Goal: Task Accomplishment & Management: Manage account settings

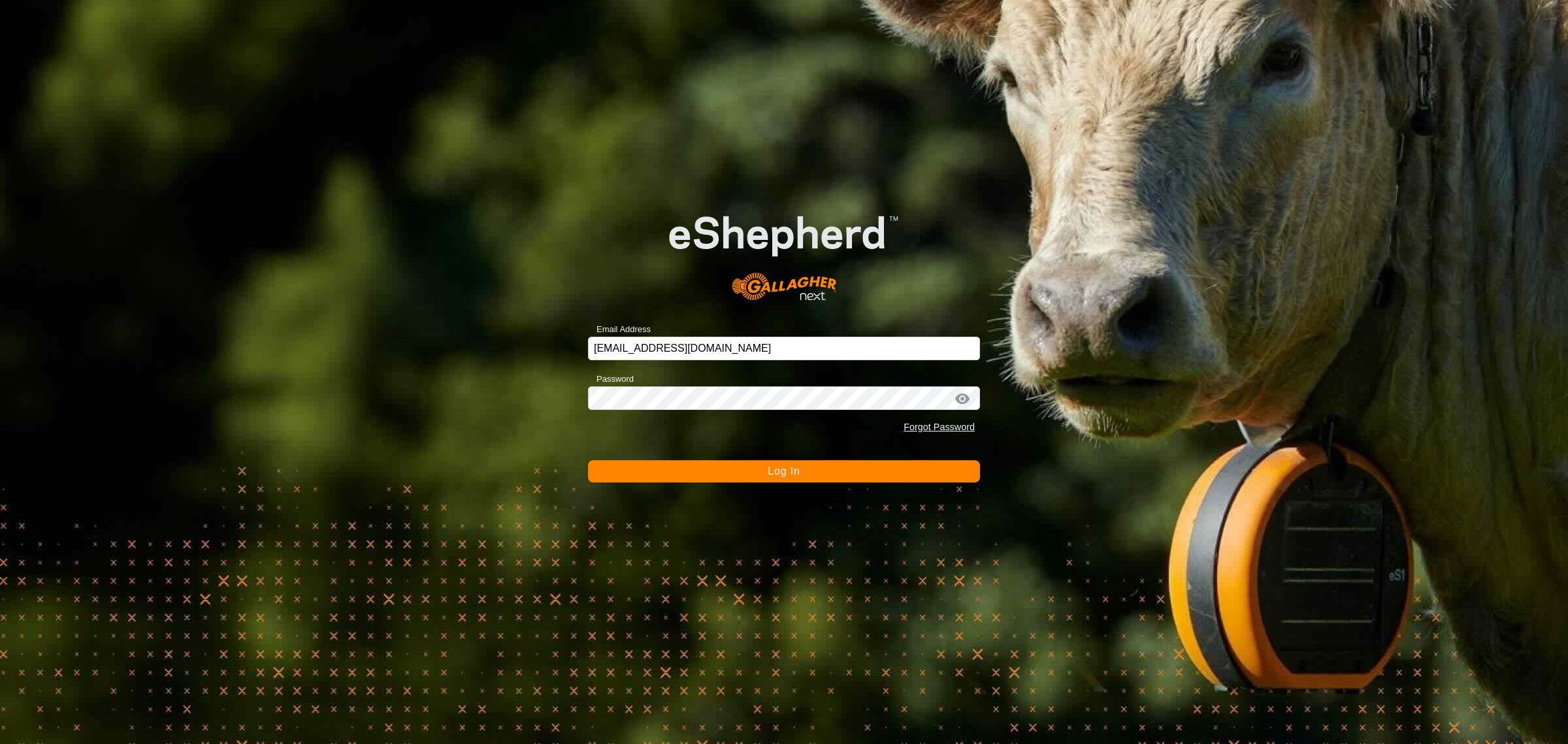
click at [205, 408] on div "Email Address [EMAIL_ADDRESS][DOMAIN_NAME] Password Forgot Password Log In" at bounding box center [784, 372] width 1568 height 744
click at [766, 472] on button "Log In" at bounding box center [784, 472] width 392 height 22
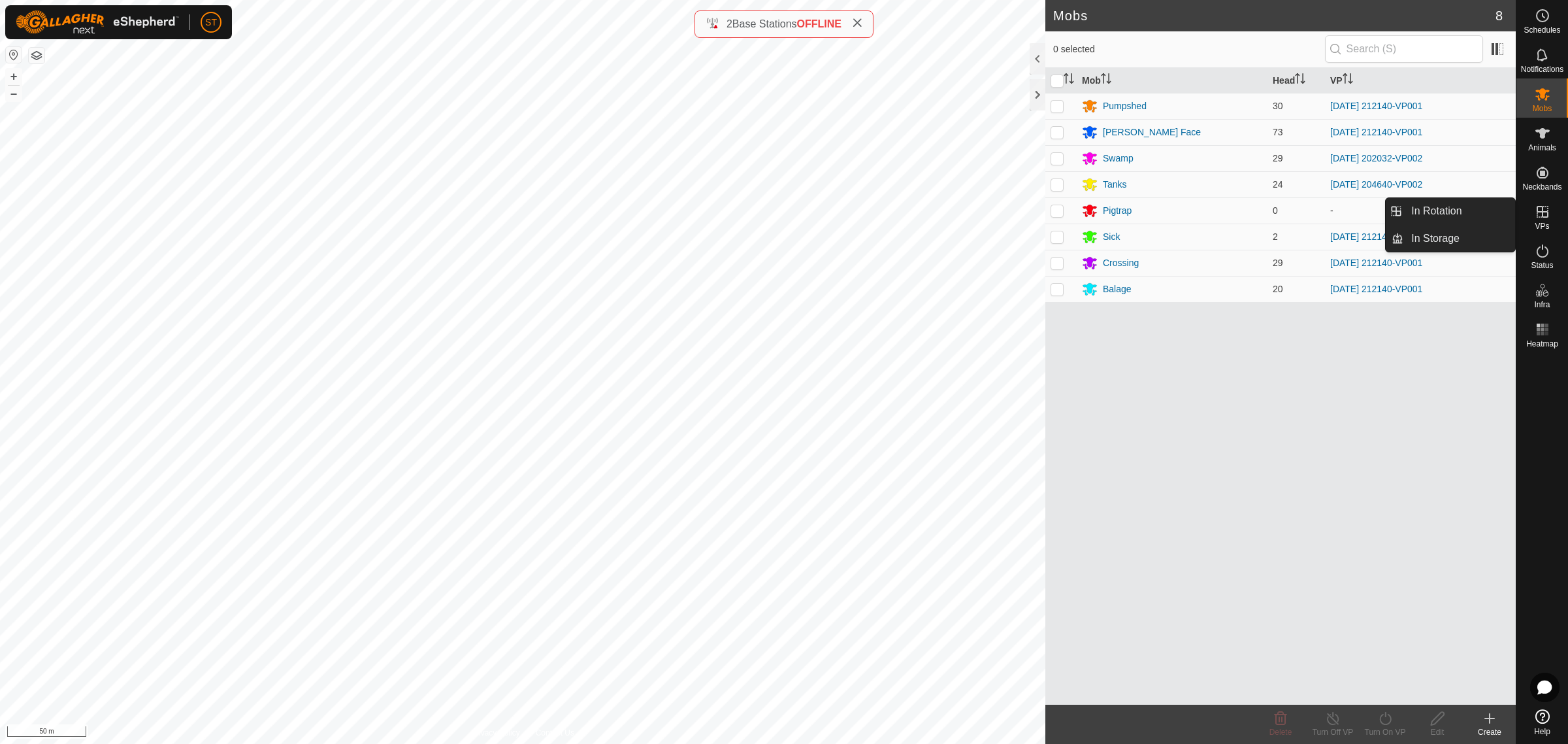
click at [1544, 217] on icon at bounding box center [1542, 212] width 12 height 12
click at [1488, 718] on icon at bounding box center [1489, 718] width 9 height 0
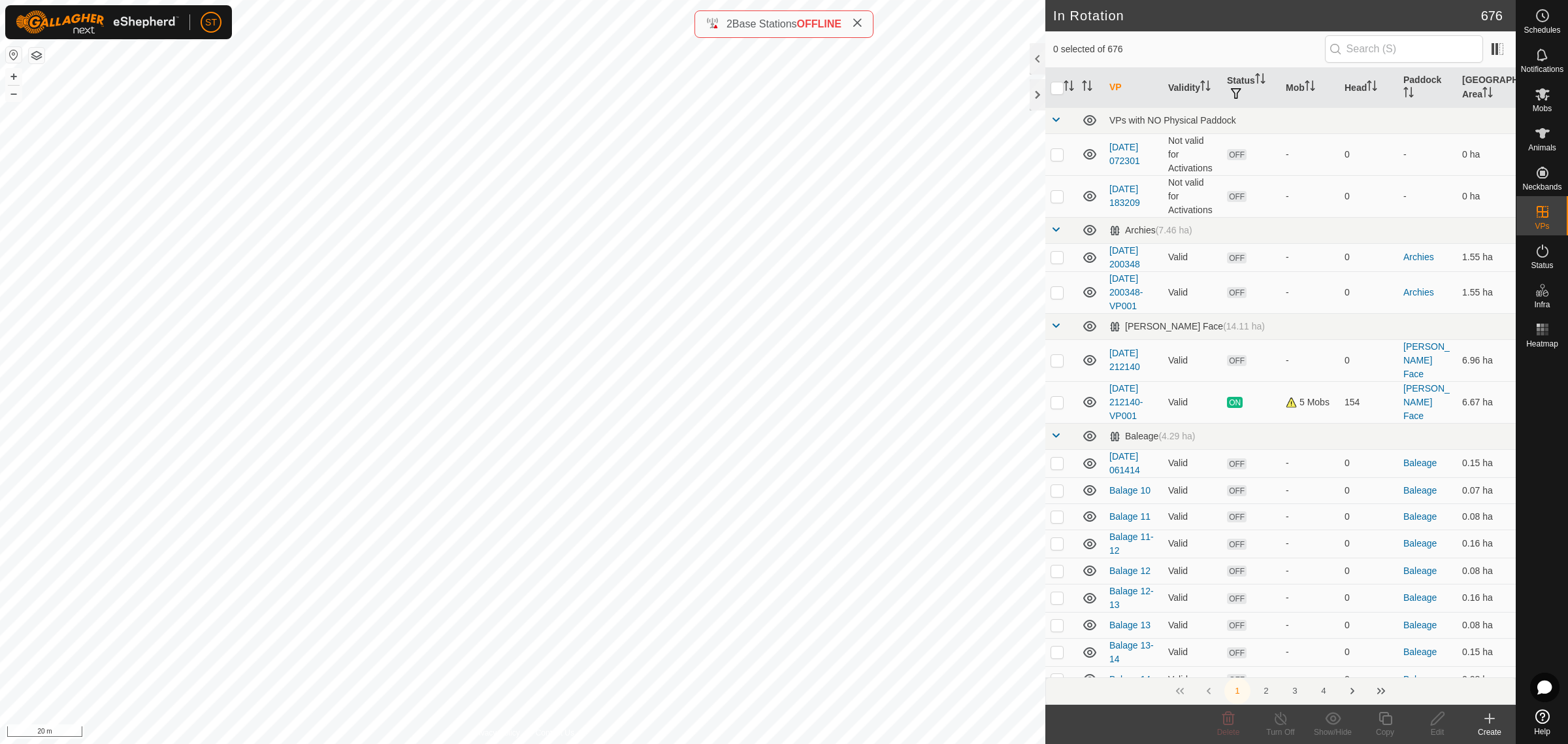
click at [1484, 720] on icon at bounding box center [1489, 718] width 15 height 15
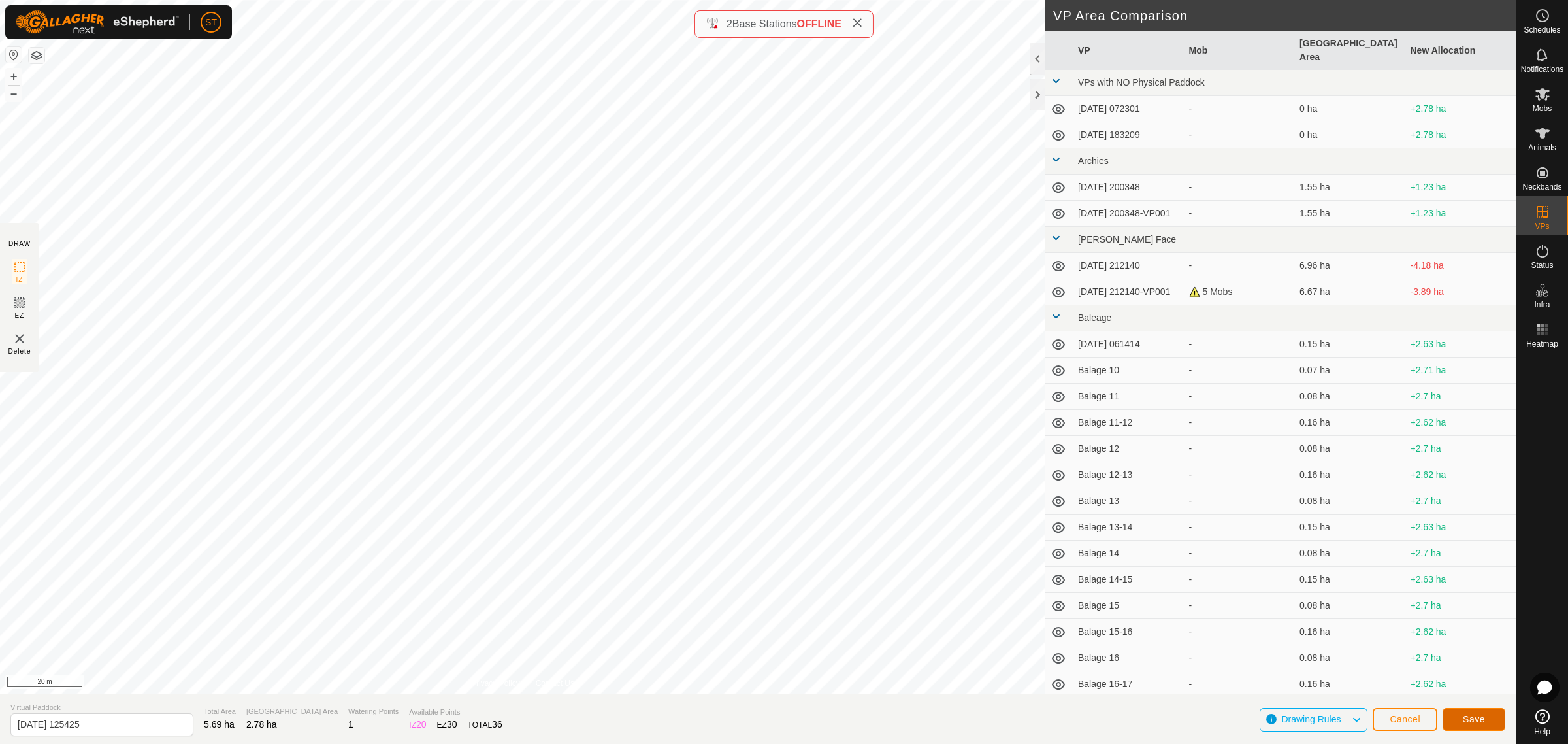
click at [1473, 722] on span "Save" at bounding box center [1474, 719] width 22 height 10
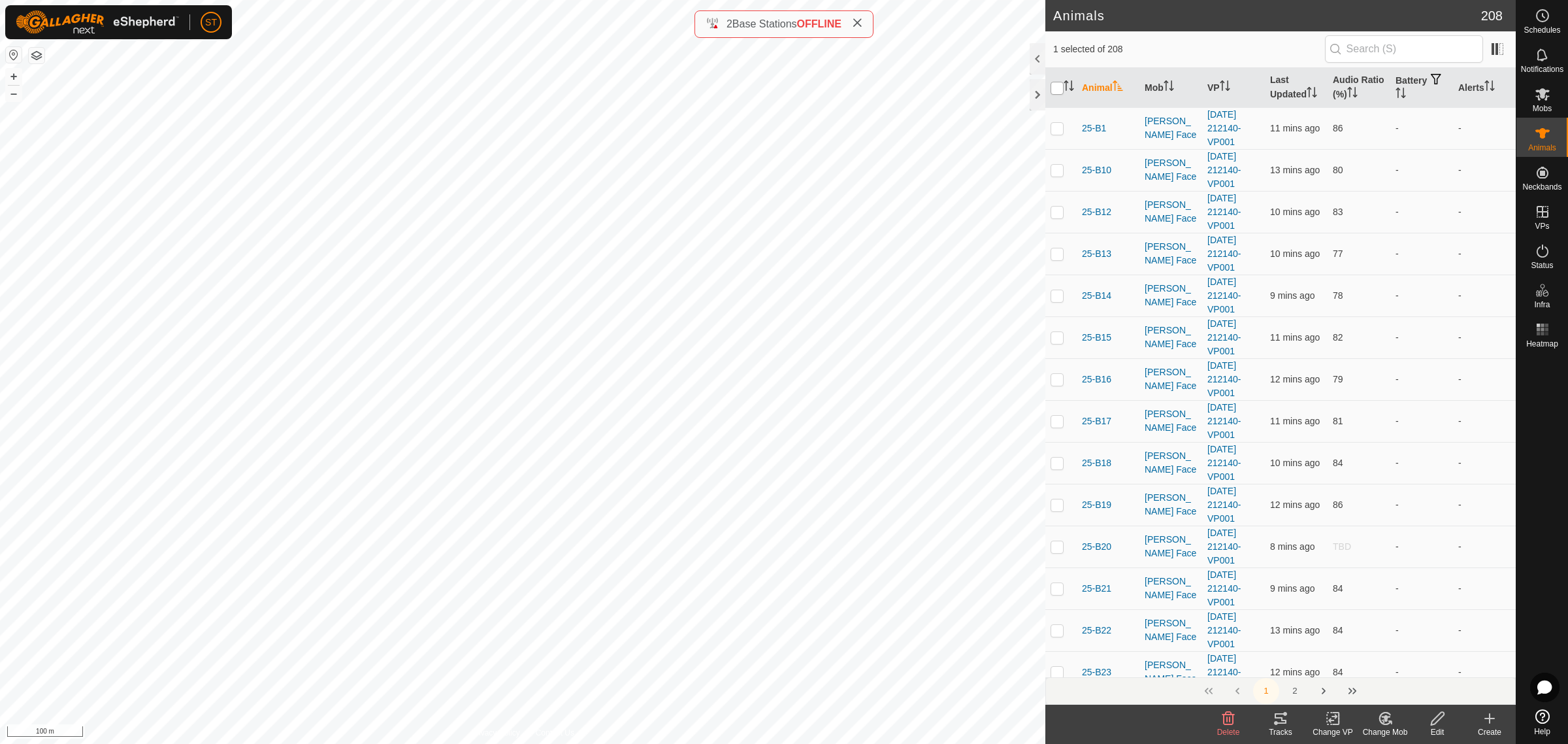
click at [1059, 92] on input "checkbox" at bounding box center [1057, 88] width 13 height 13
checkbox input "true"
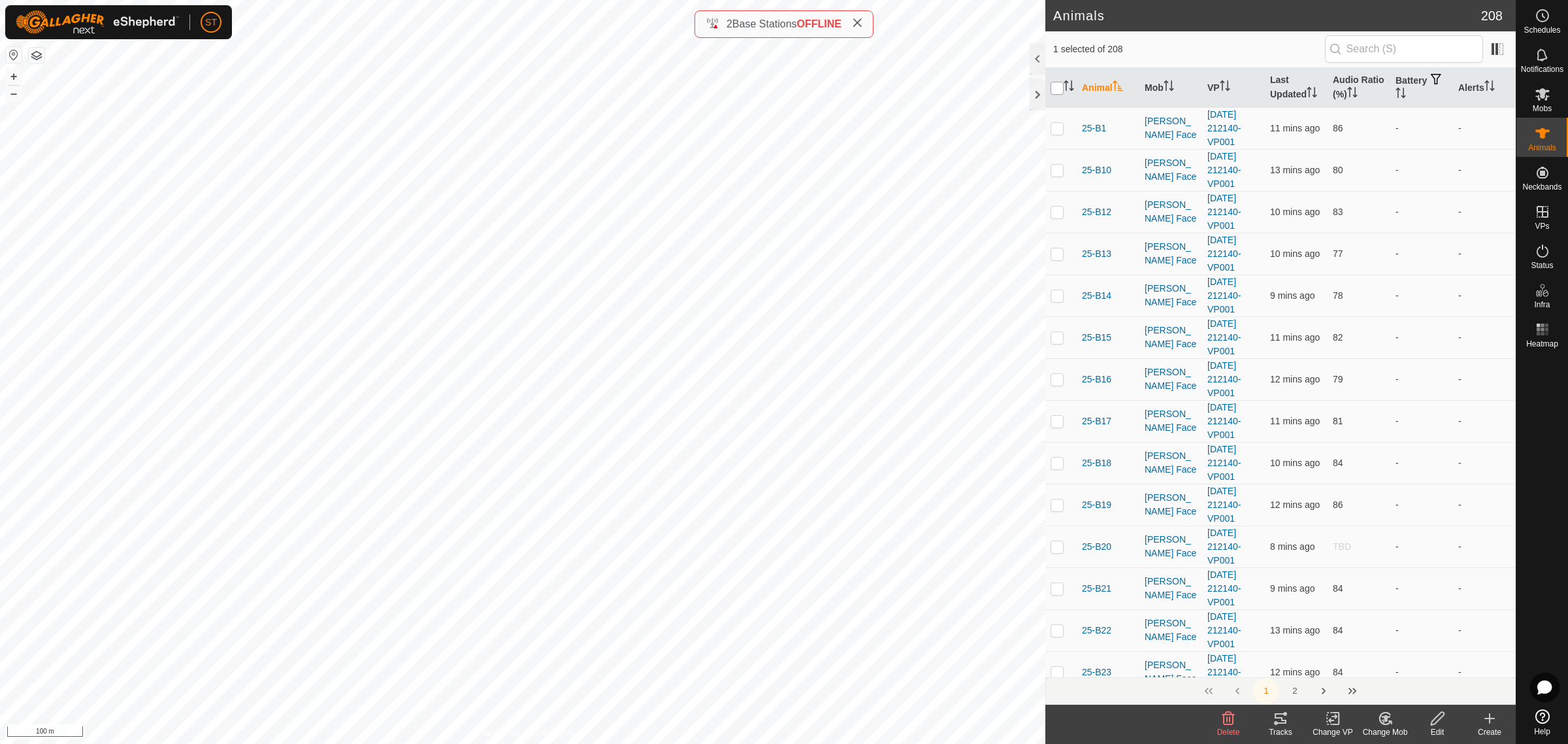
checkbox input "true"
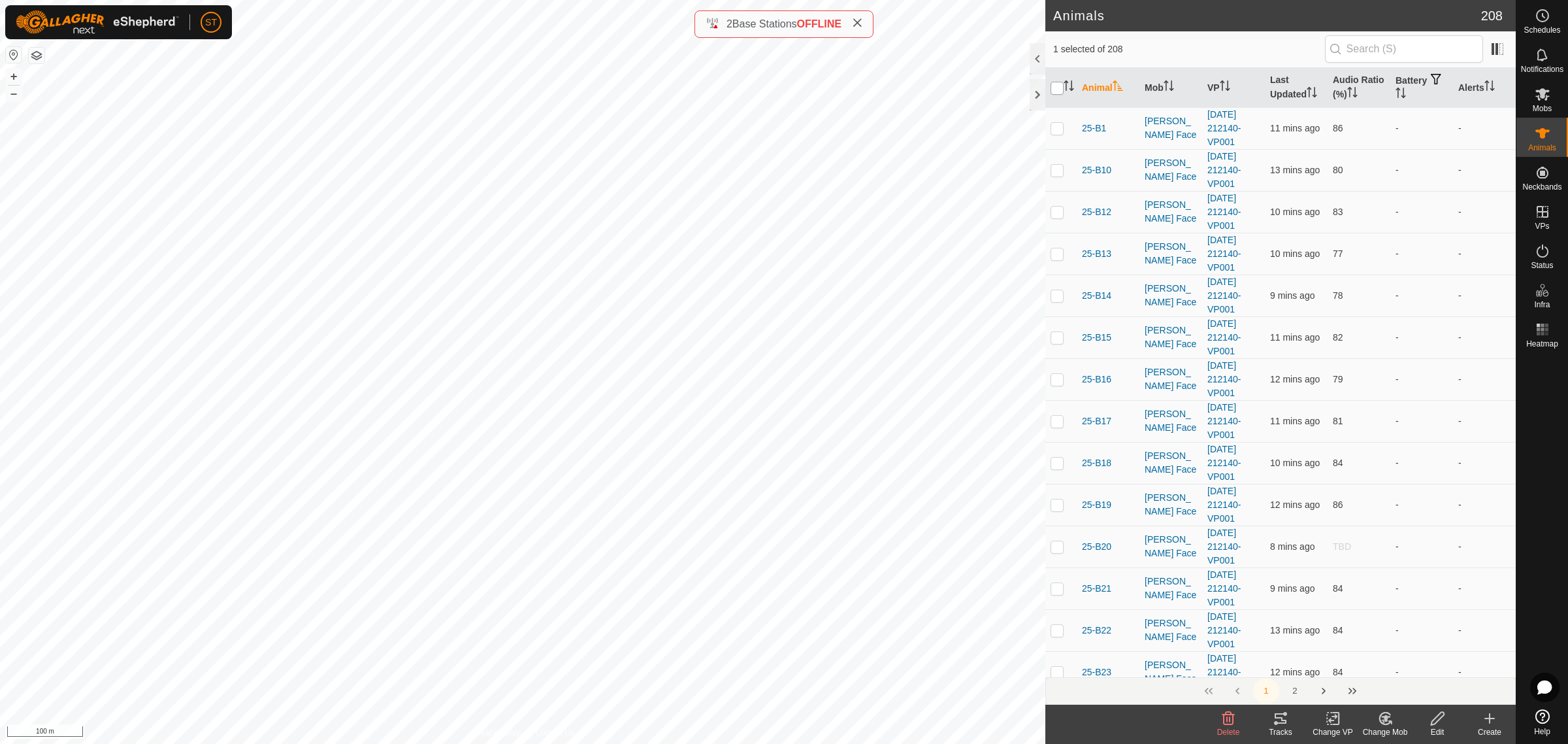
checkbox input "true"
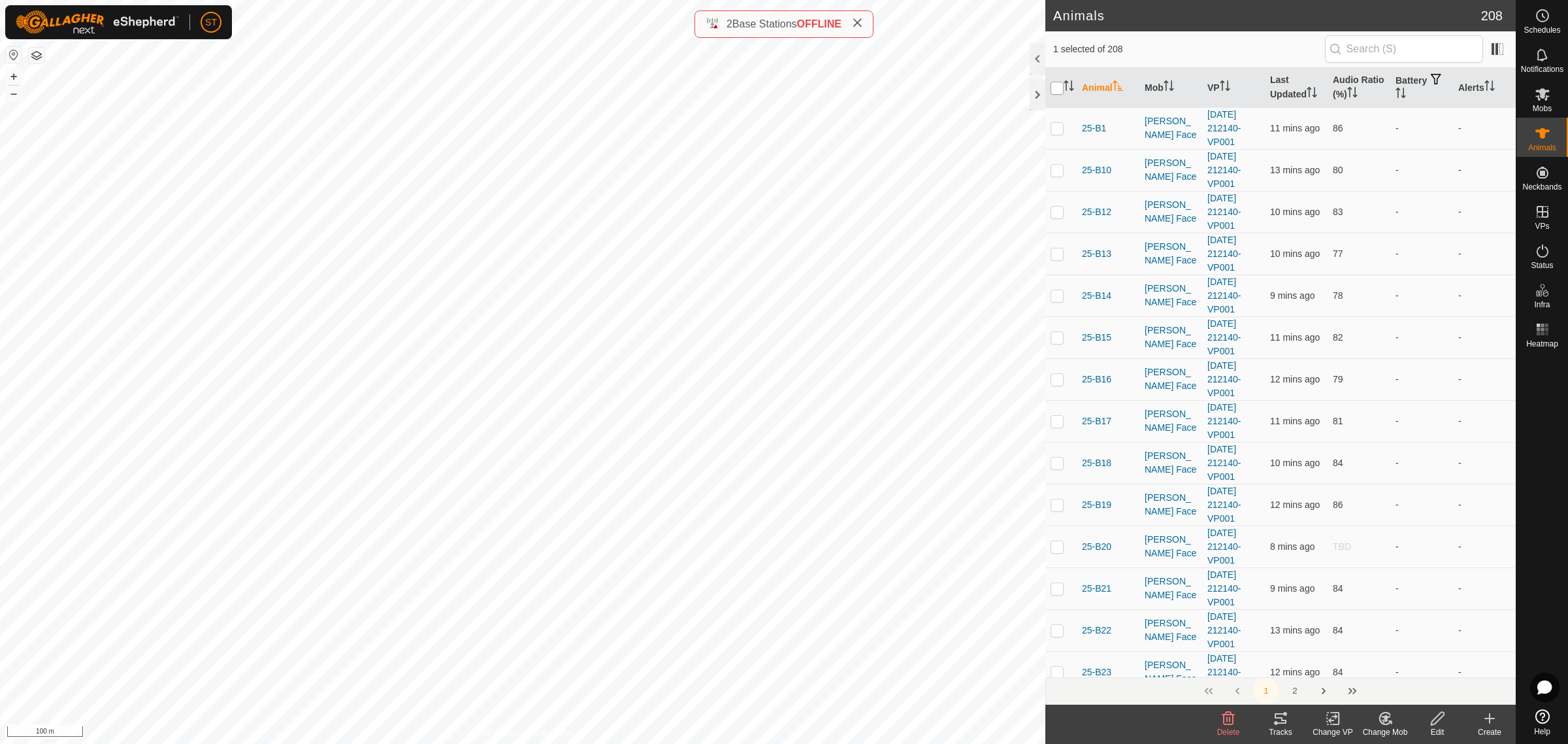
checkbox input "true"
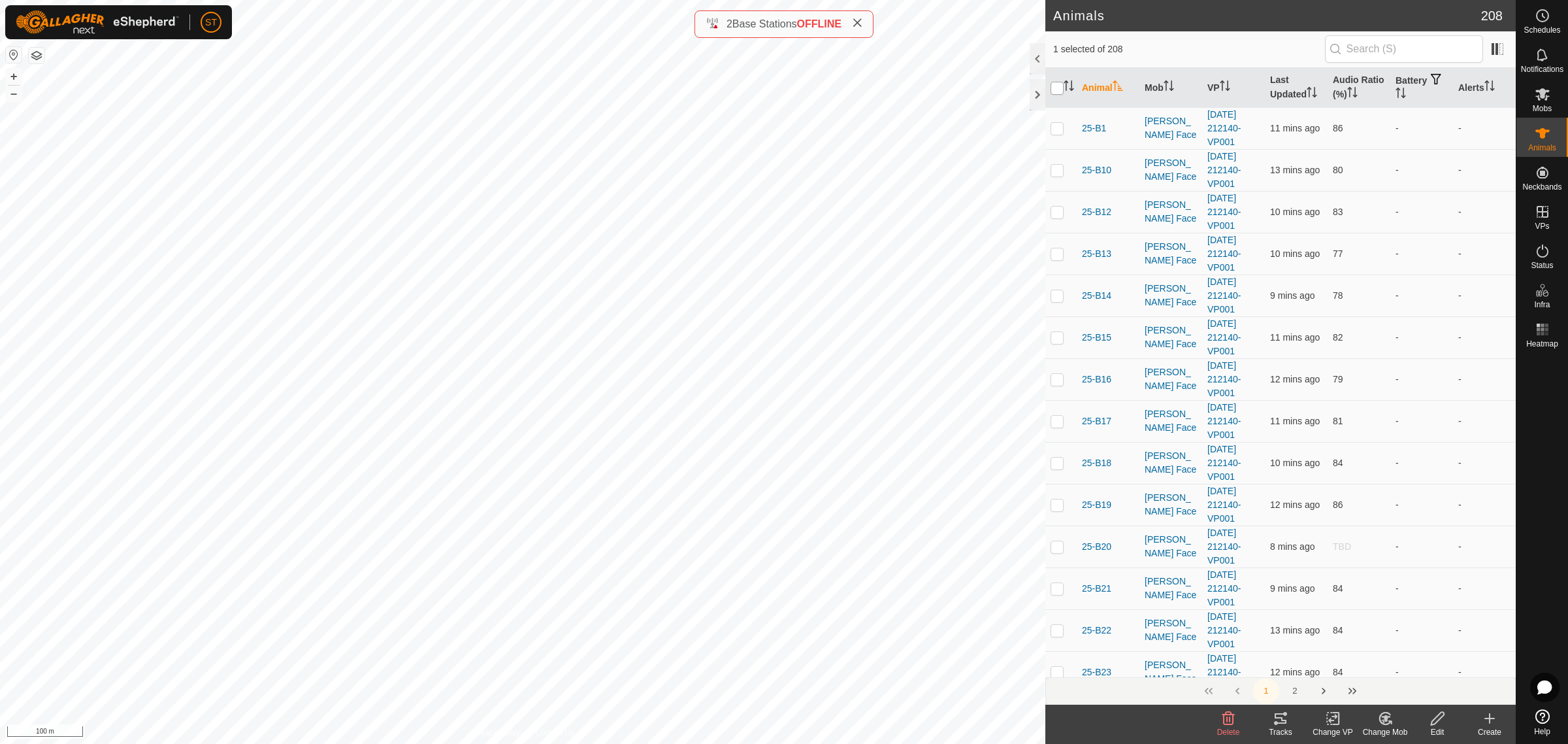
checkbox input "true"
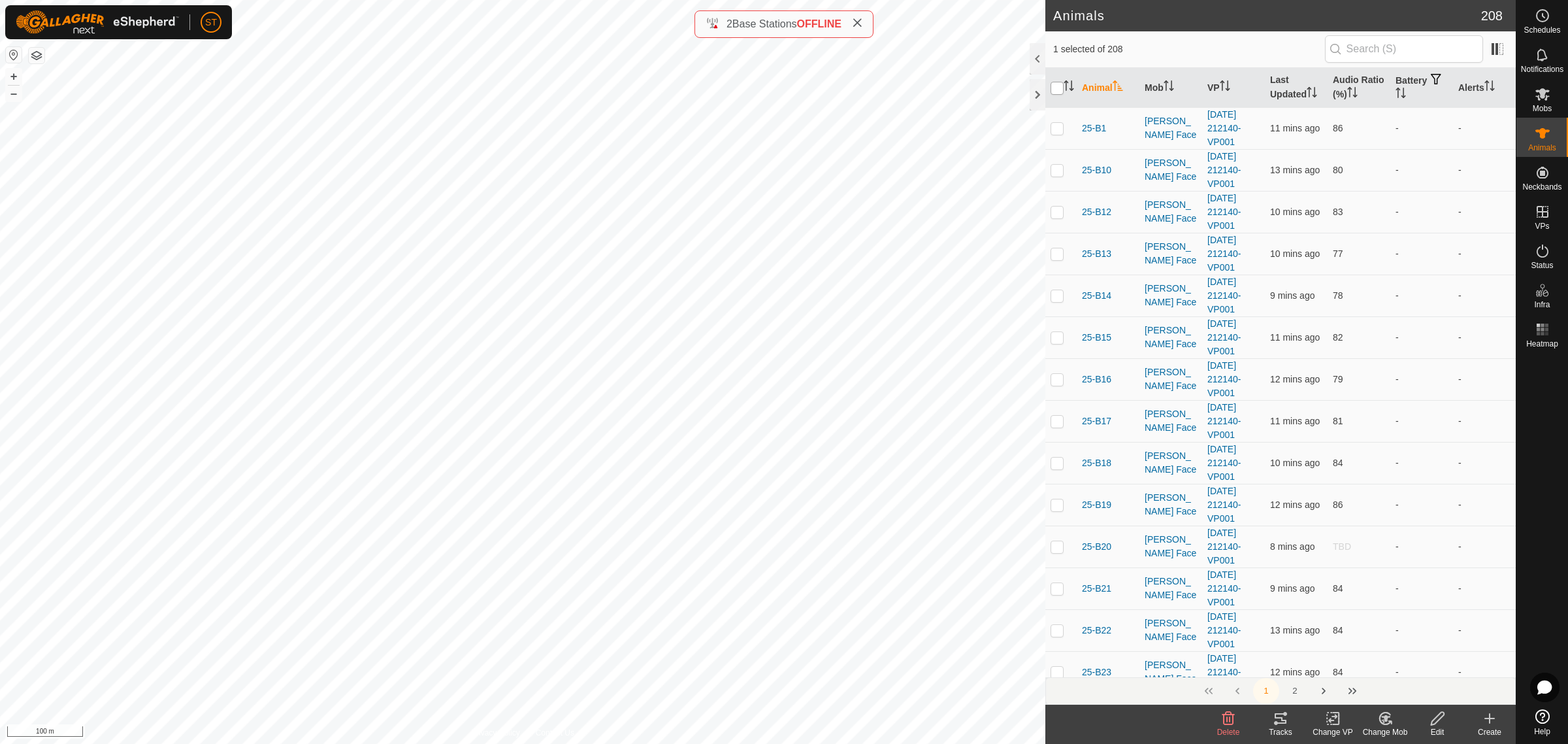
checkbox input "true"
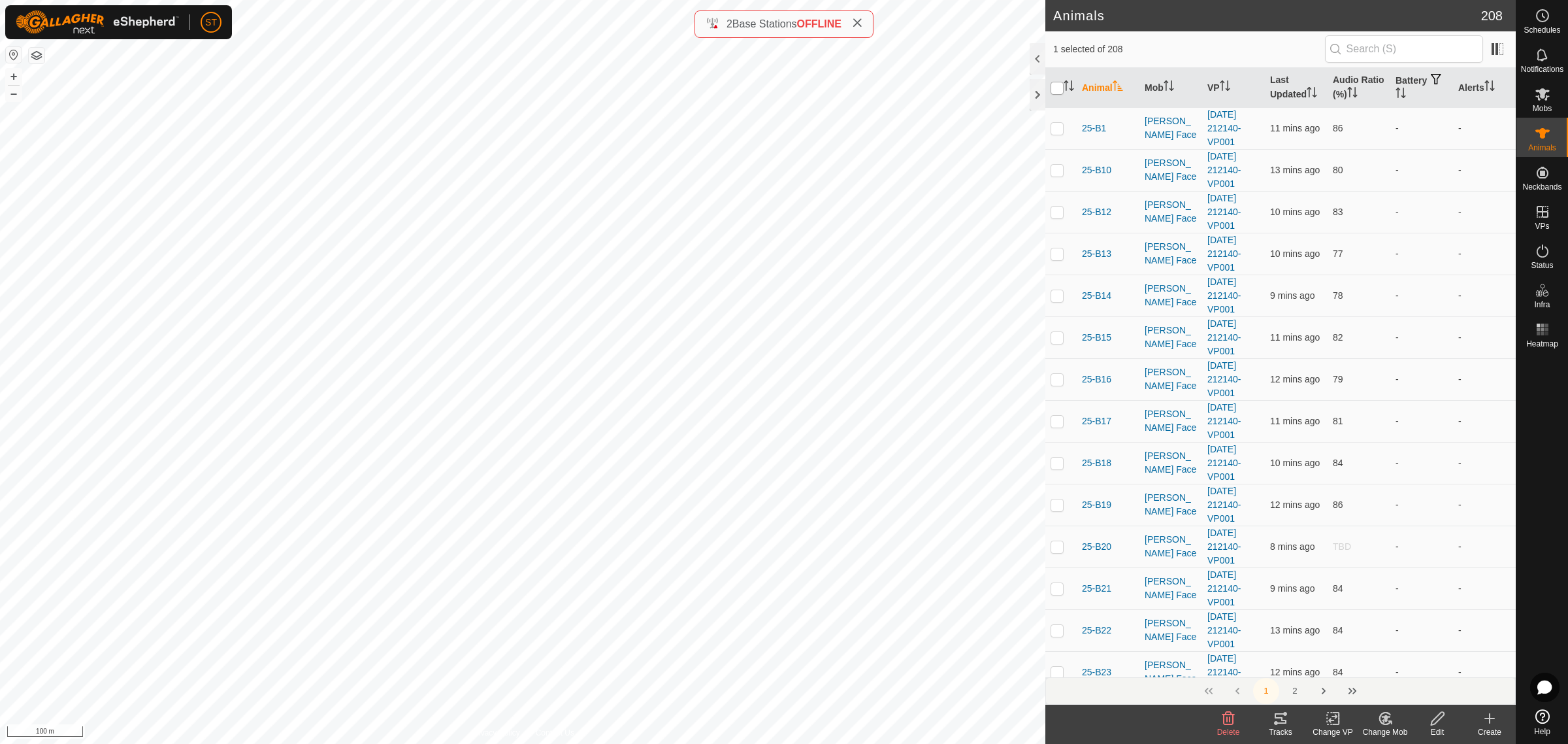
checkbox input "true"
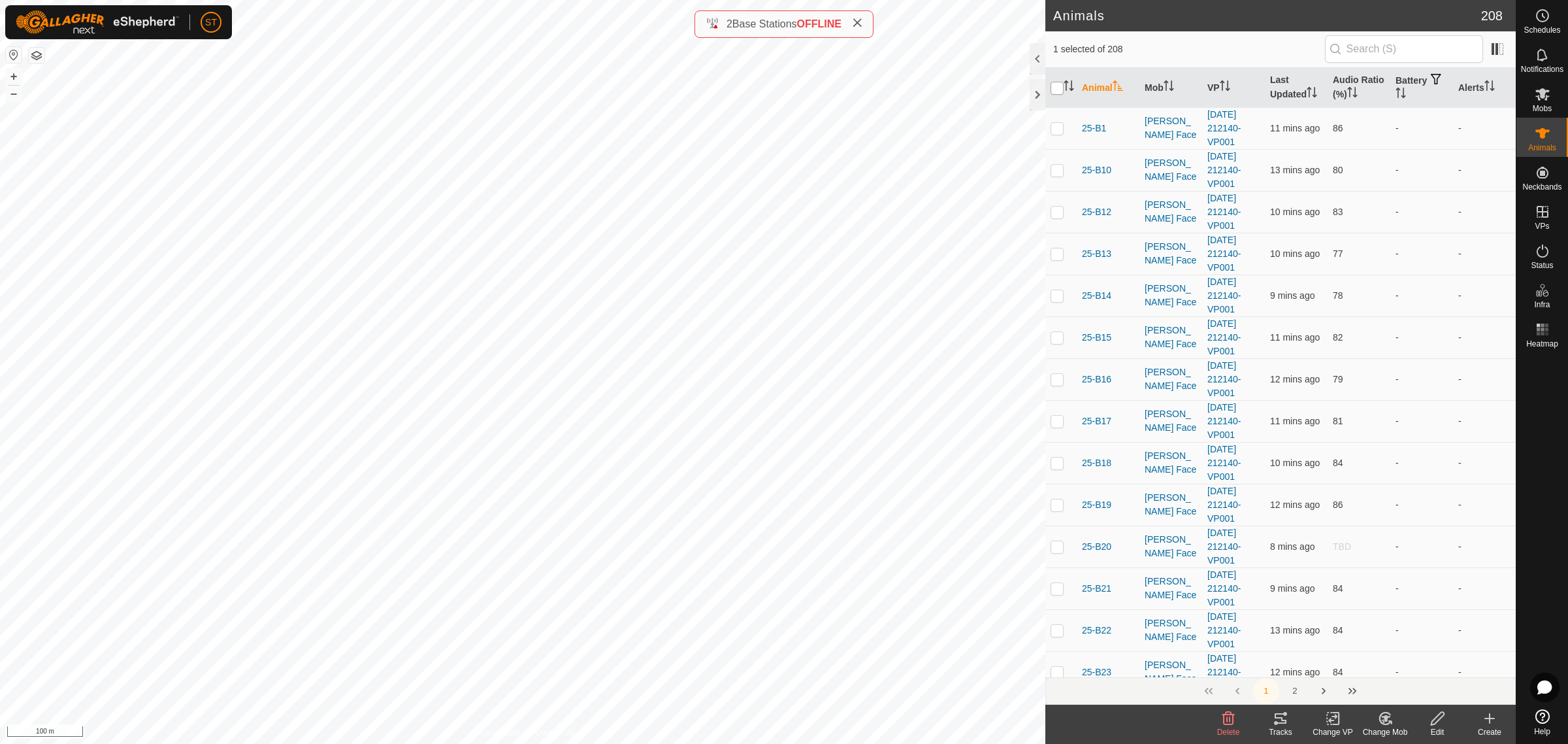
checkbox input "true"
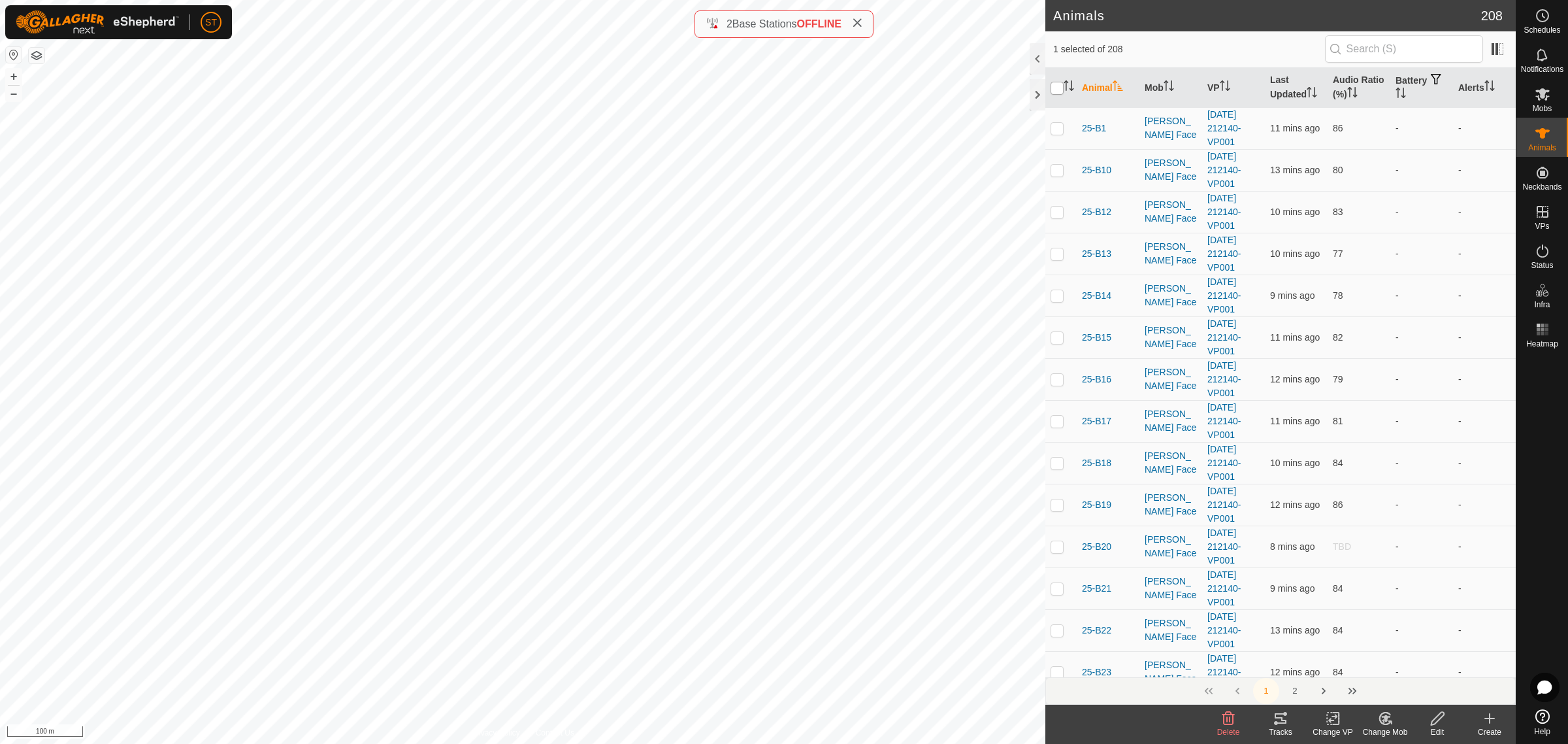
checkbox input "true"
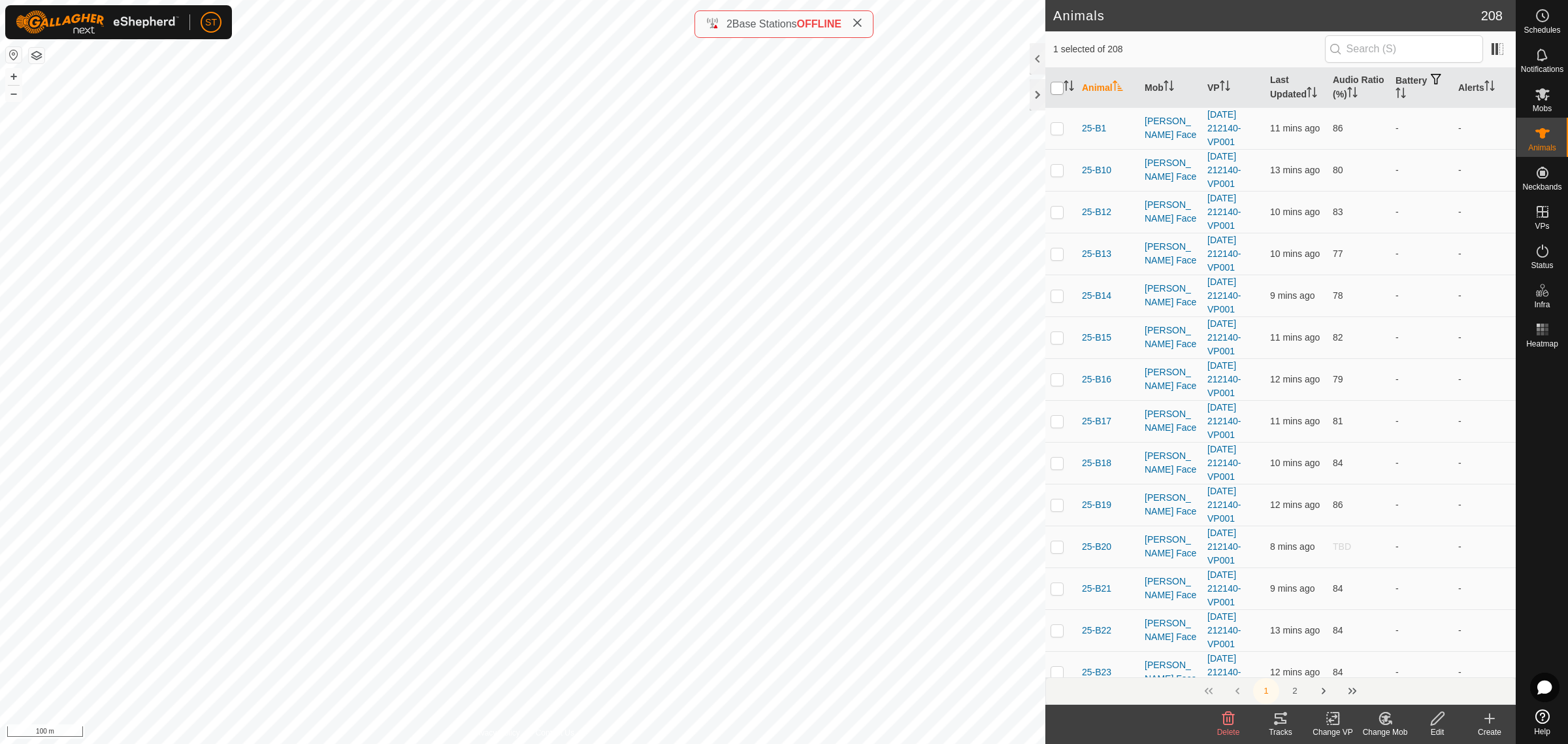
checkbox input "true"
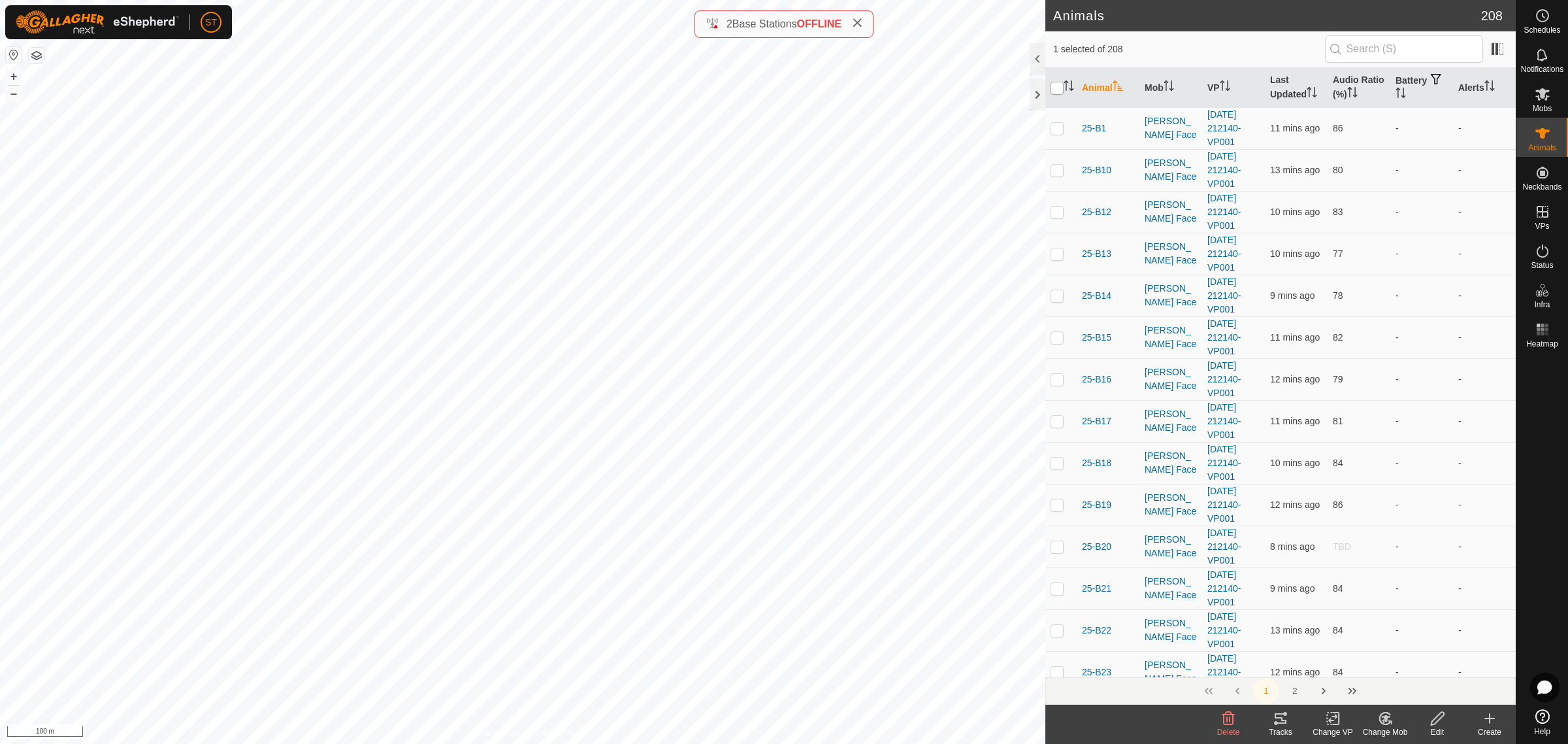
checkbox input "true"
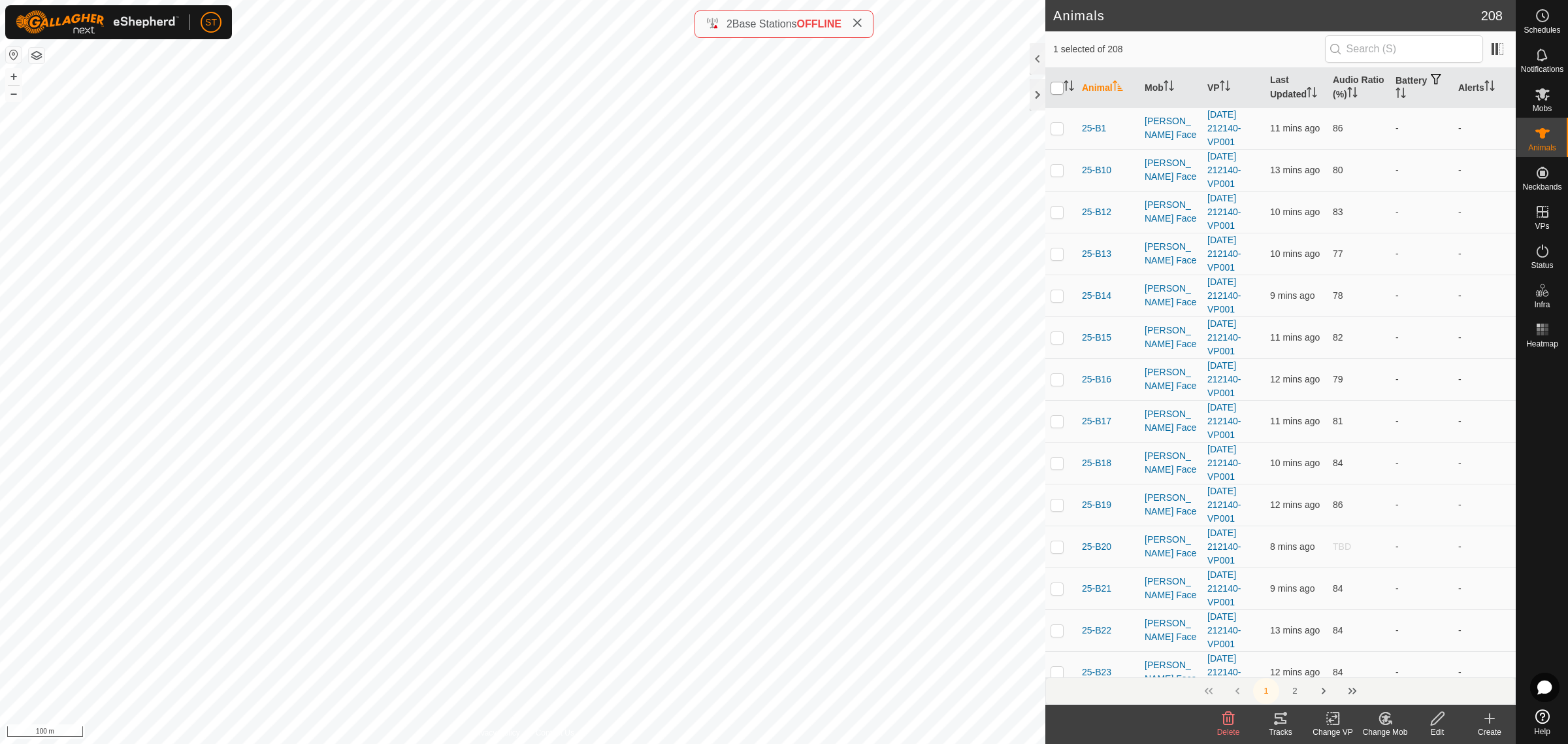
checkbox input "true"
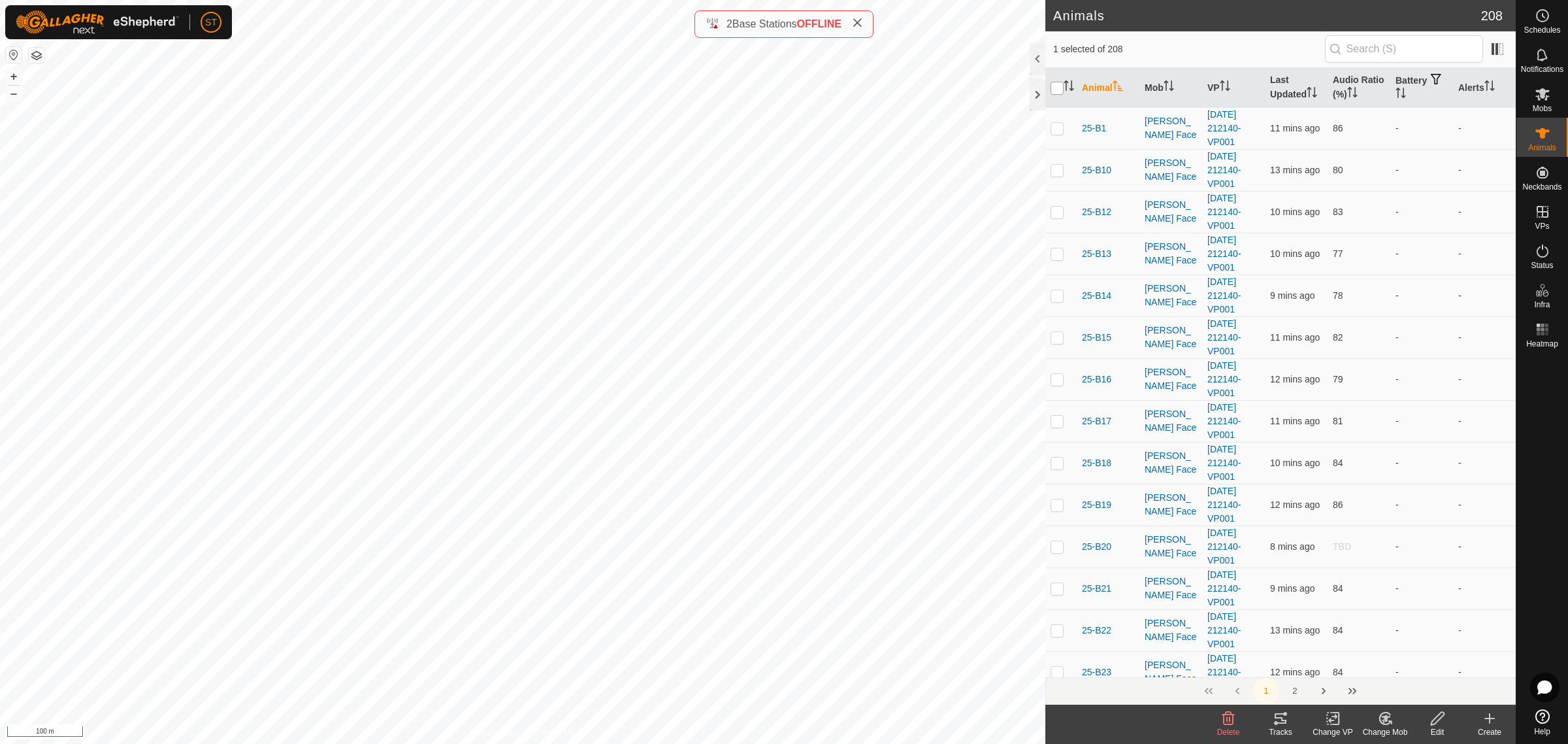
checkbox input "true"
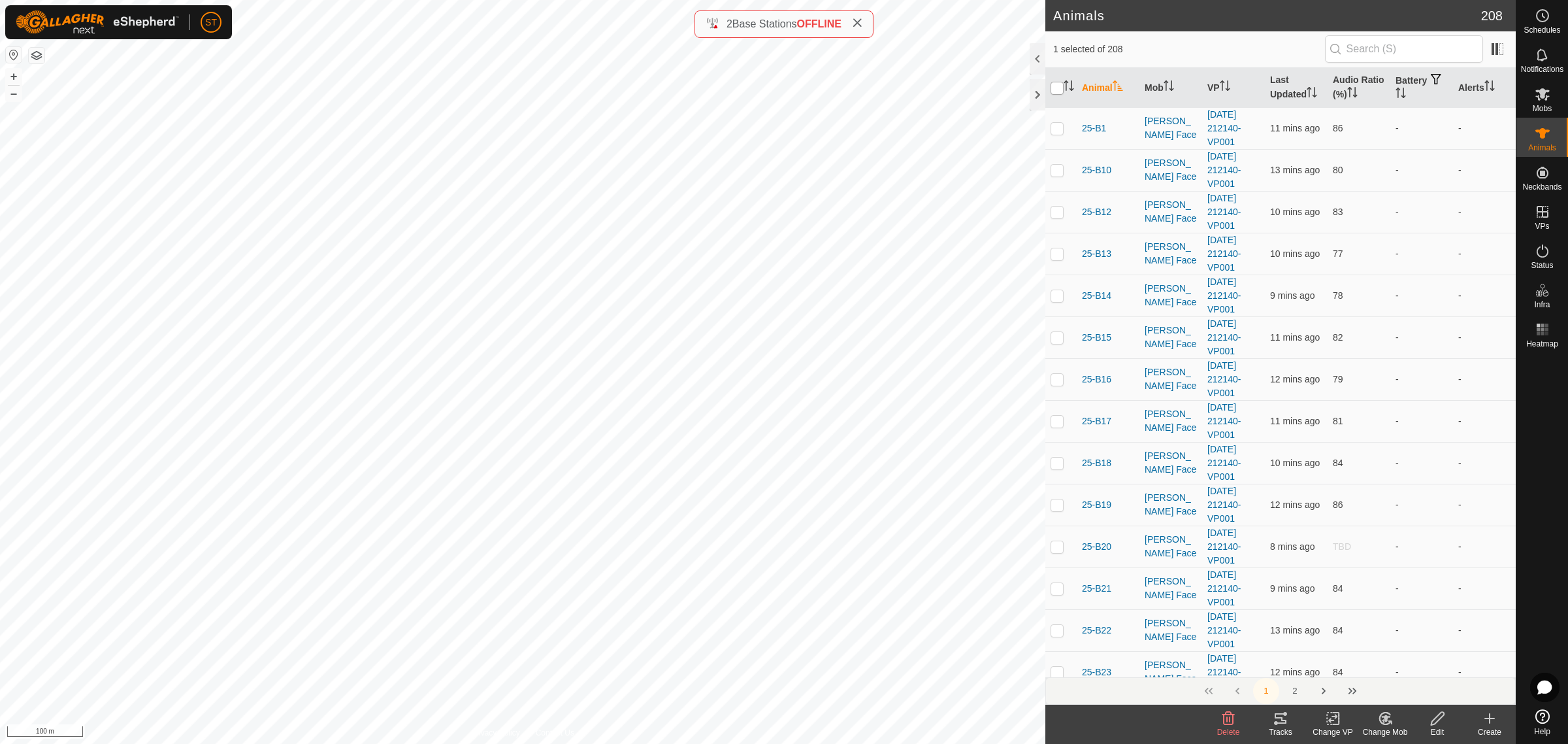
checkbox input "true"
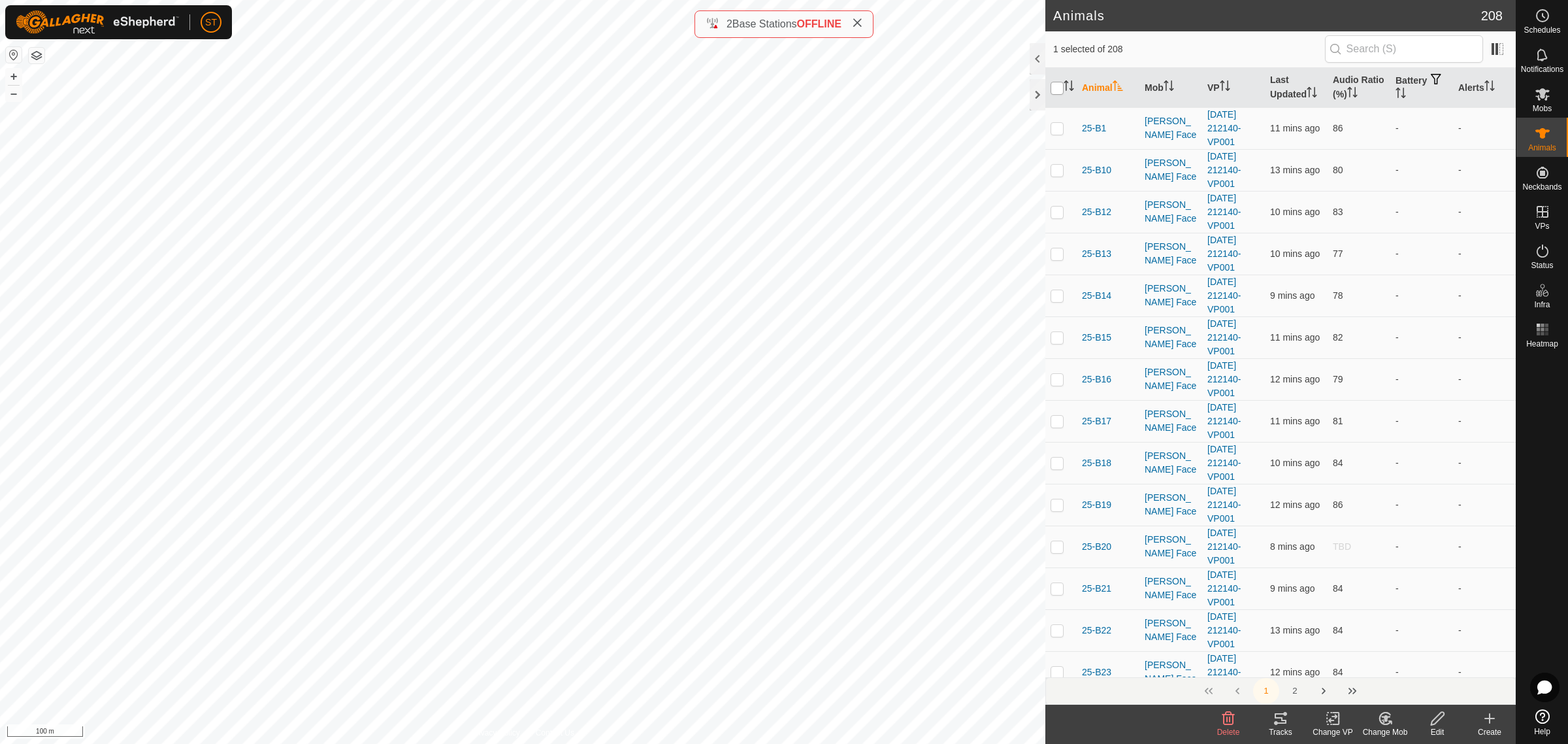
checkbox input "true"
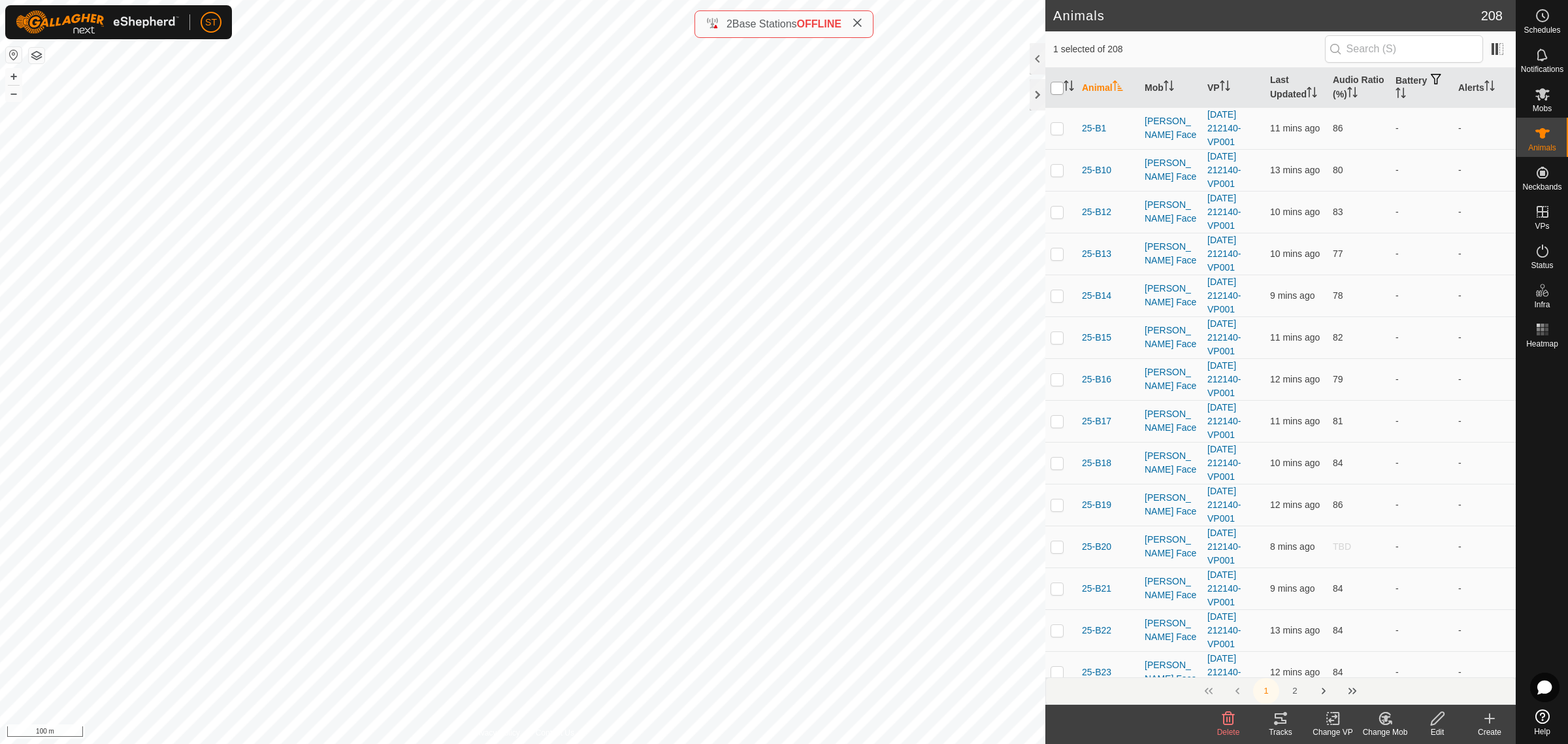
checkbox input "true"
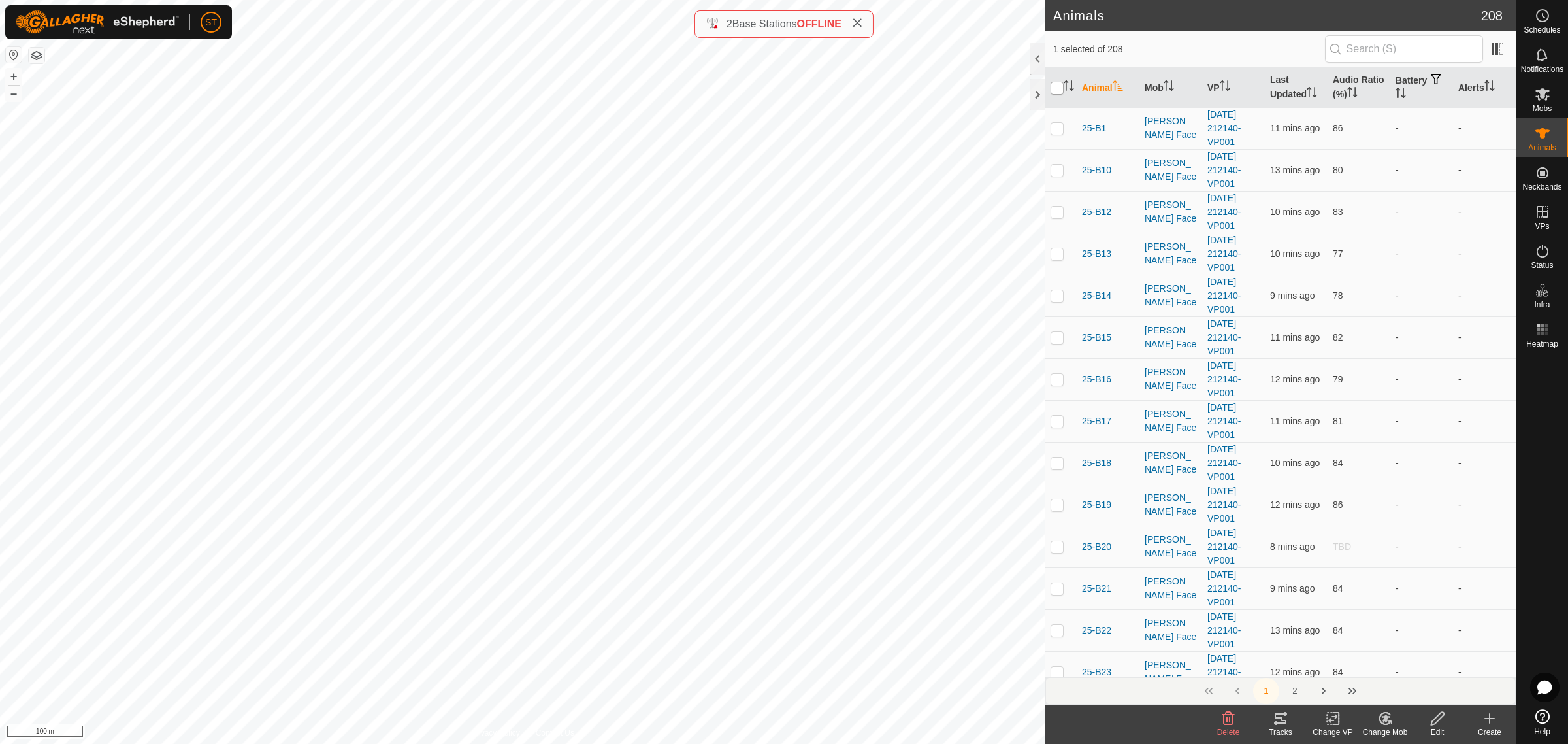
checkbox input "true"
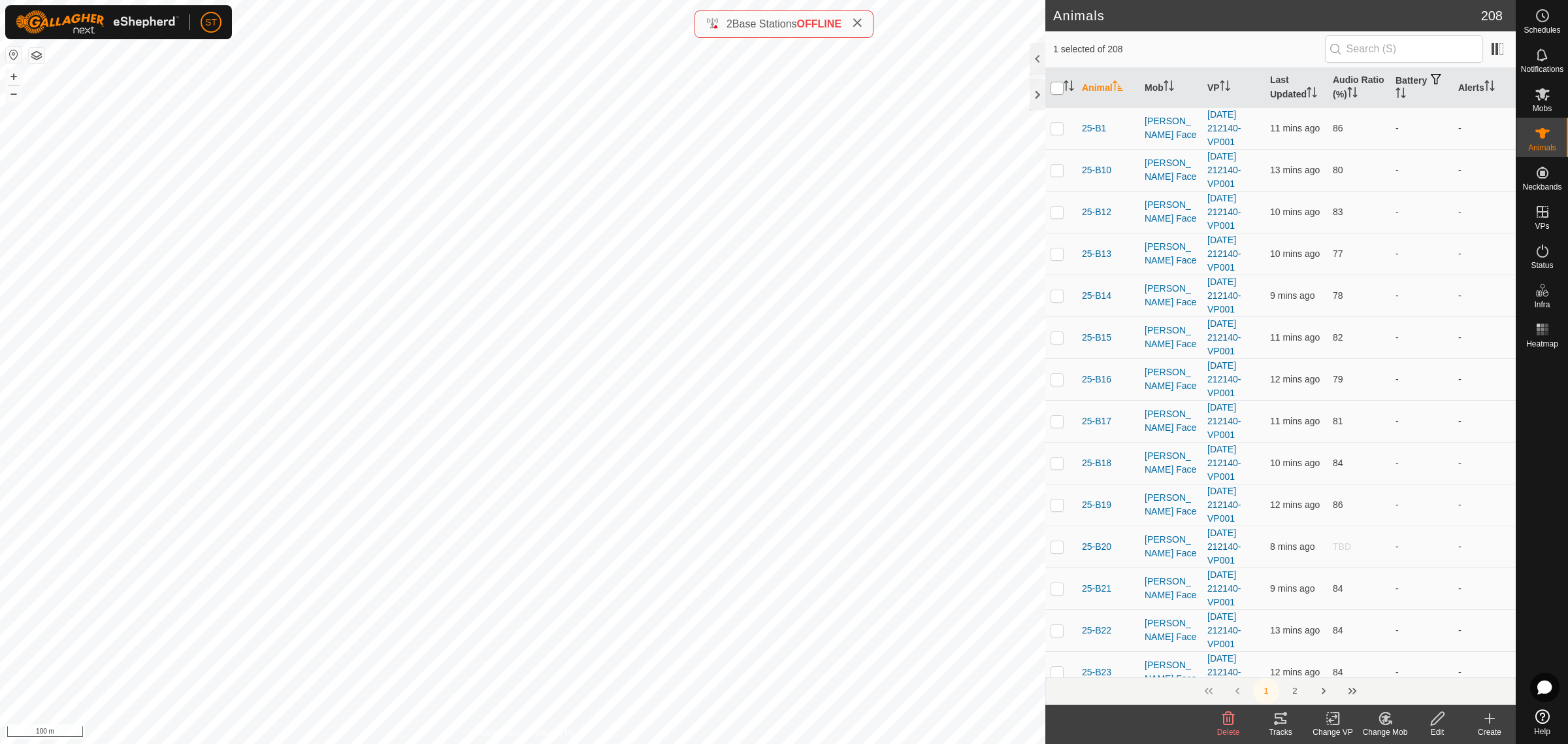
checkbox input "true"
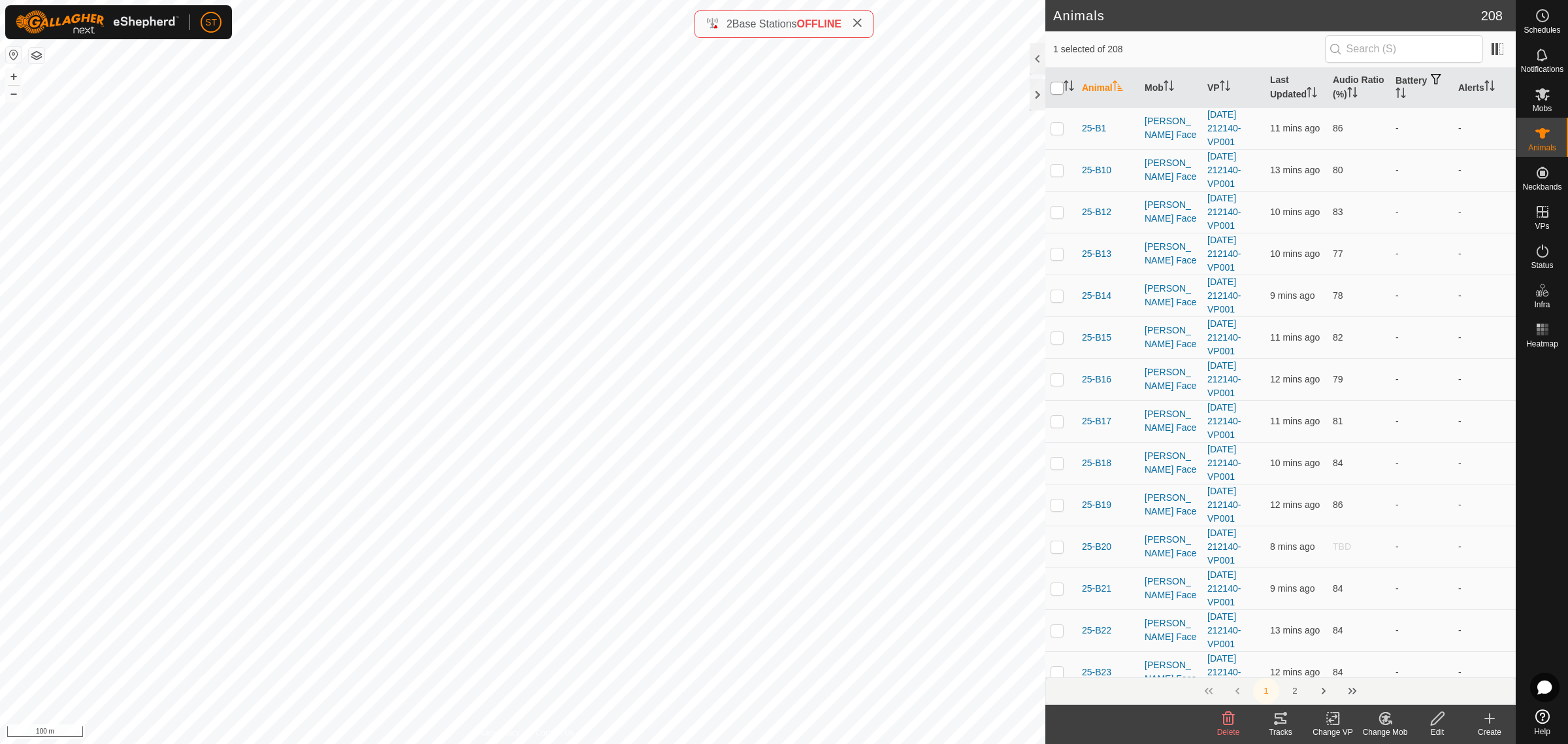
checkbox input "true"
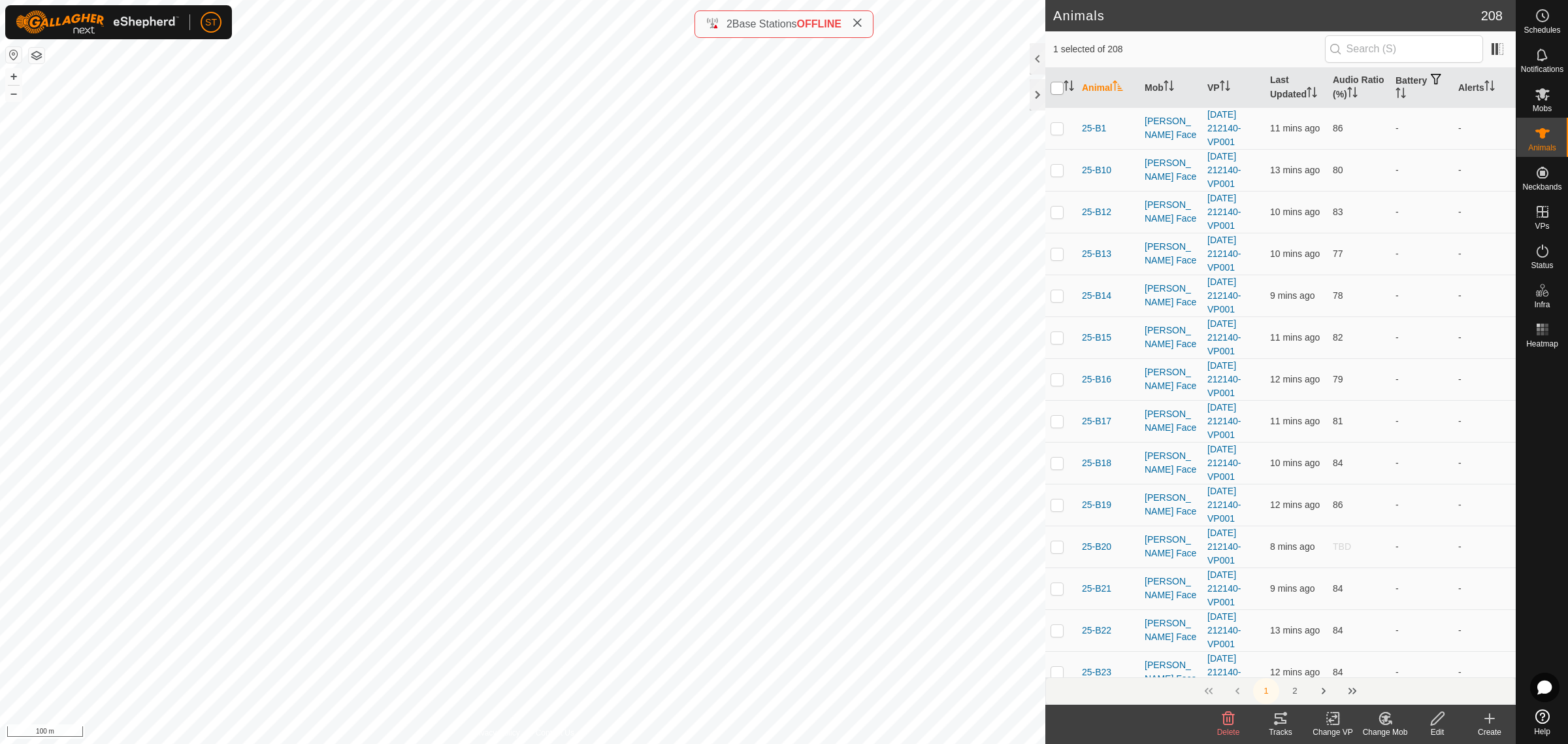
checkbox input "true"
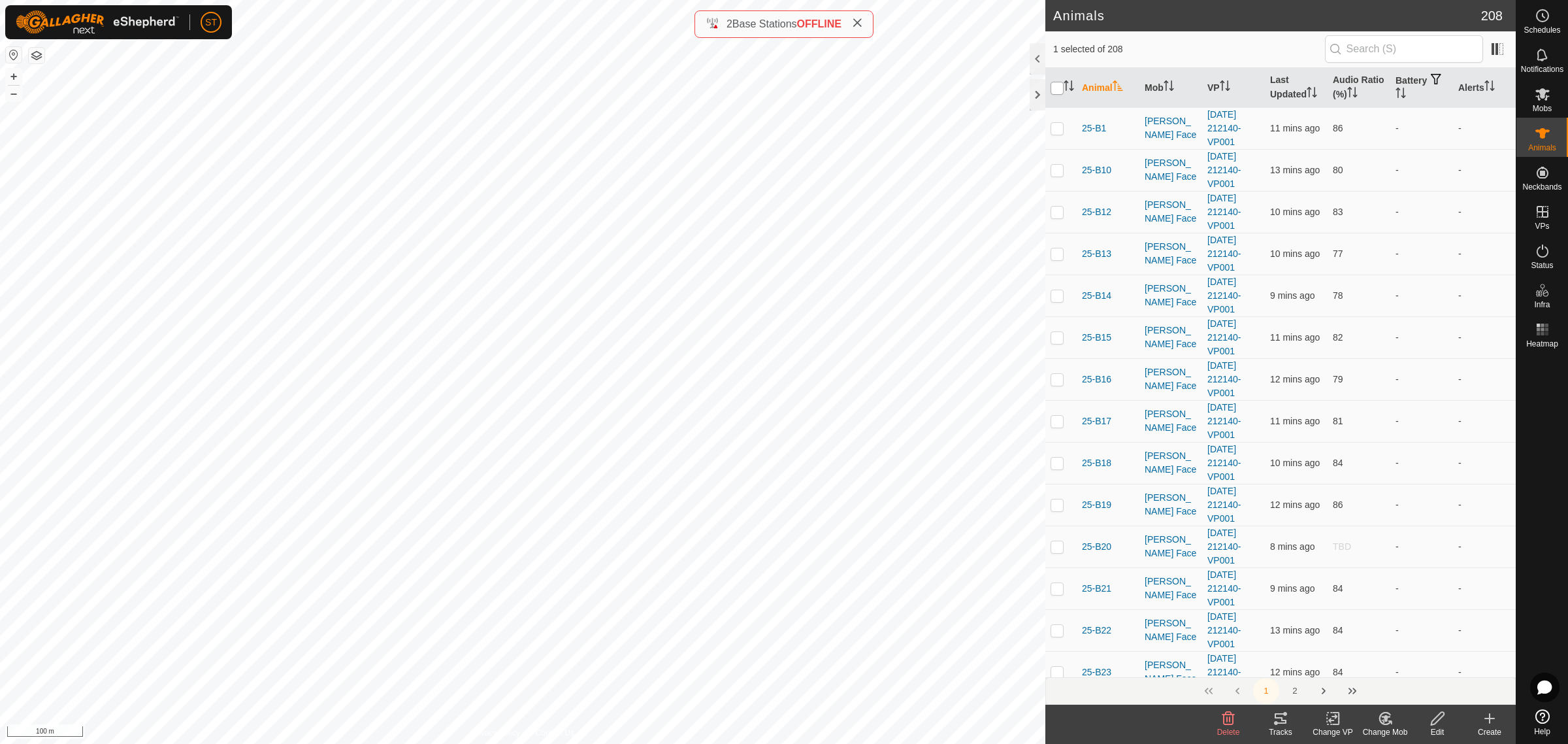
checkbox input "true"
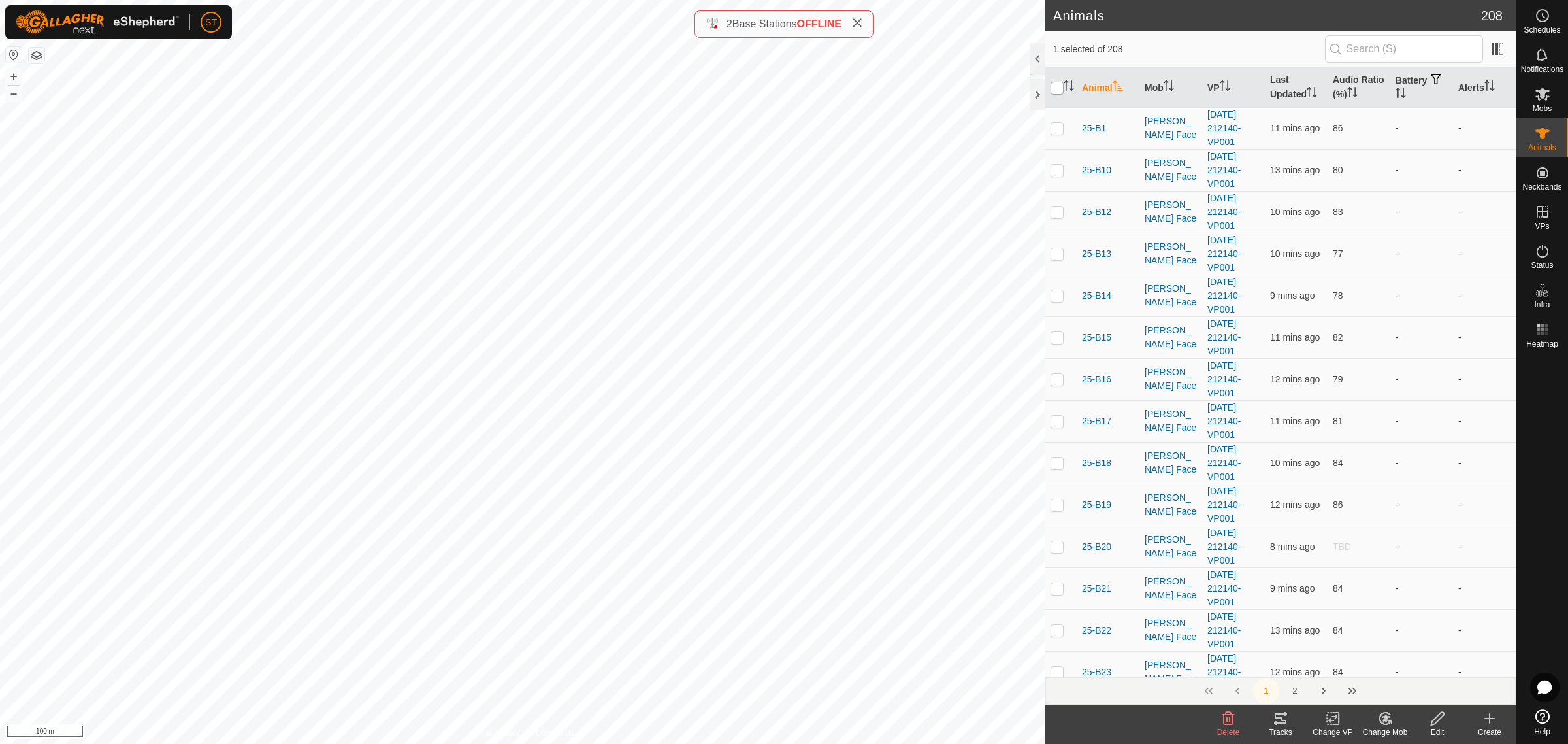
checkbox input "true"
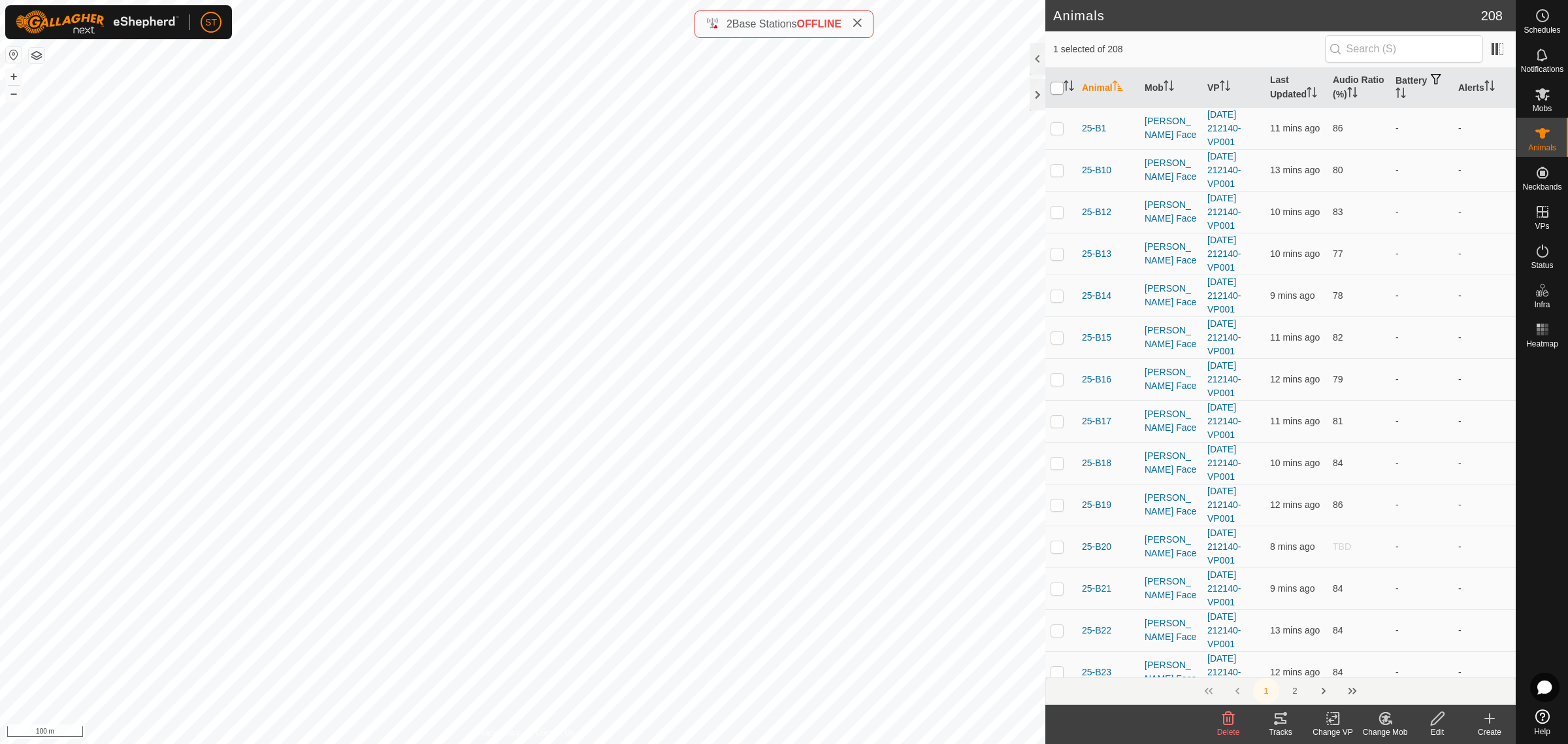
checkbox input "true"
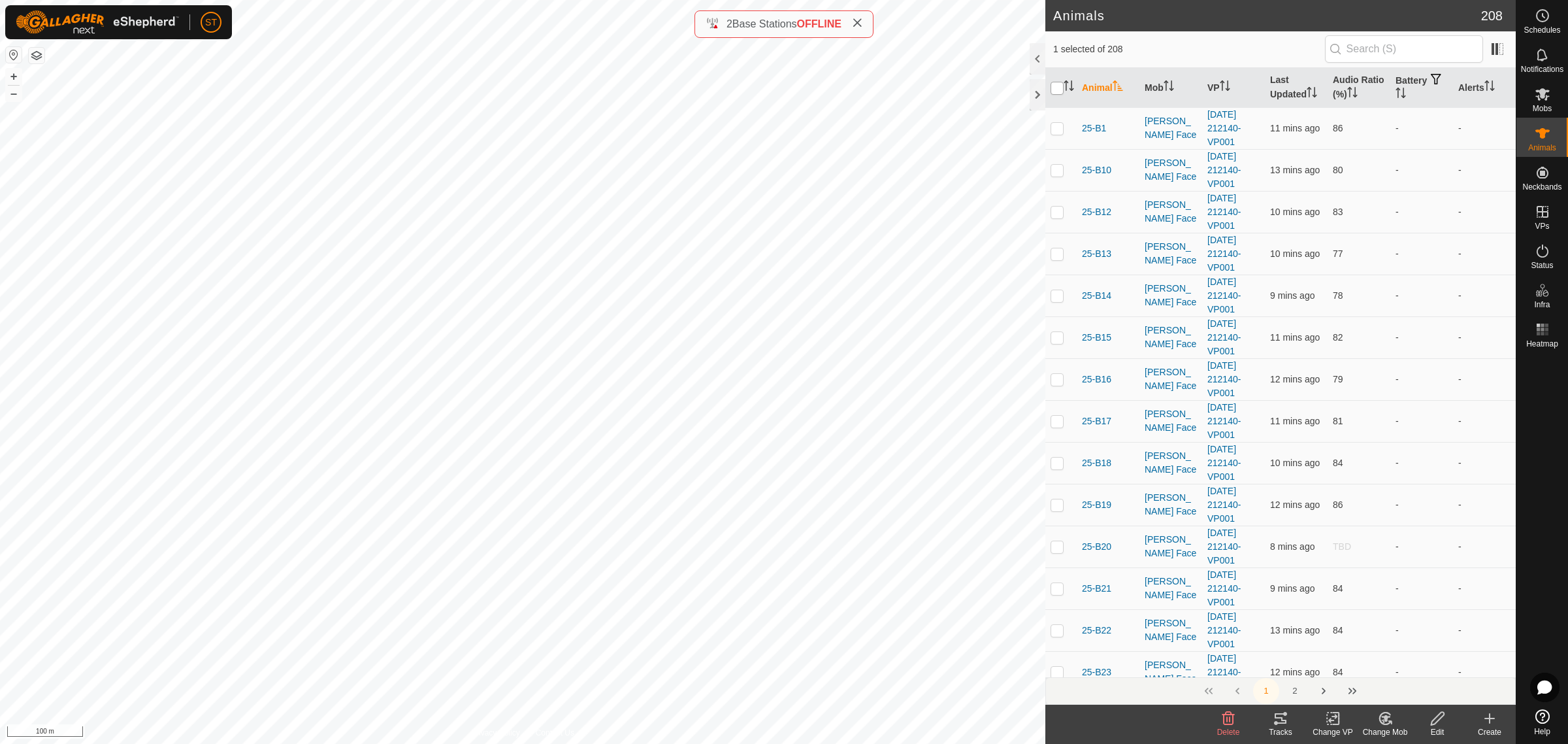
checkbox input "true"
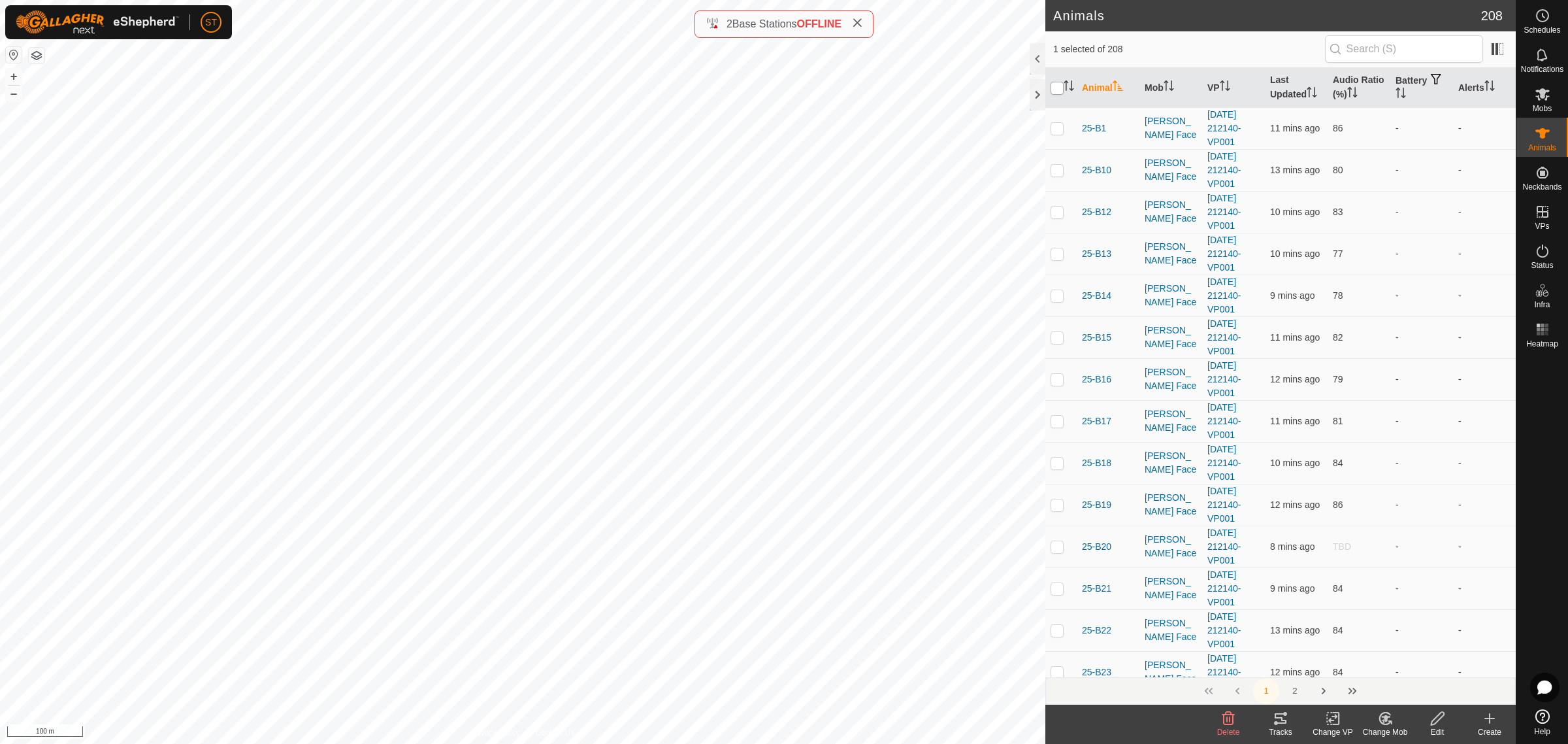
checkbox input "true"
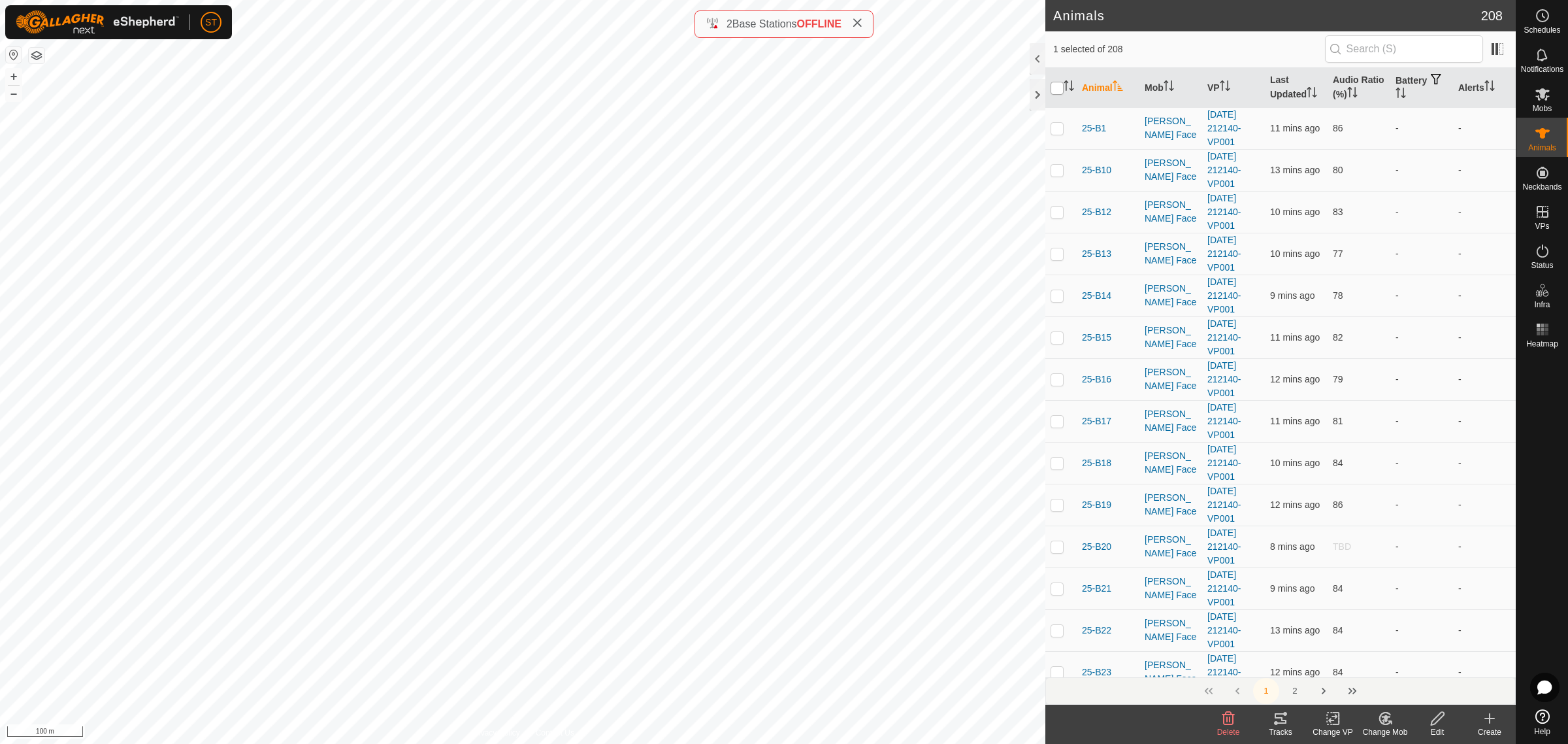
checkbox input "true"
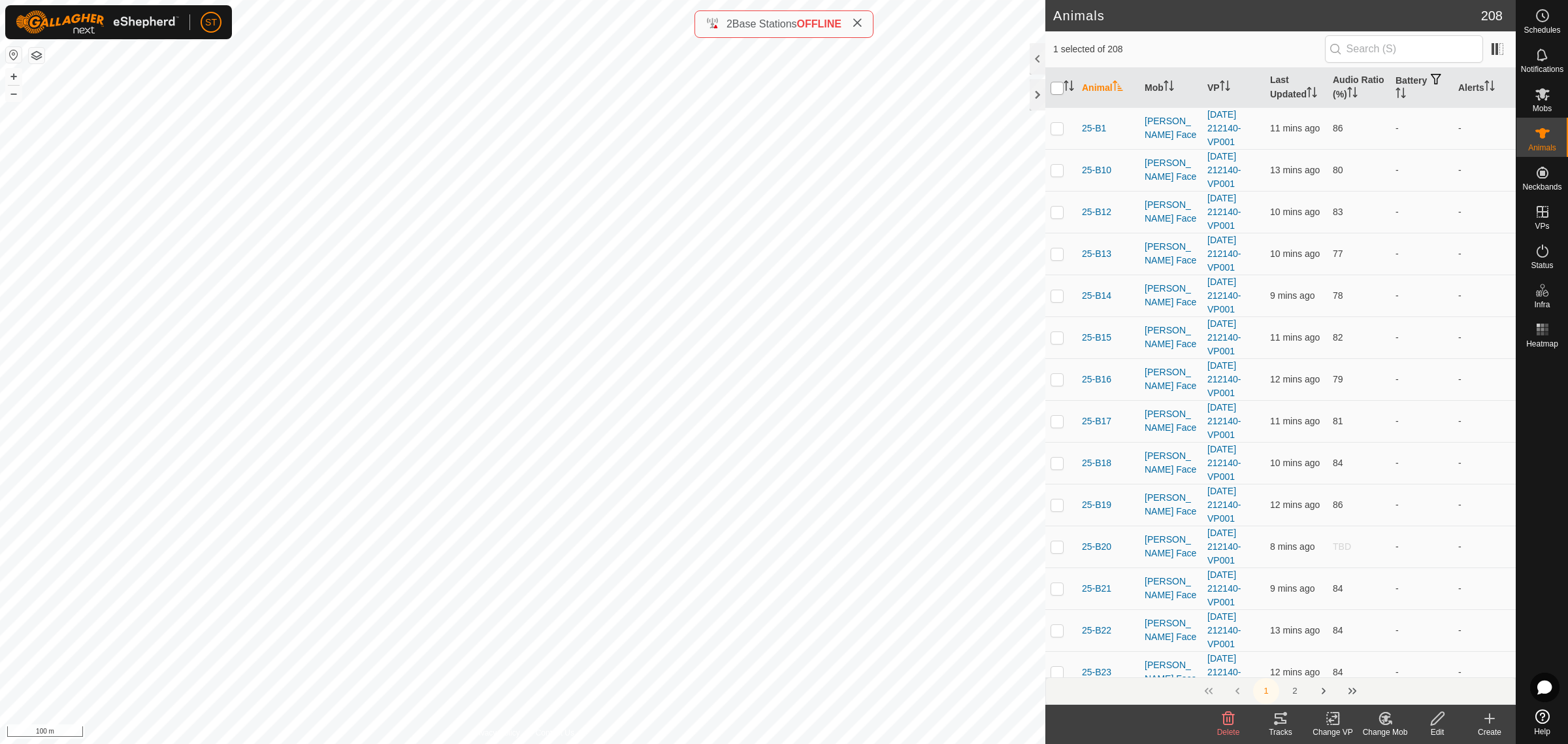
checkbox input "true"
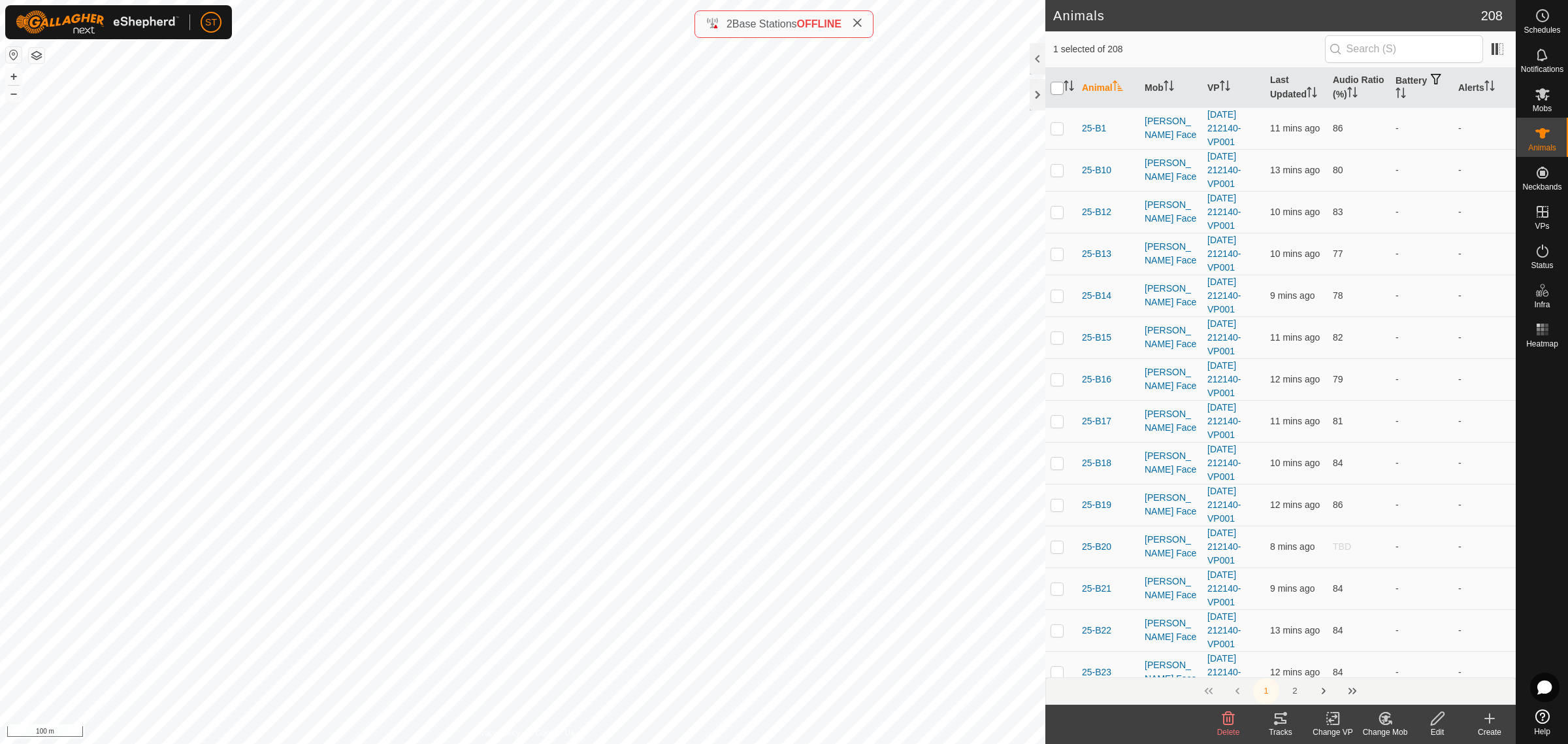
checkbox input "true"
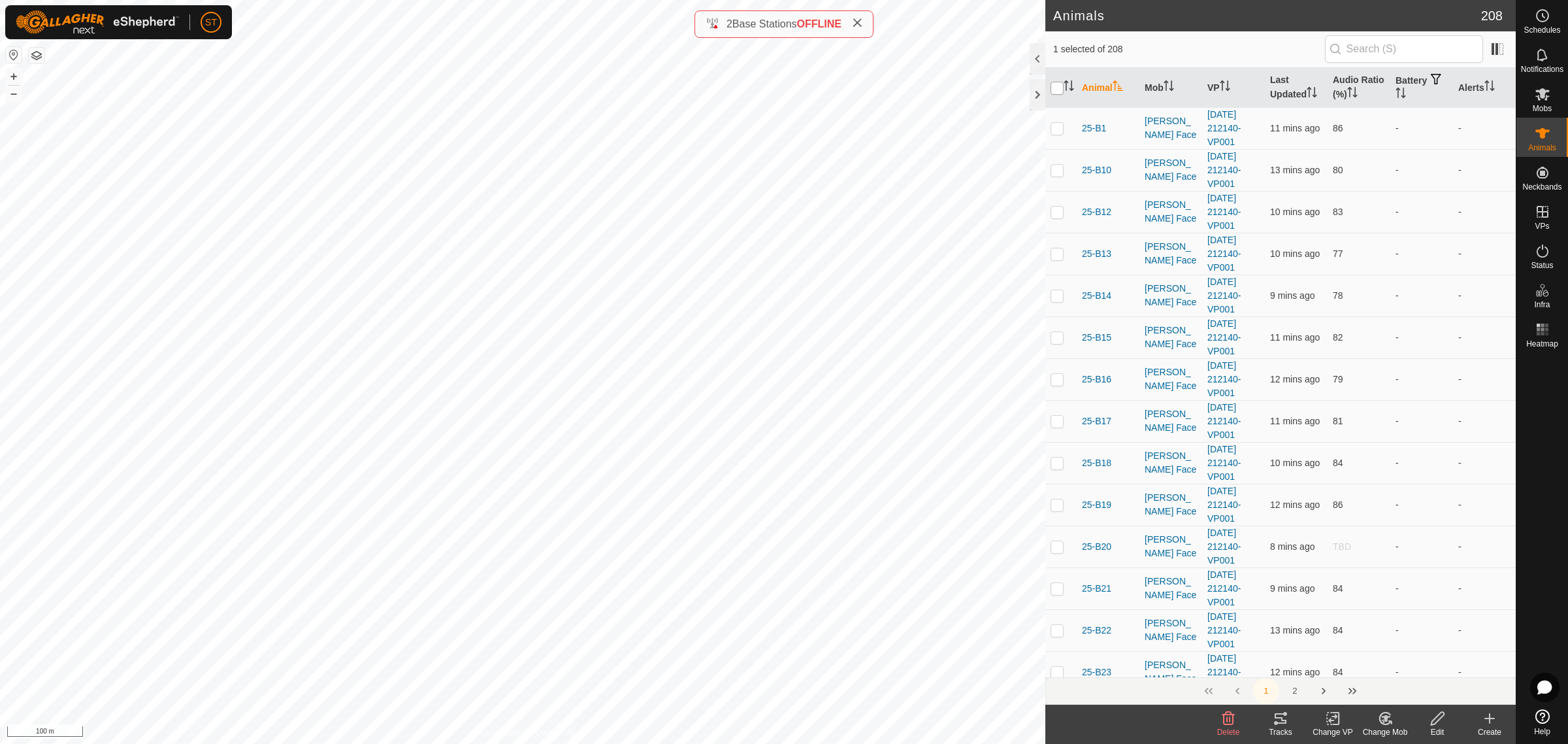
checkbox input "true"
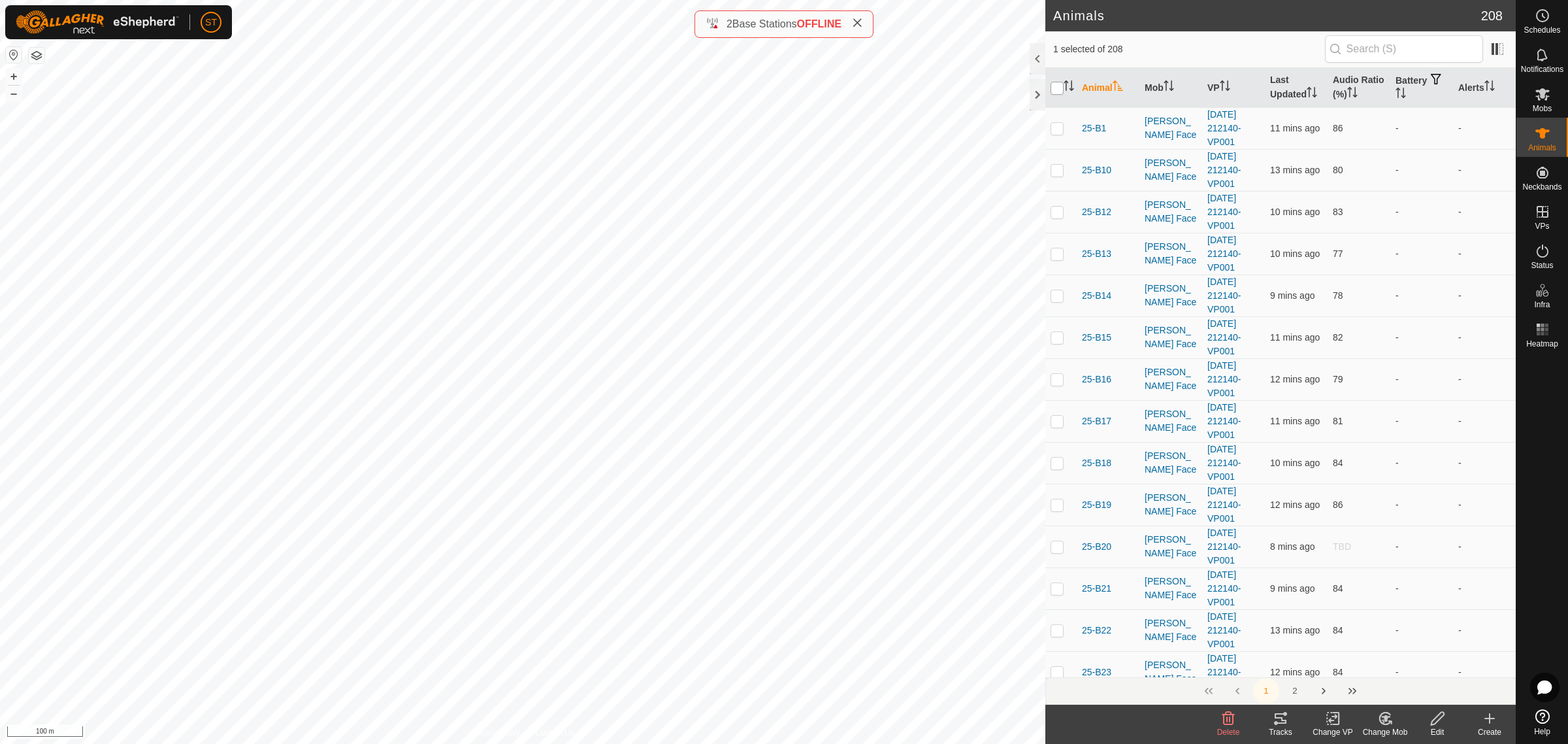
checkbox input "true"
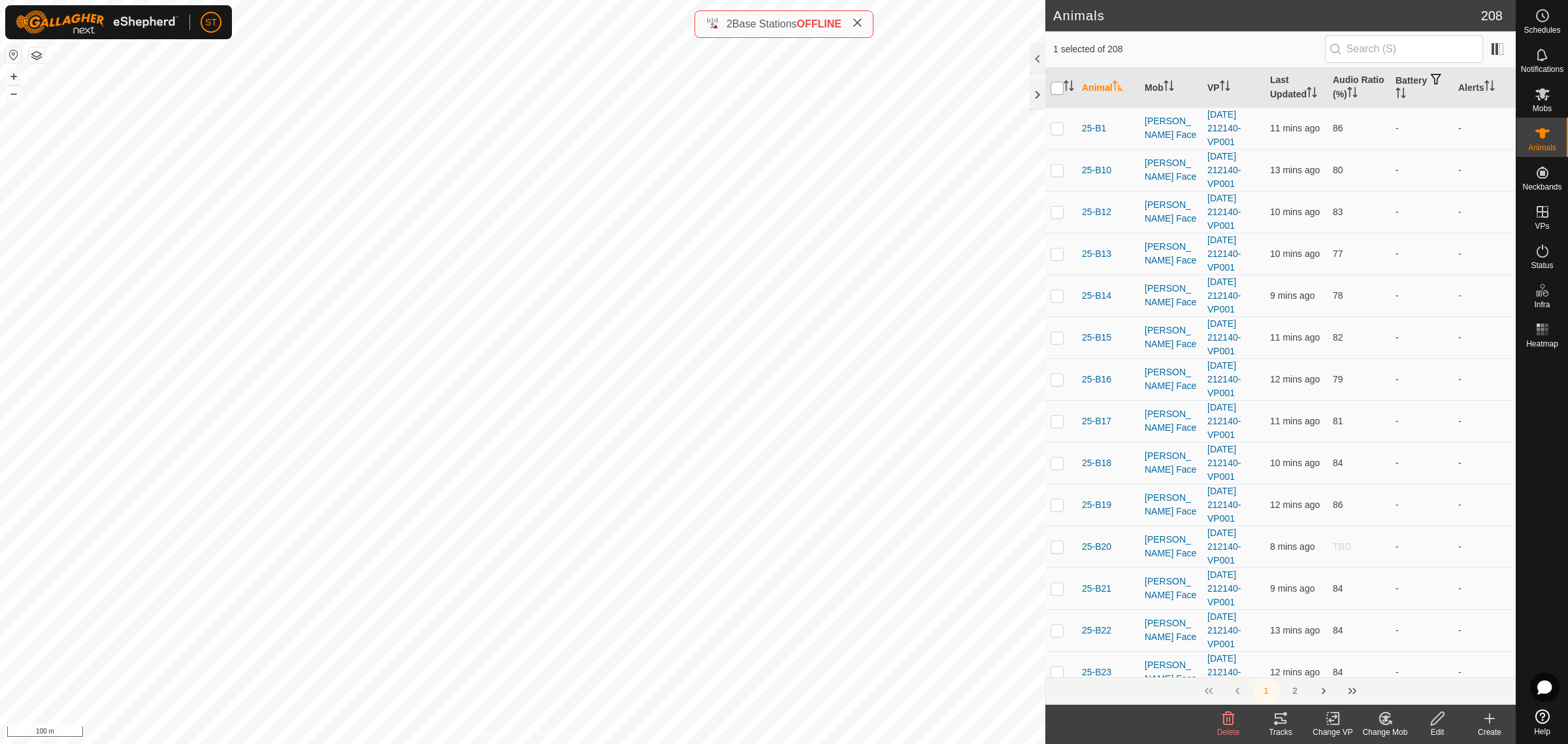
checkbox input "true"
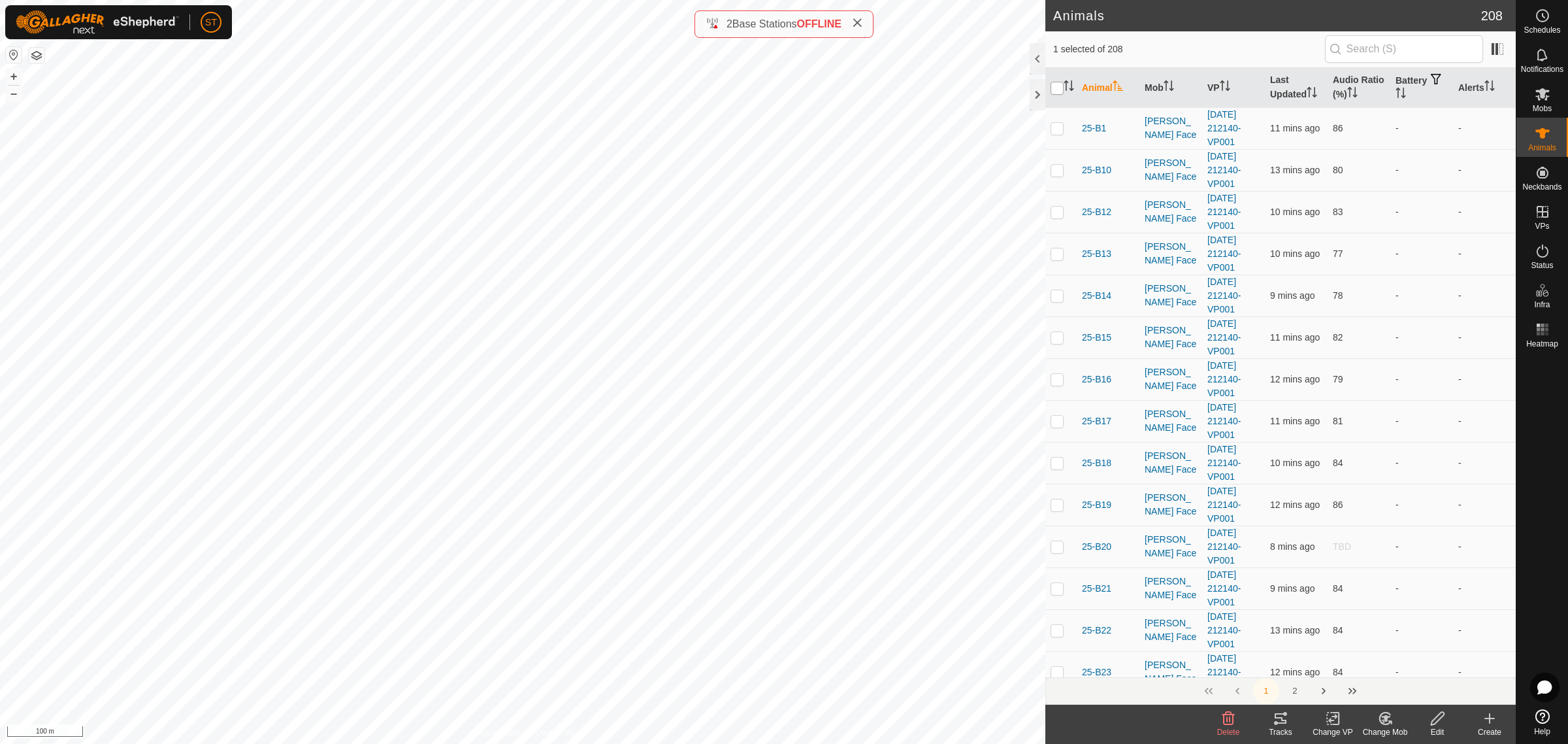
checkbox input "true"
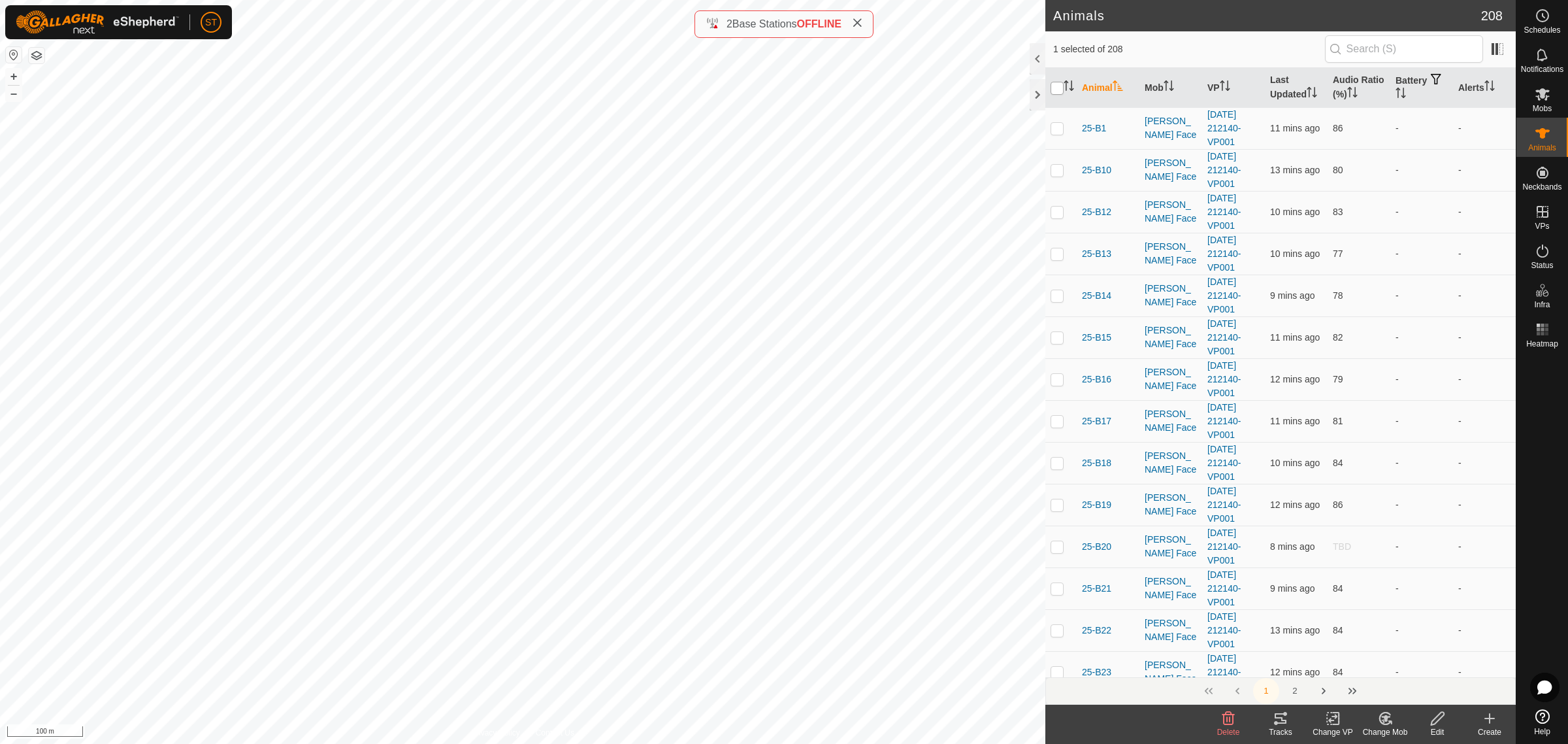
checkbox input "true"
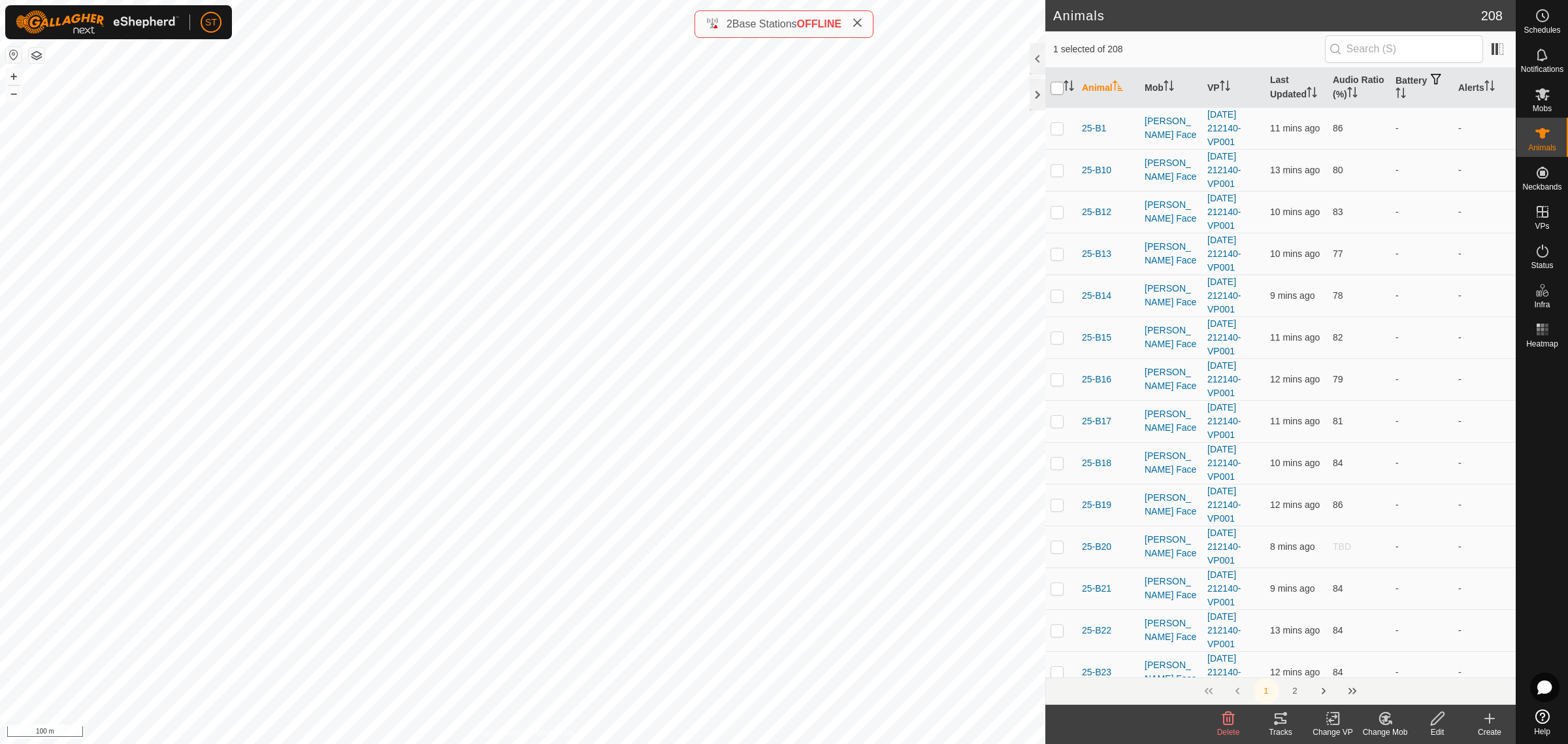
checkbox input "true"
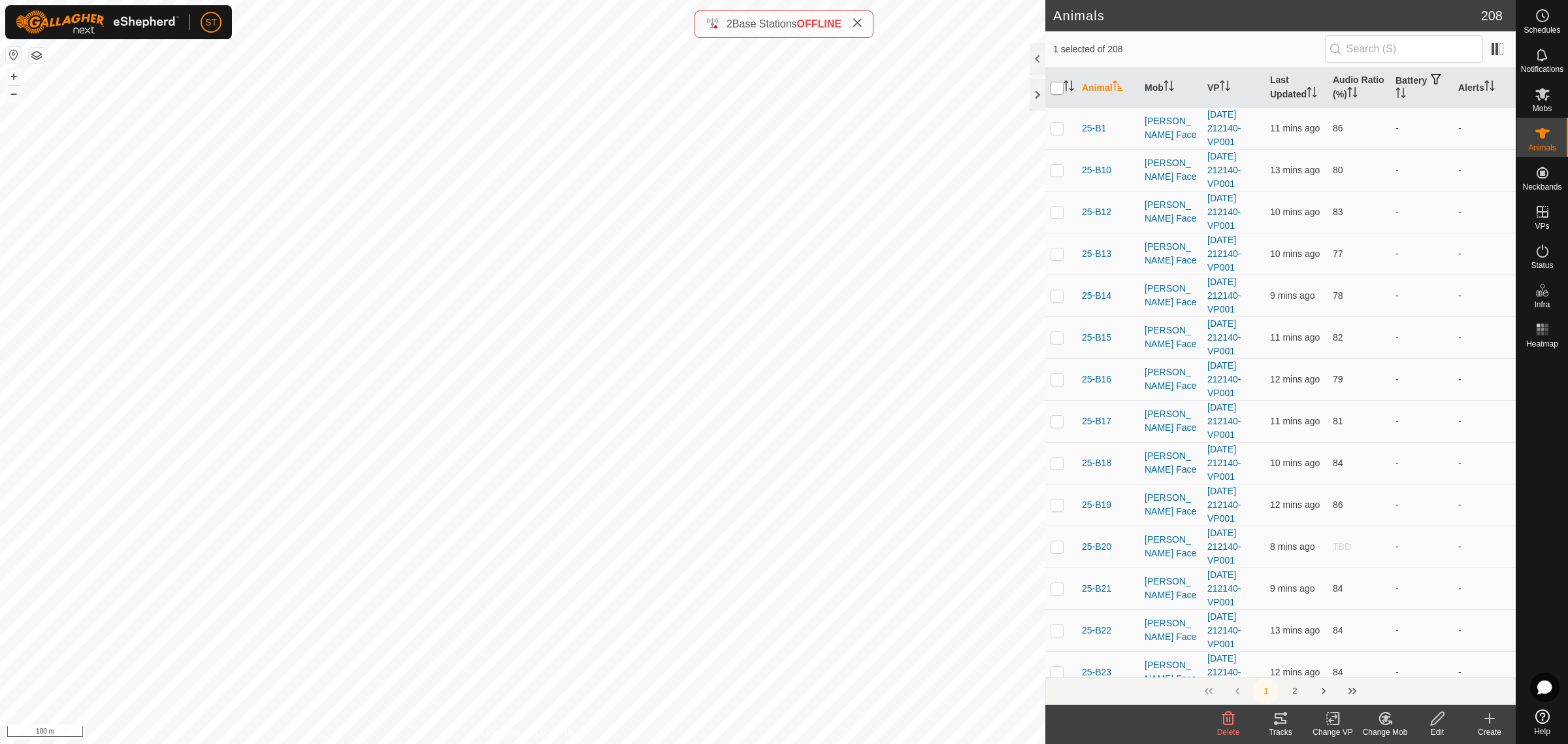
checkbox input "true"
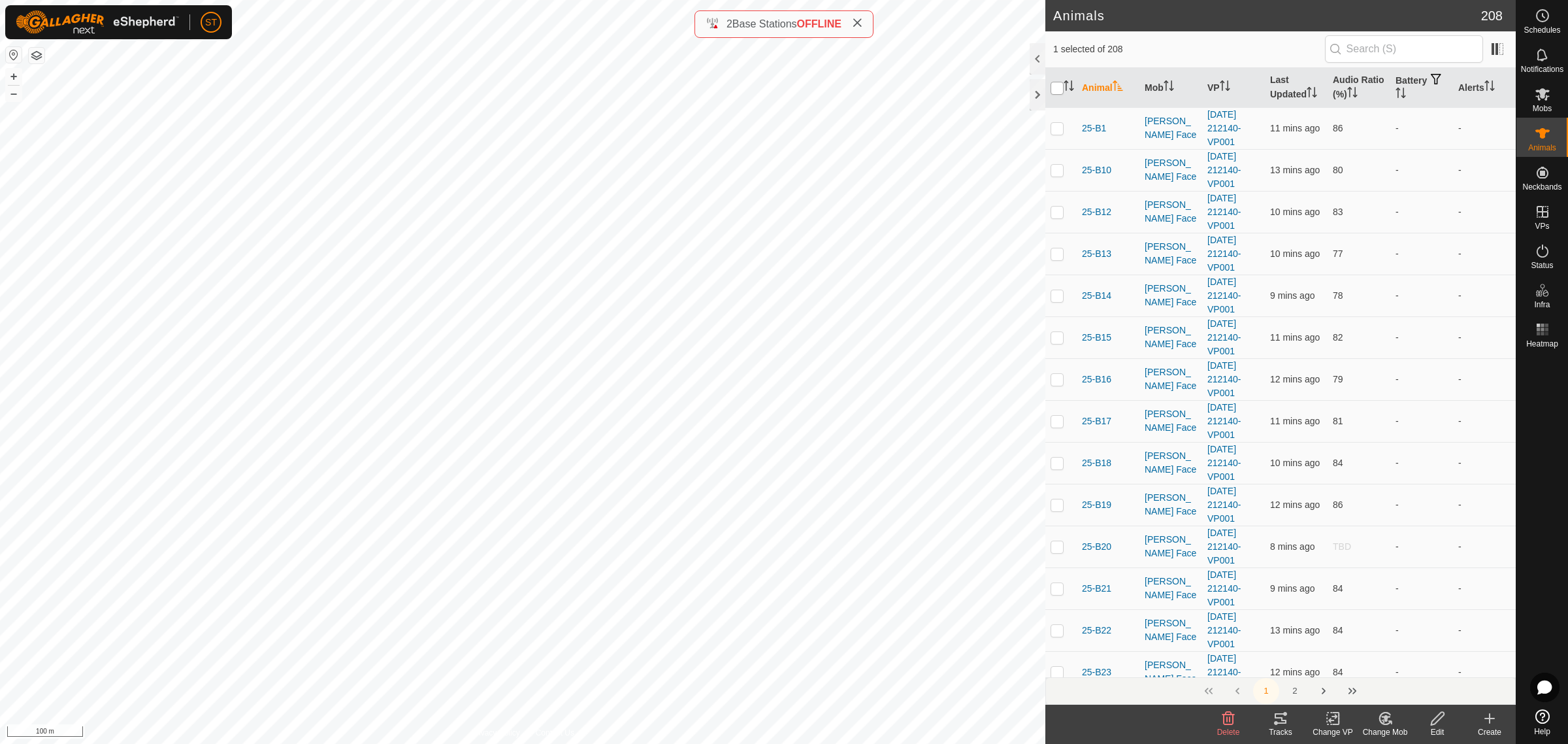
checkbox input "true"
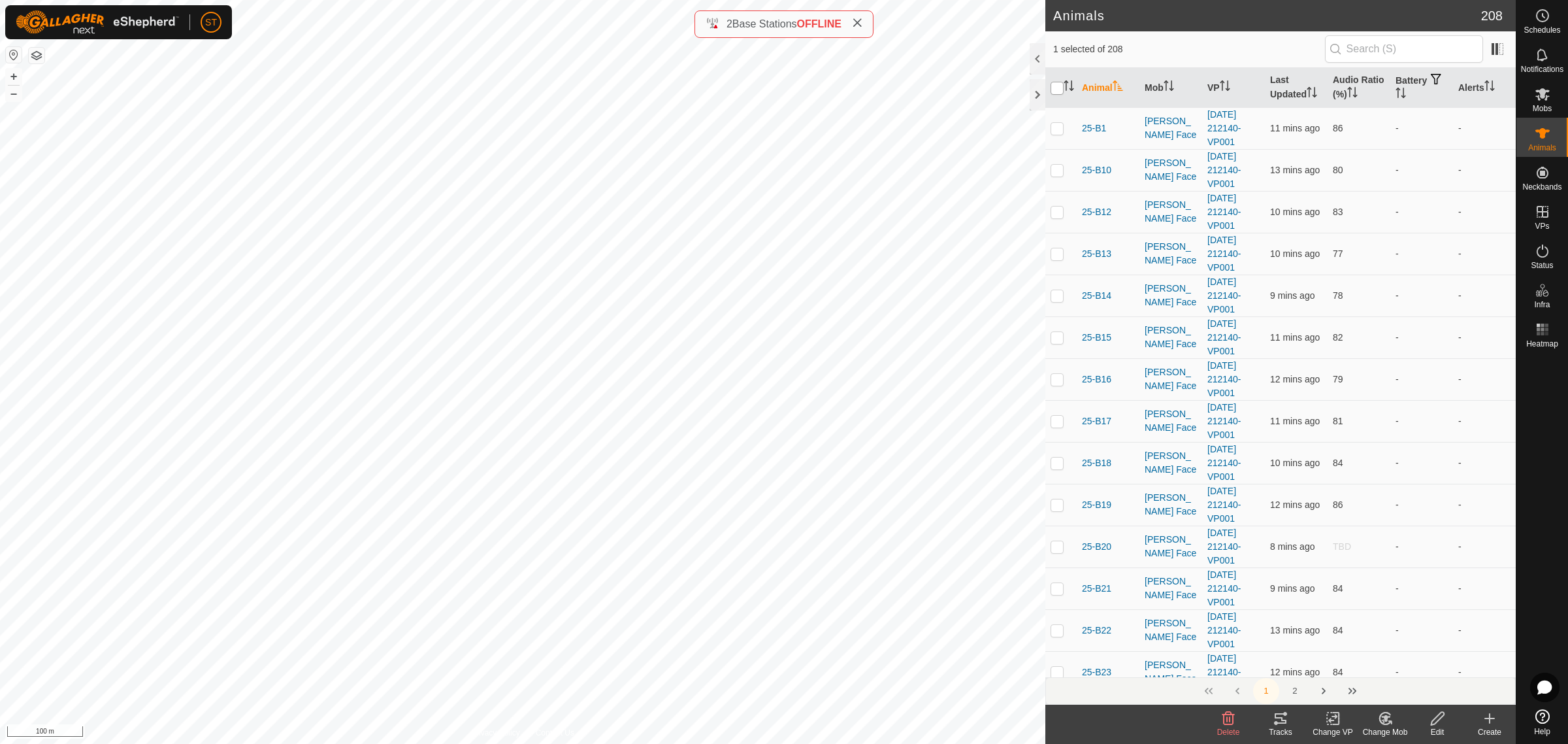
checkbox input "true"
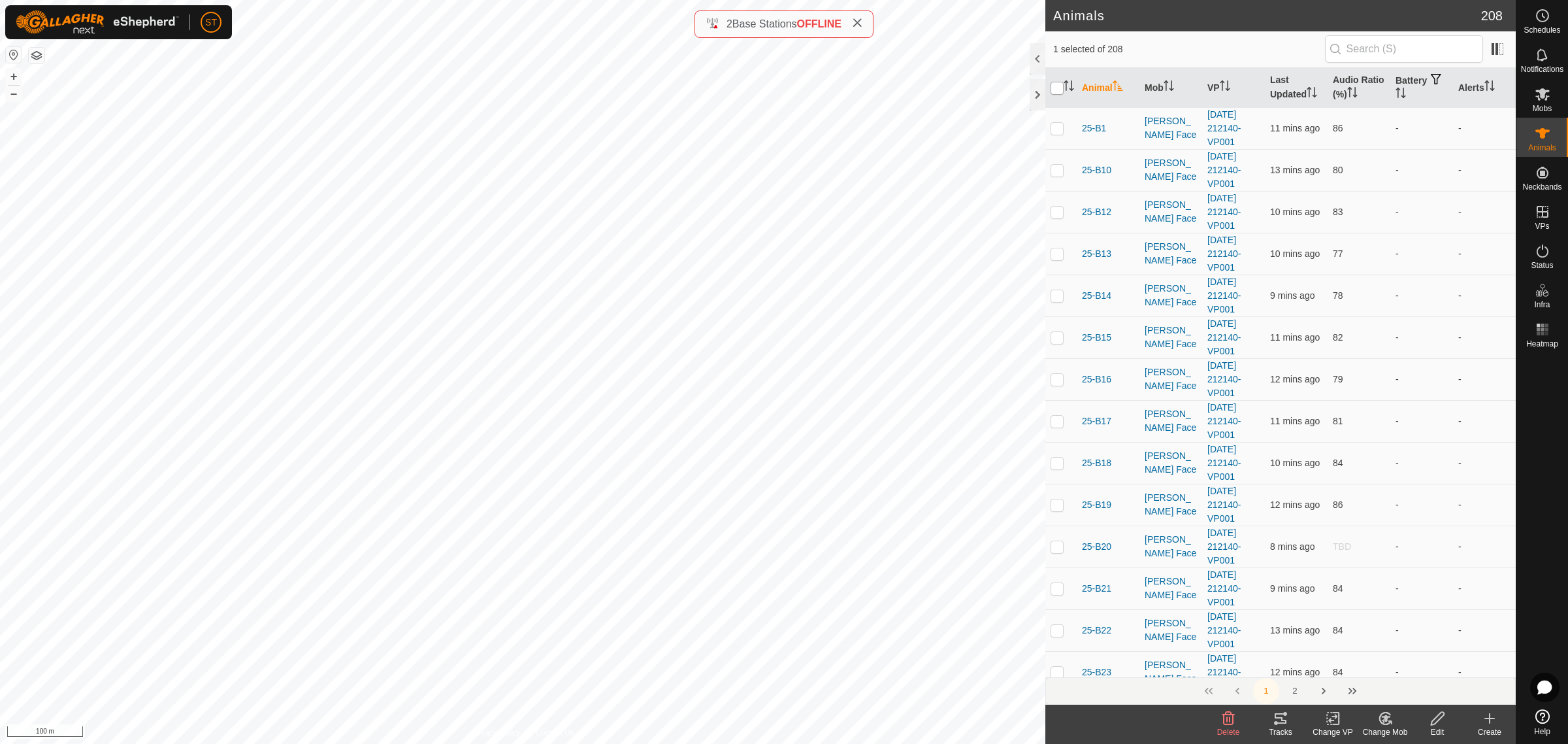
checkbox input "true"
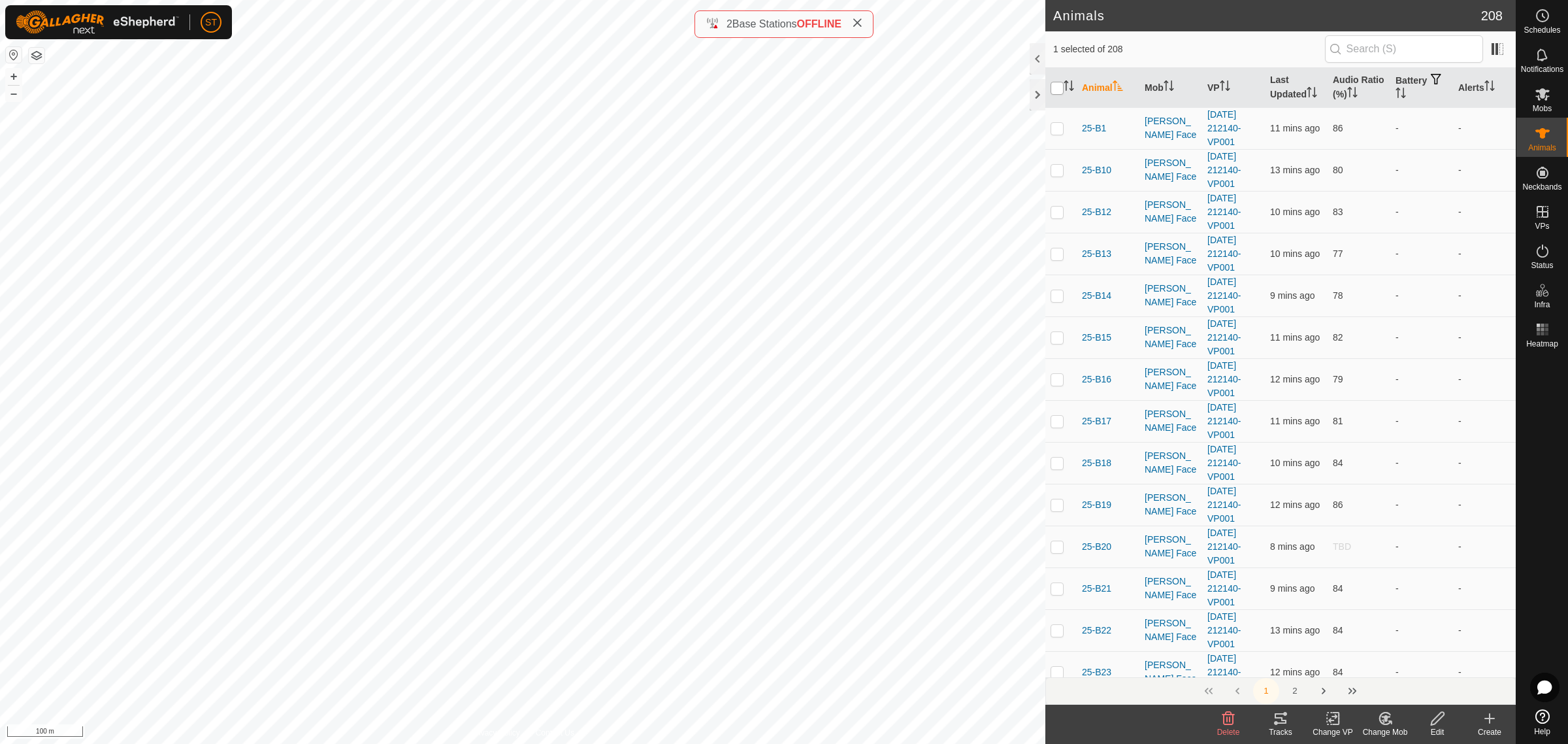
checkbox input "true"
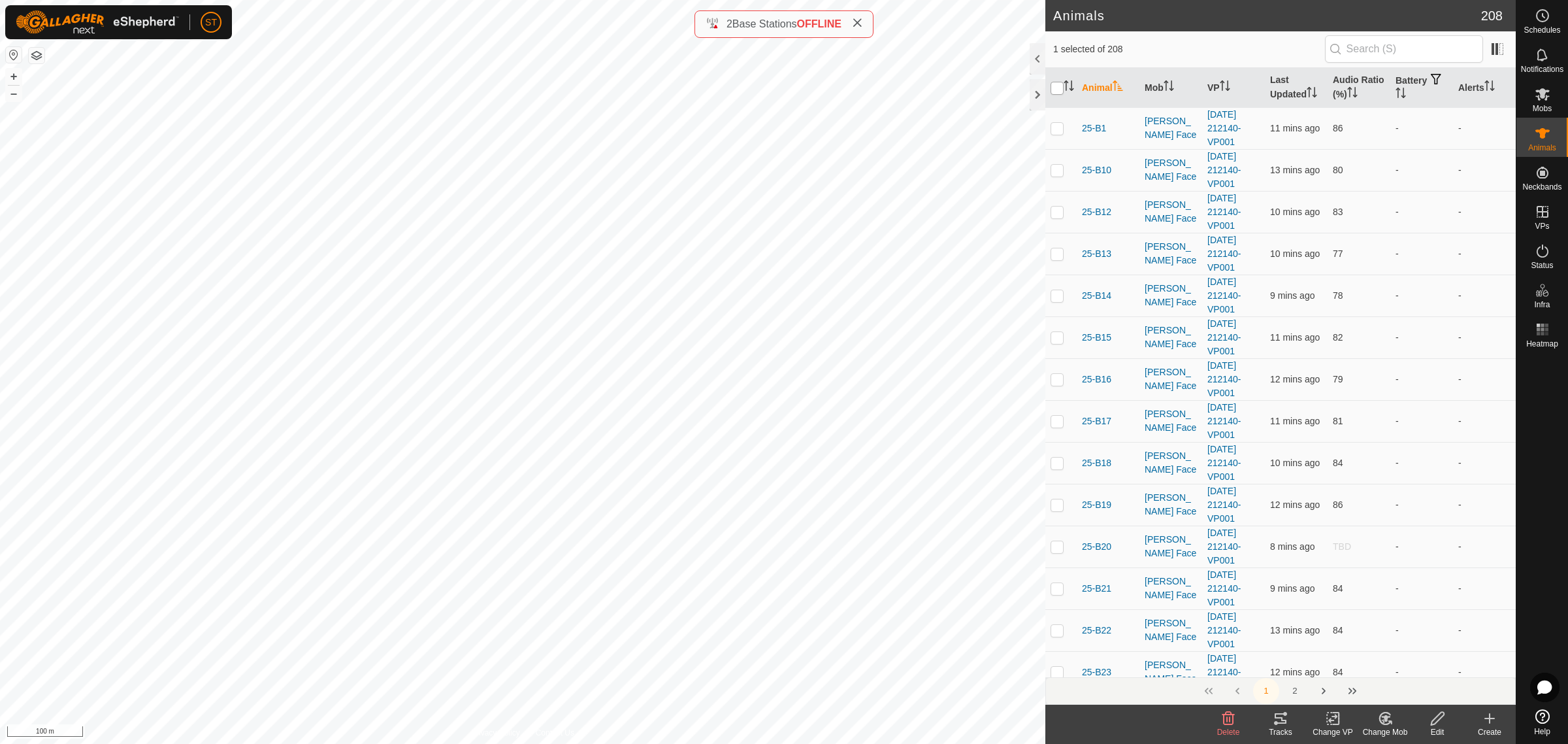
checkbox input "true"
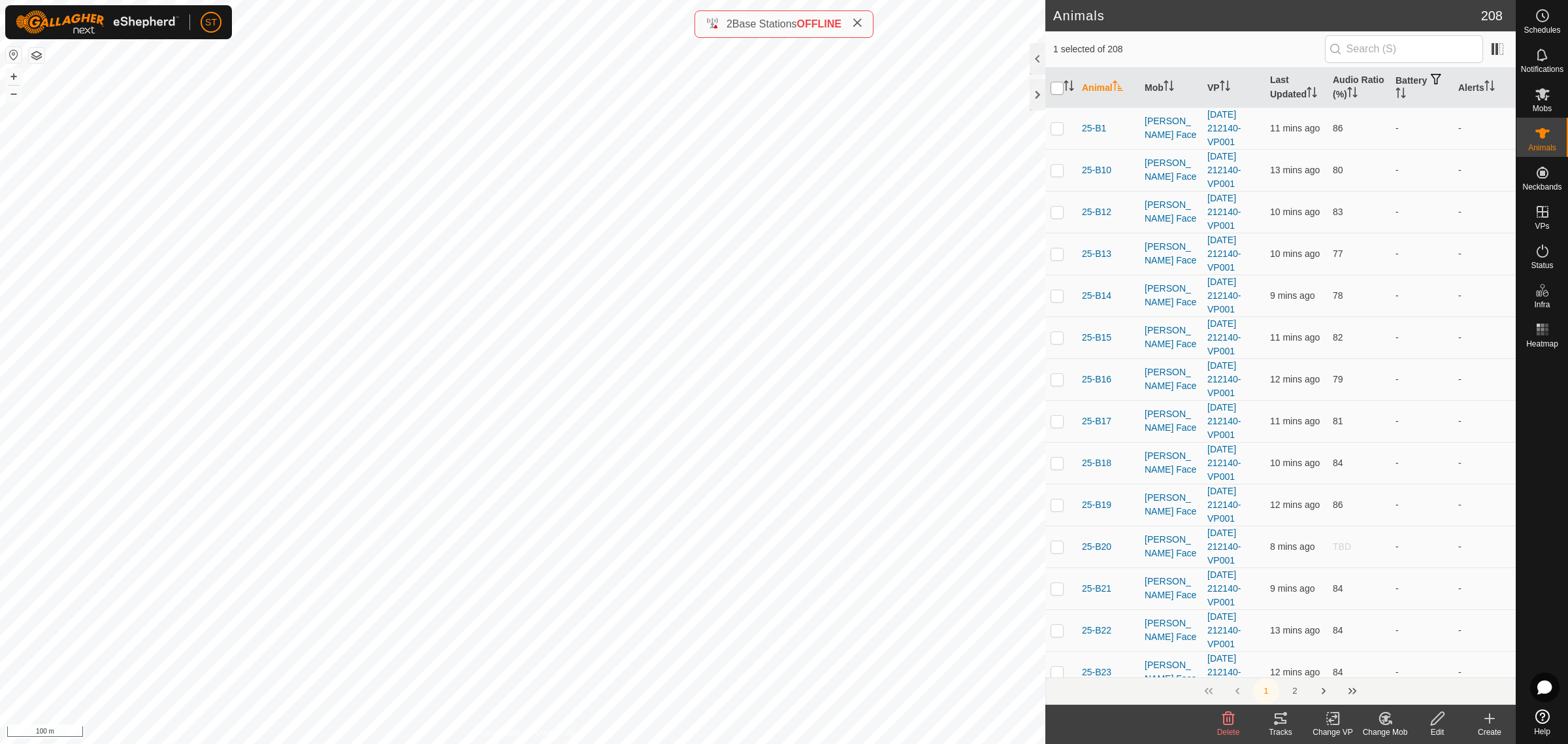
checkbox input "true"
click at [1546, 93] on icon at bounding box center [1542, 93] width 15 height 15
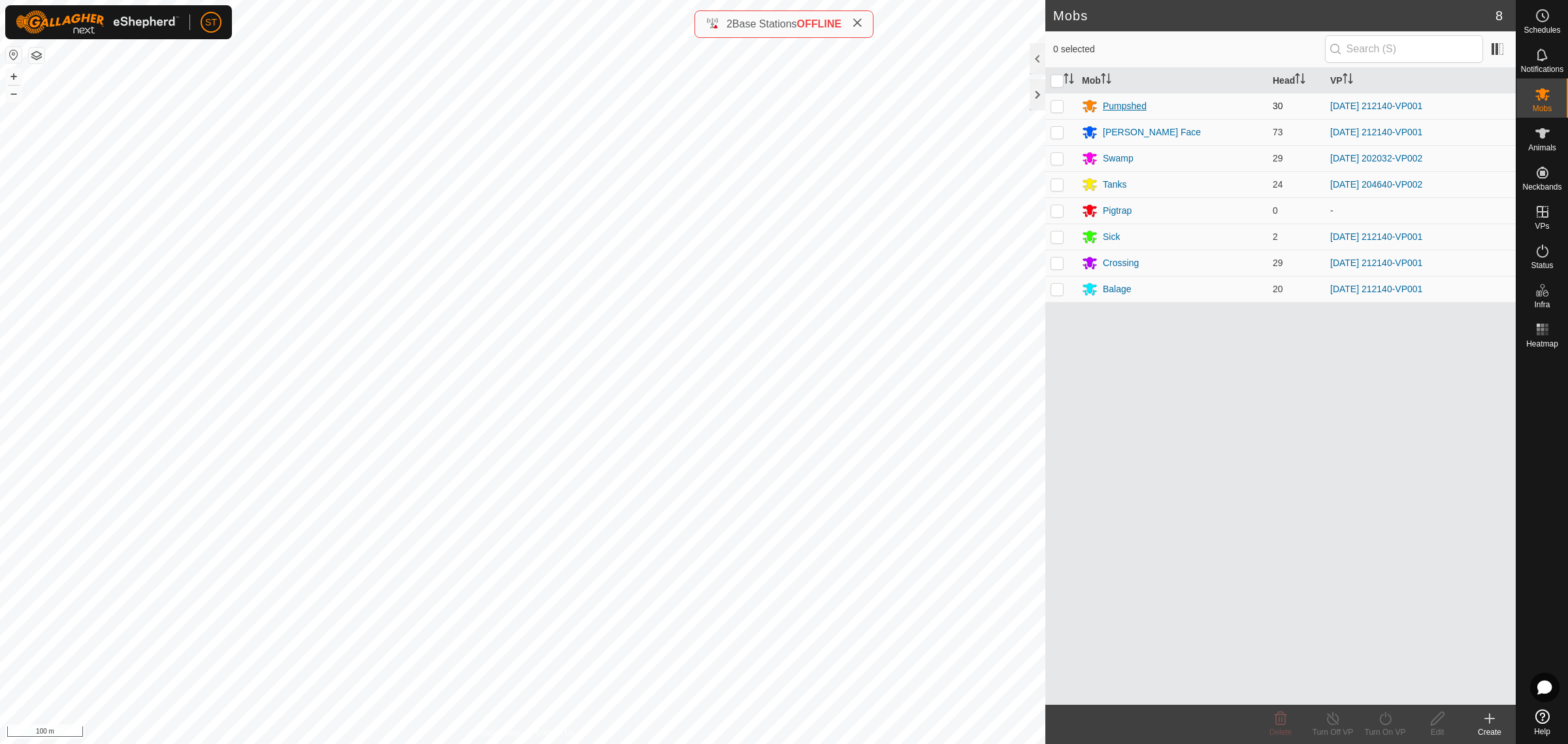
click at [1108, 102] on div "Pumpshed" at bounding box center [1125, 106] width 44 height 14
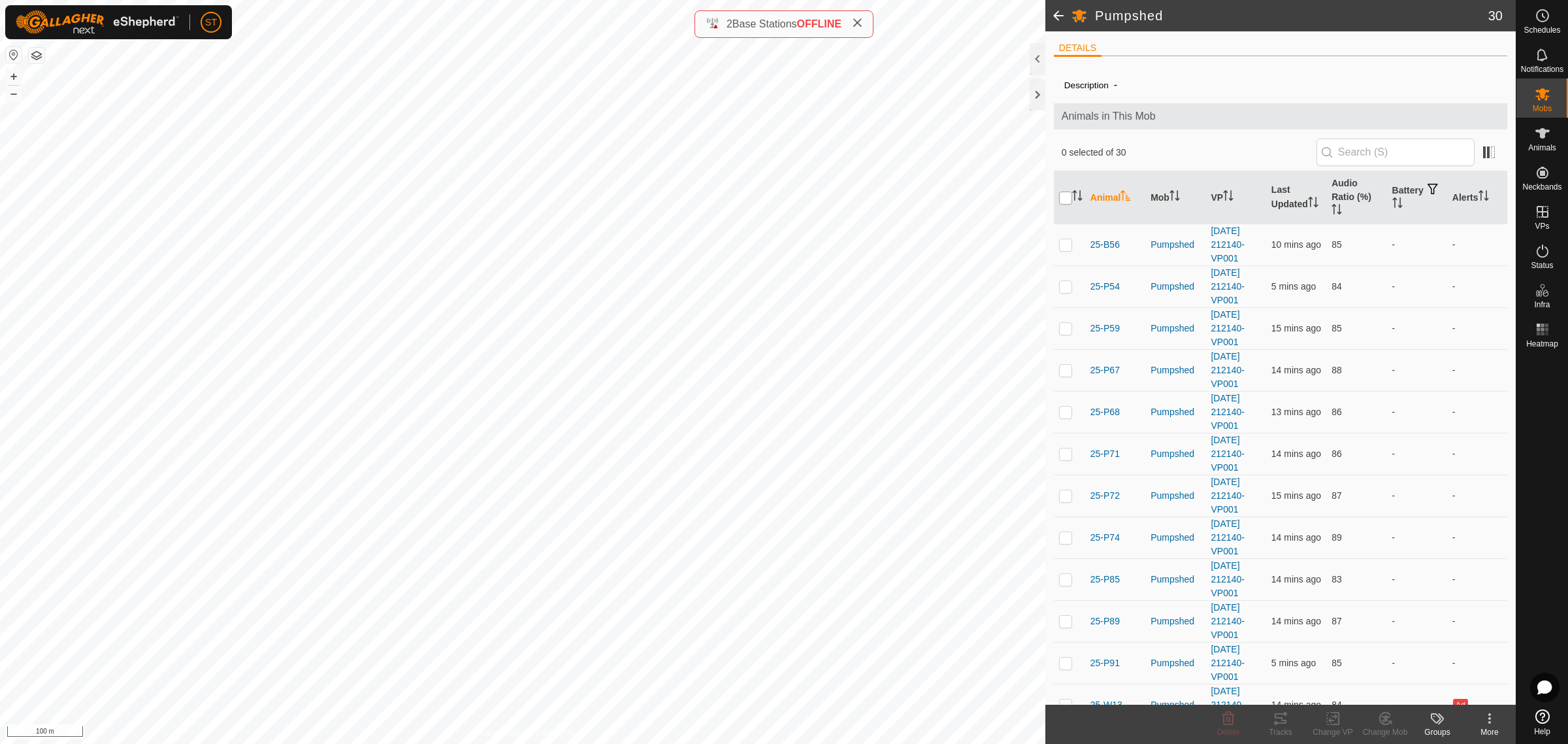
click at [1062, 200] on input "checkbox" at bounding box center [1066, 198] width 13 height 13
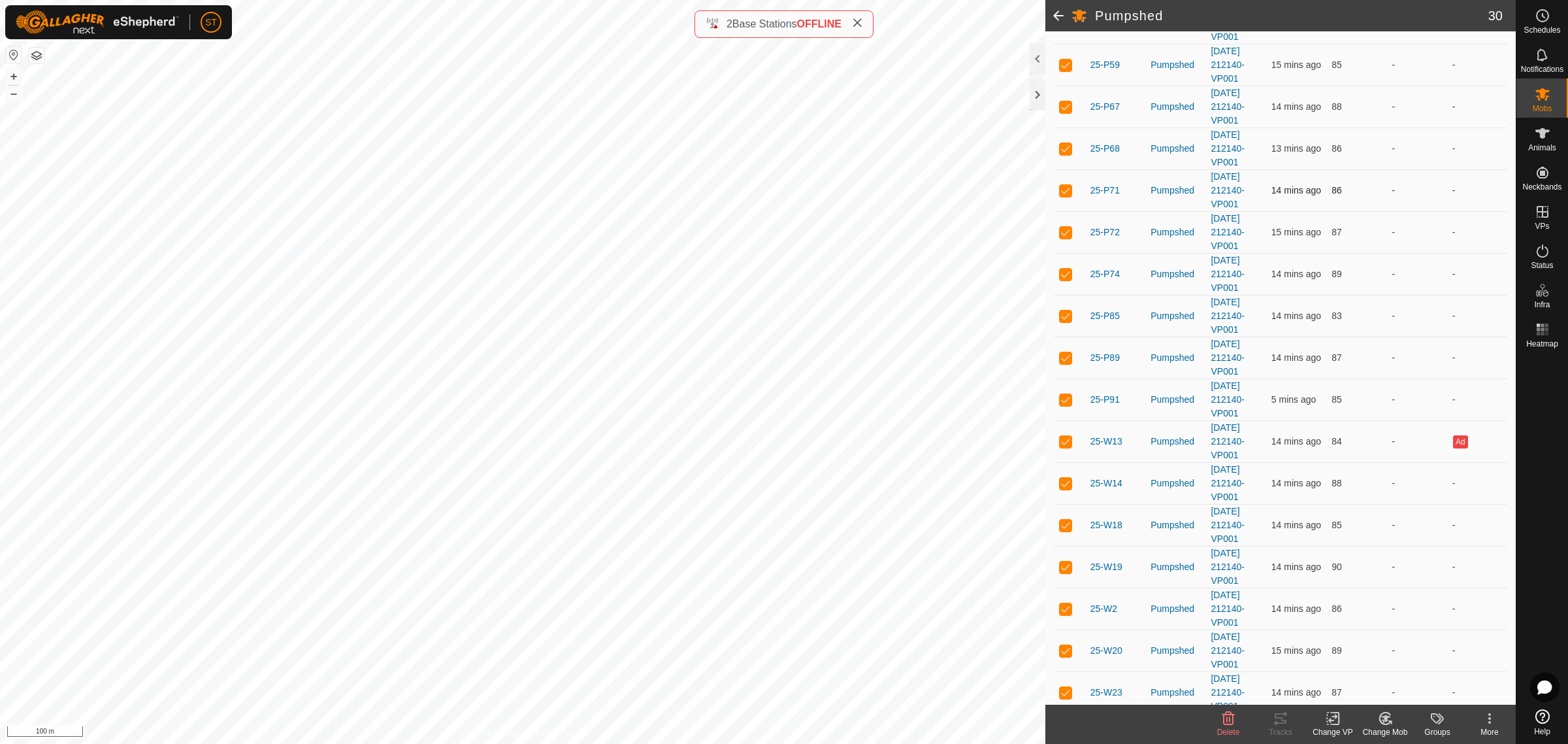
scroll to position [327, 0]
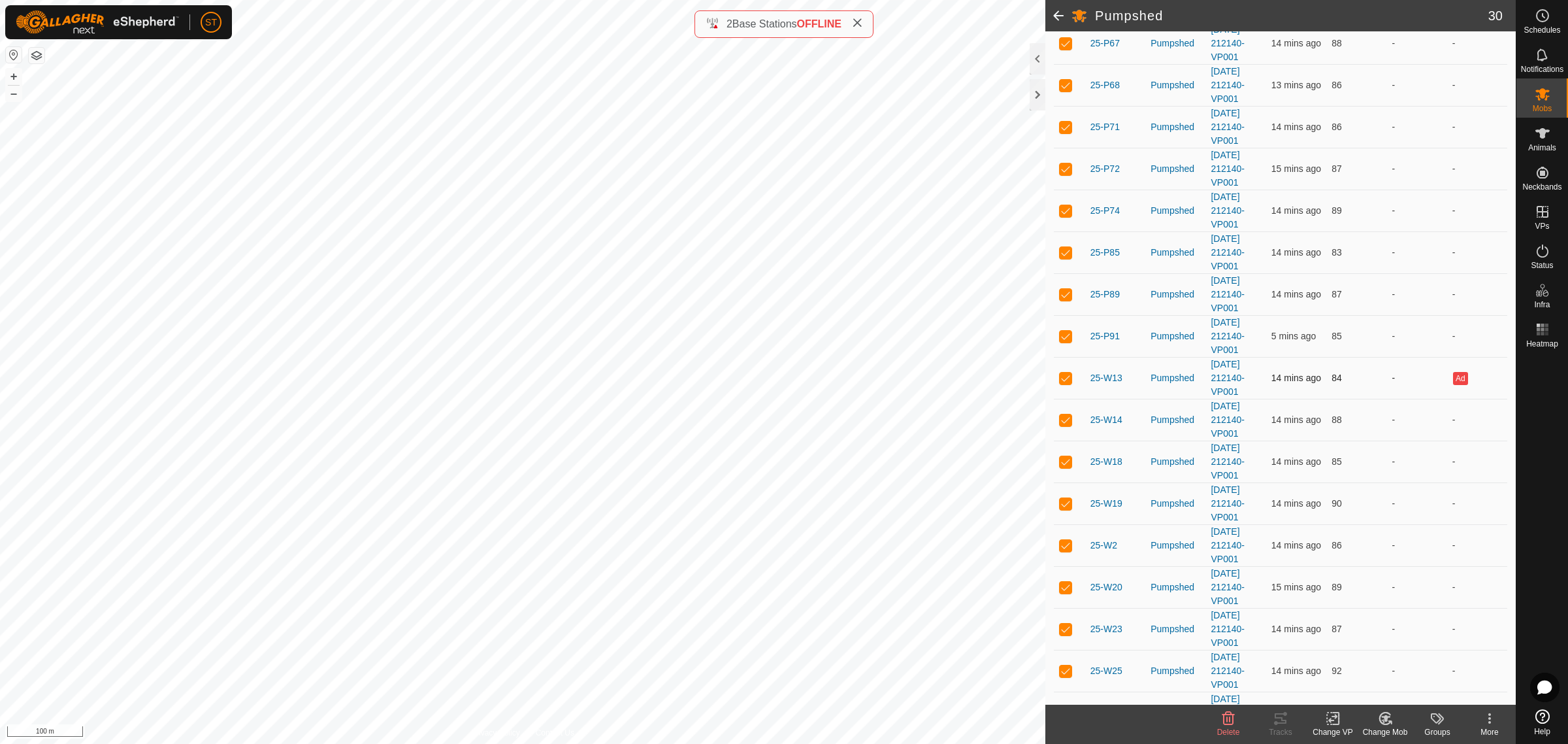
click at [1062, 383] on p-checkbox at bounding box center [1066, 378] width 13 height 10
click at [1328, 723] on icon at bounding box center [1333, 718] width 16 height 15
click at [1368, 662] on span "Choose VP..." at bounding box center [1366, 662] width 60 height 15
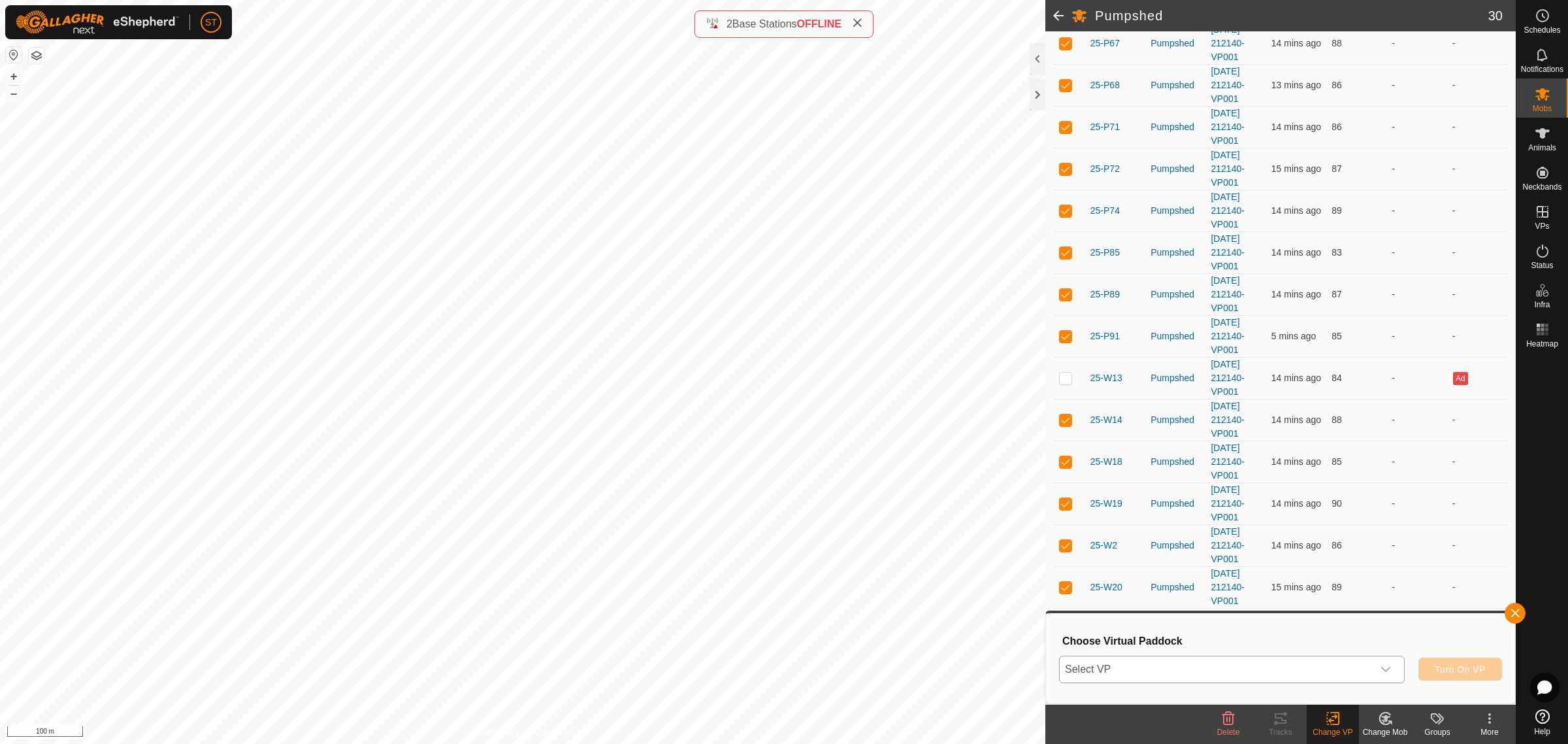
click at [1386, 665] on icon "dropdown trigger" at bounding box center [1385, 669] width 10 height 10
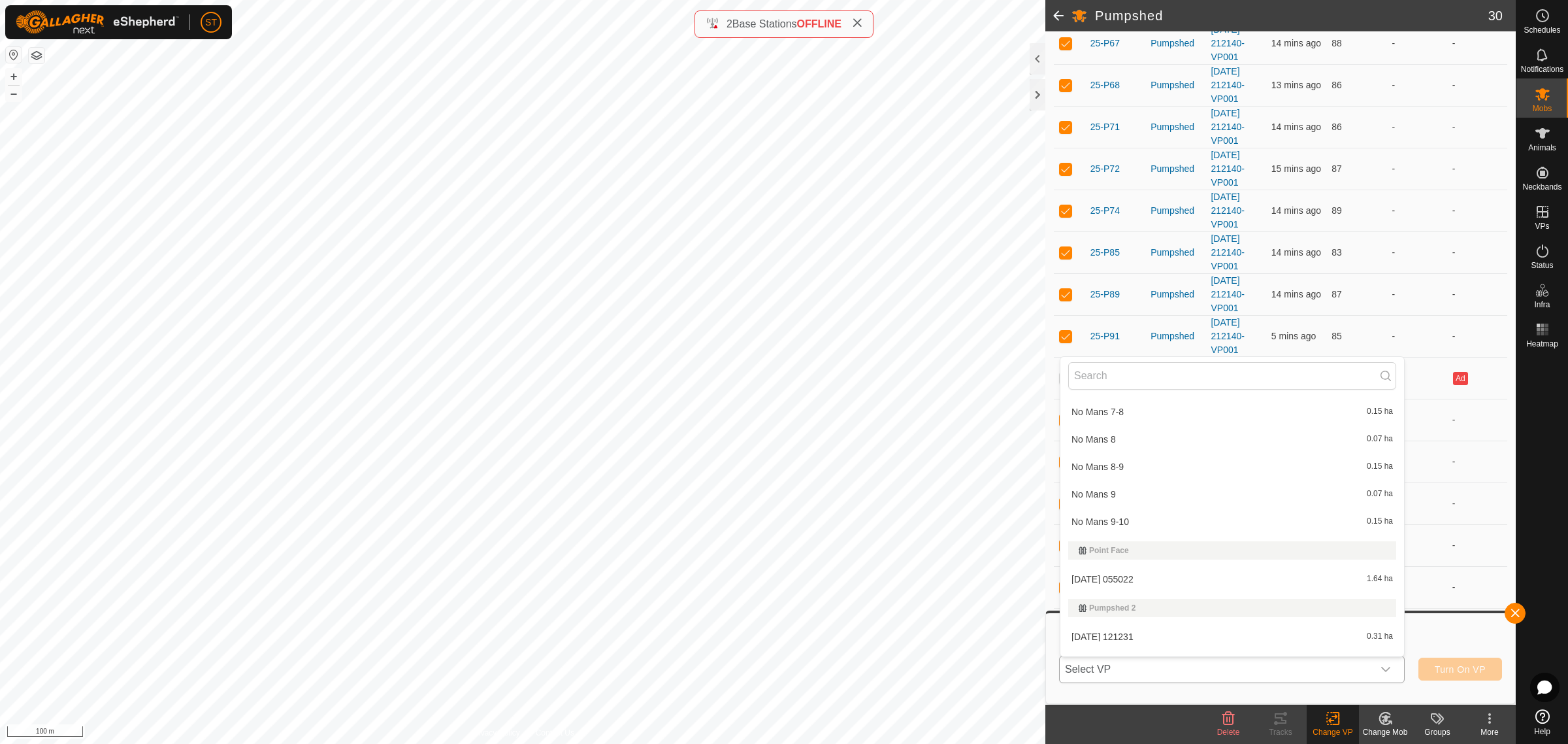
scroll to position [11463, 0]
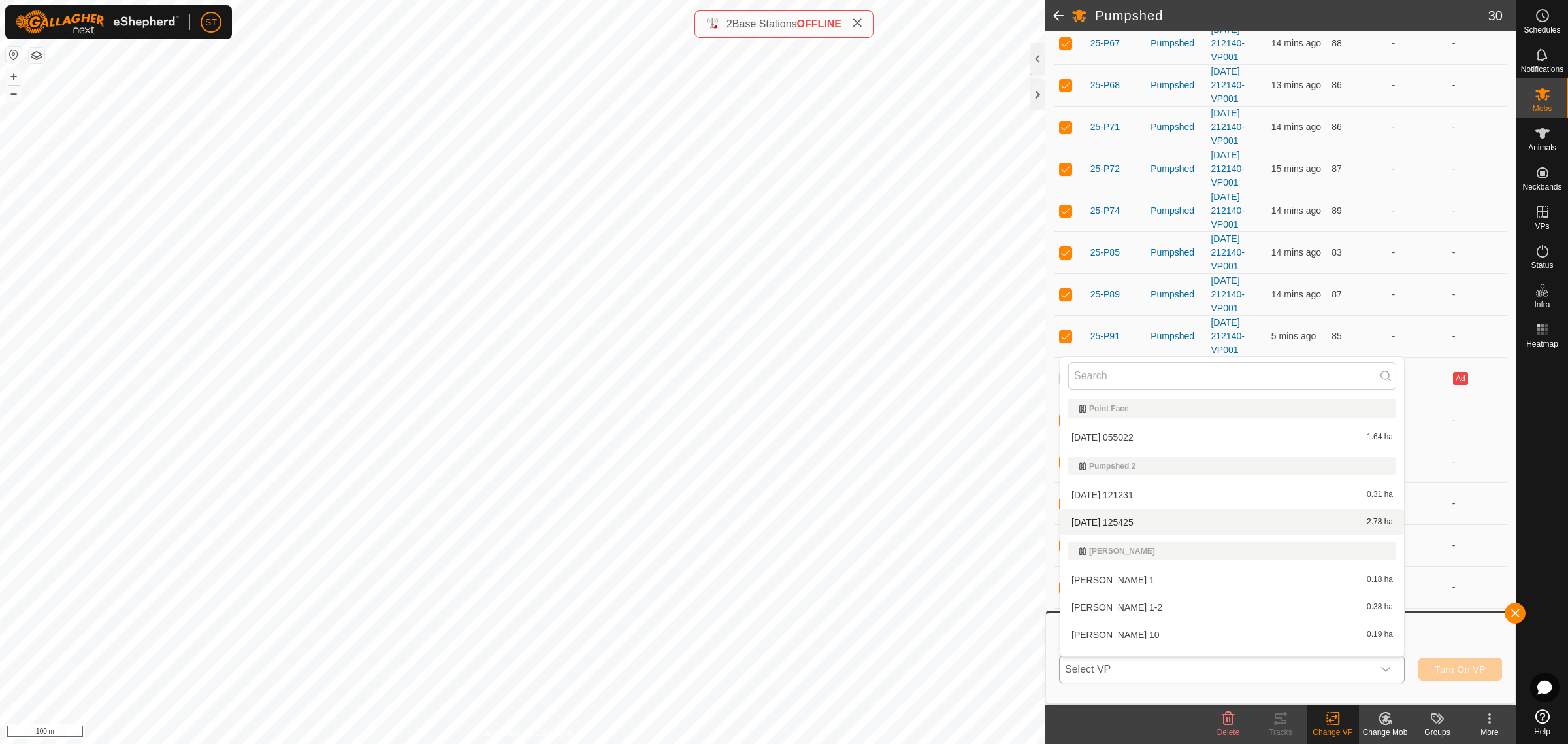
click at [1180, 509] on li "[DATE] 125425 2.78 ha" at bounding box center [1232, 522] width 344 height 26
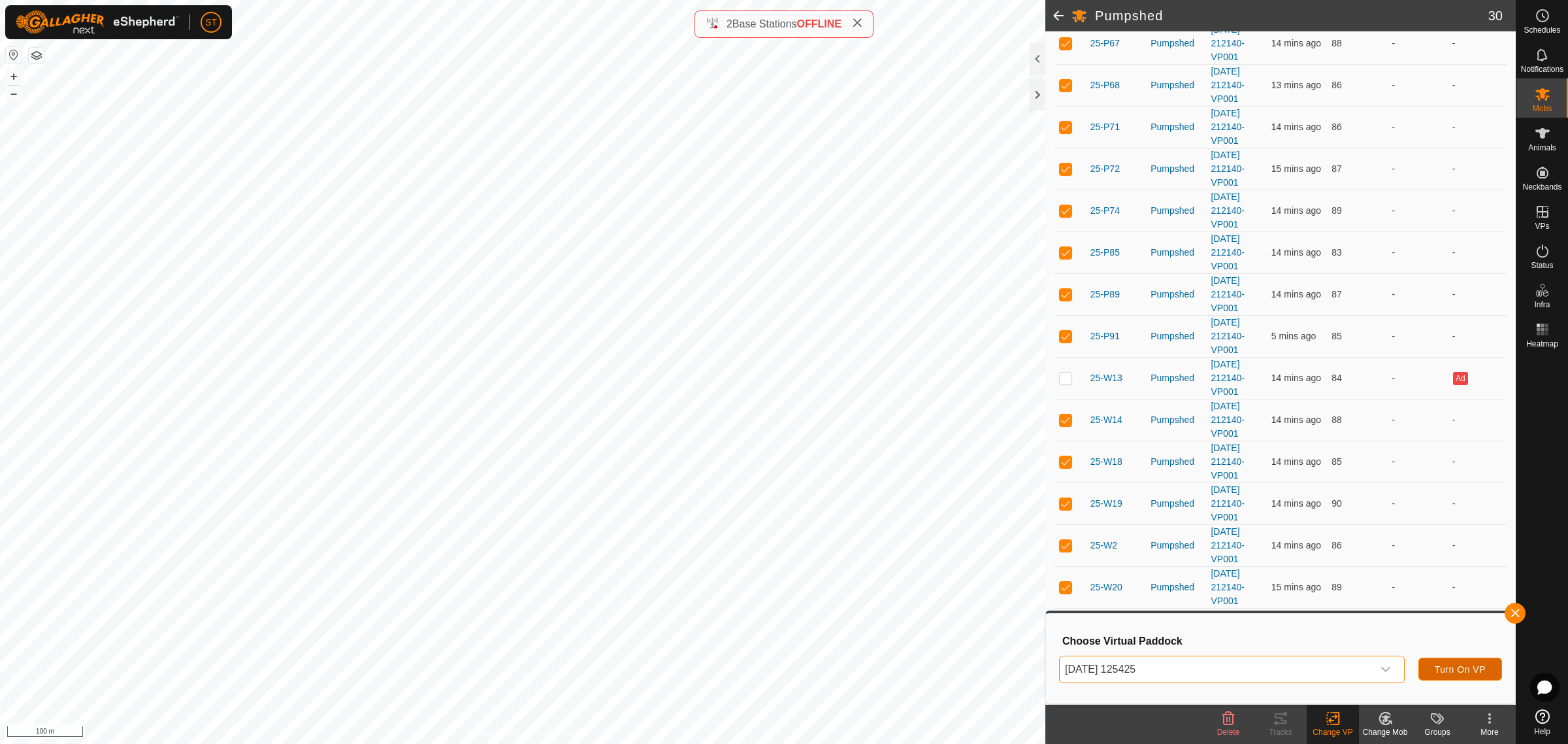
click at [1453, 667] on span "Turn On VP" at bounding box center [1459, 669] width 51 height 10
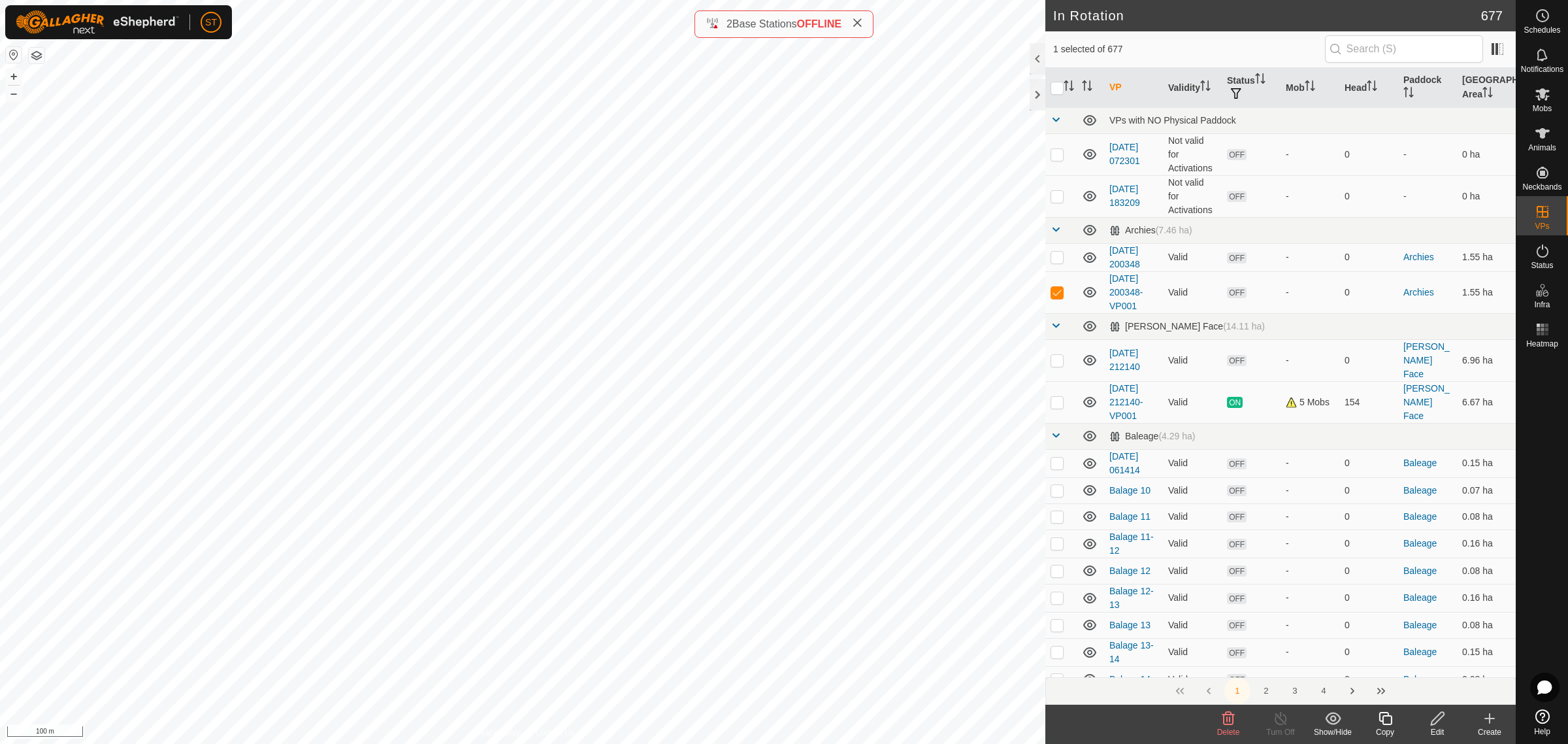
click at [1230, 720] on icon at bounding box center [1227, 718] width 15 height 15
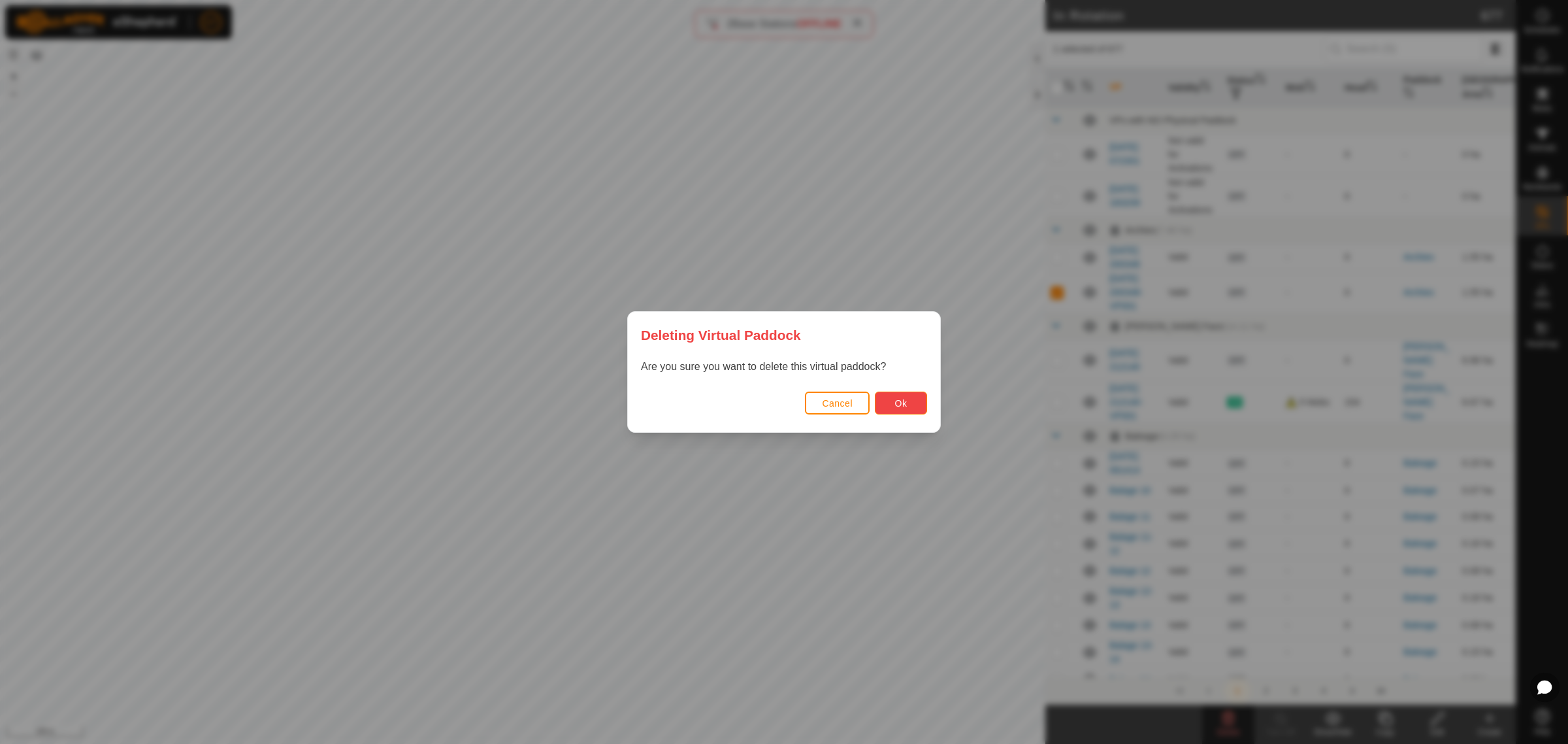
click at [910, 405] on button "Ok" at bounding box center [901, 402] width 52 height 23
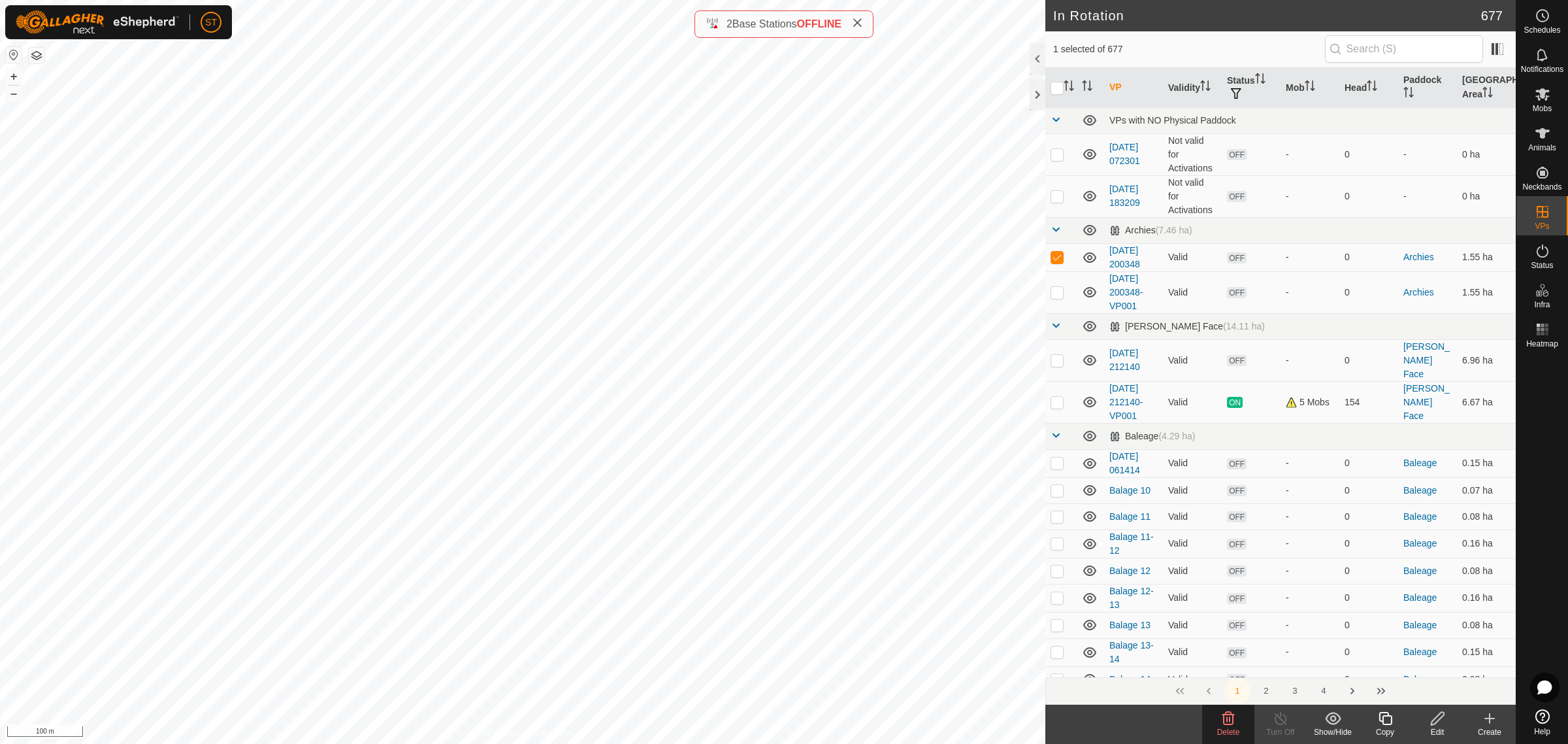
click at [1222, 721] on icon at bounding box center [1227, 718] width 15 height 15
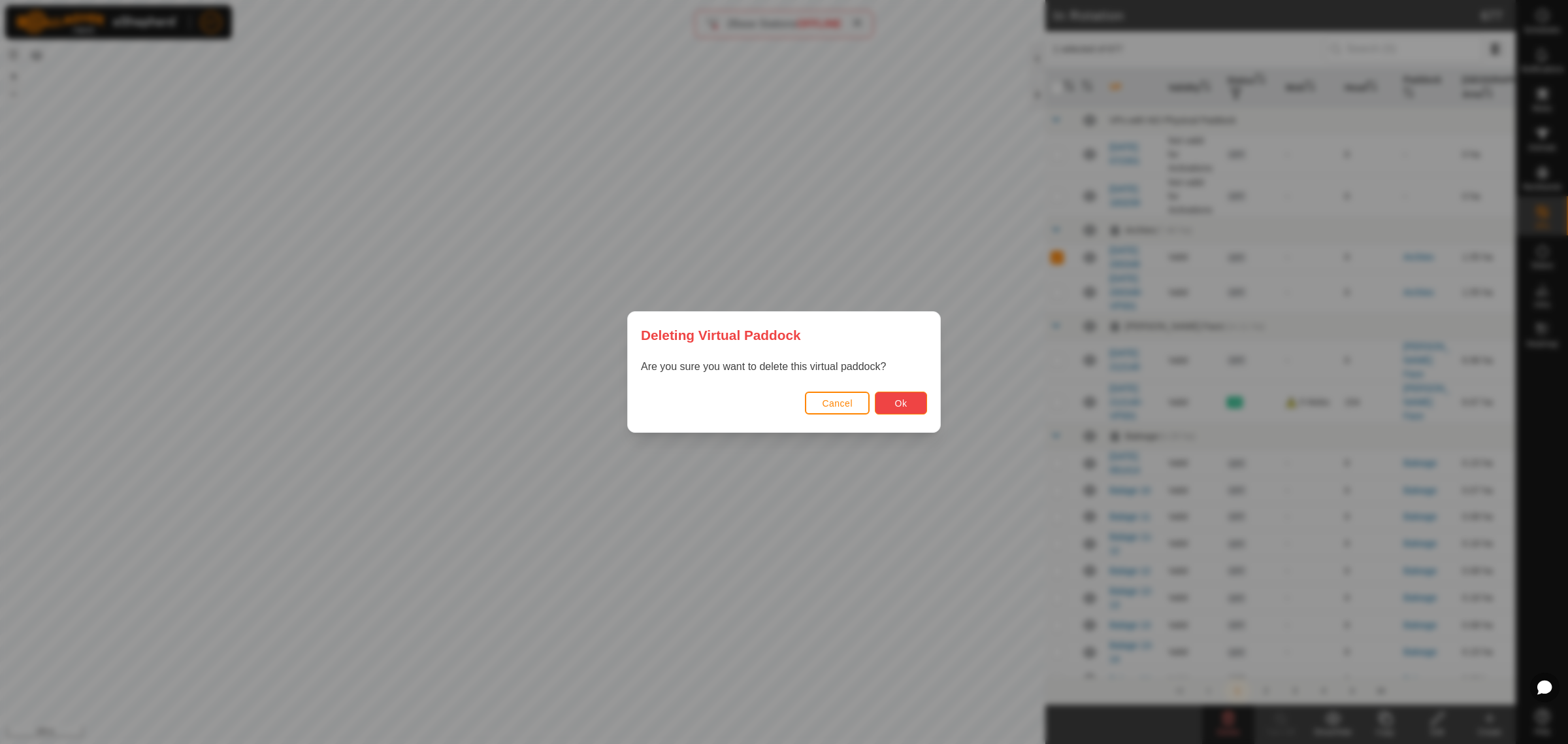
click at [912, 402] on button "Ok" at bounding box center [901, 402] width 52 height 23
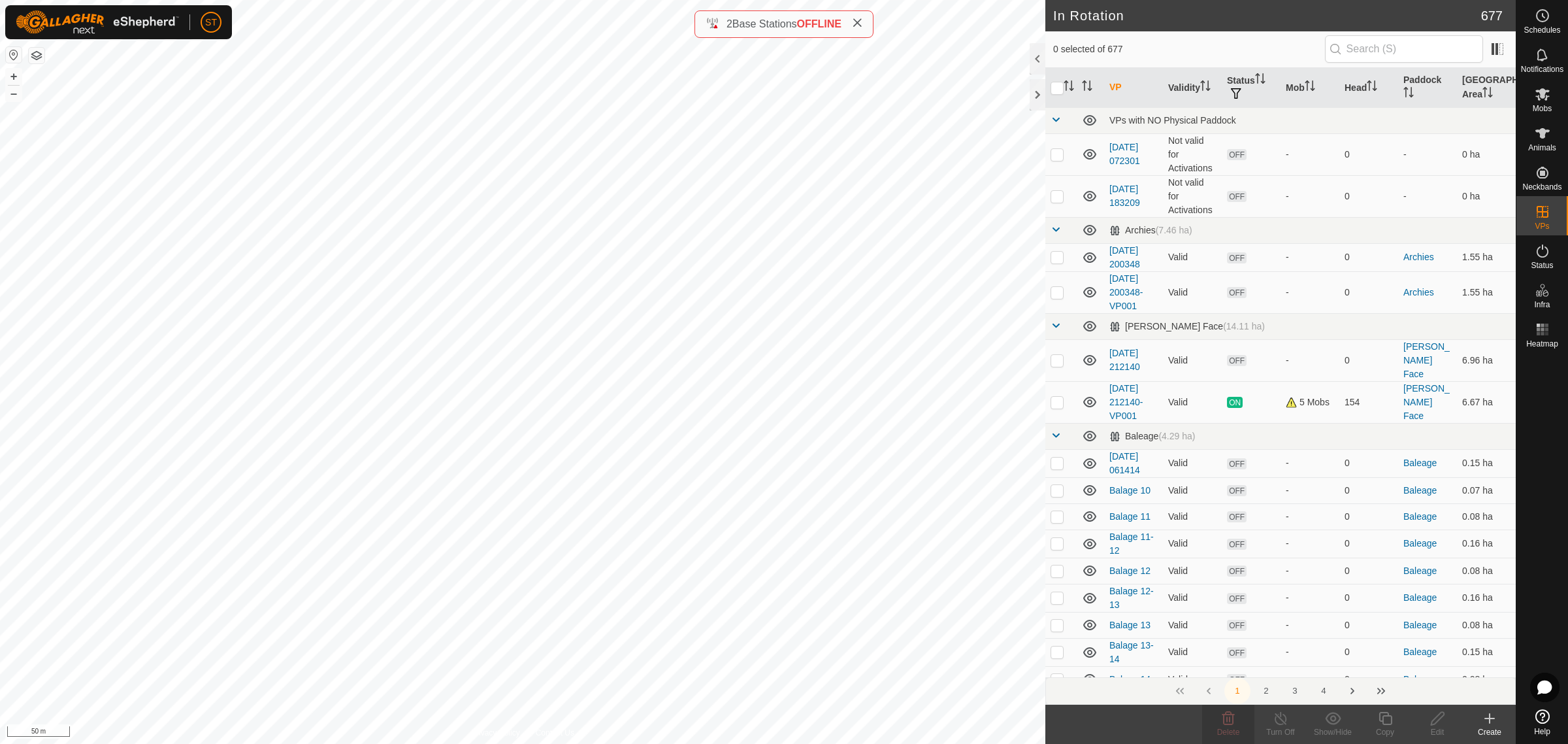
click at [1489, 727] on div "Create" at bounding box center [1489, 732] width 52 height 12
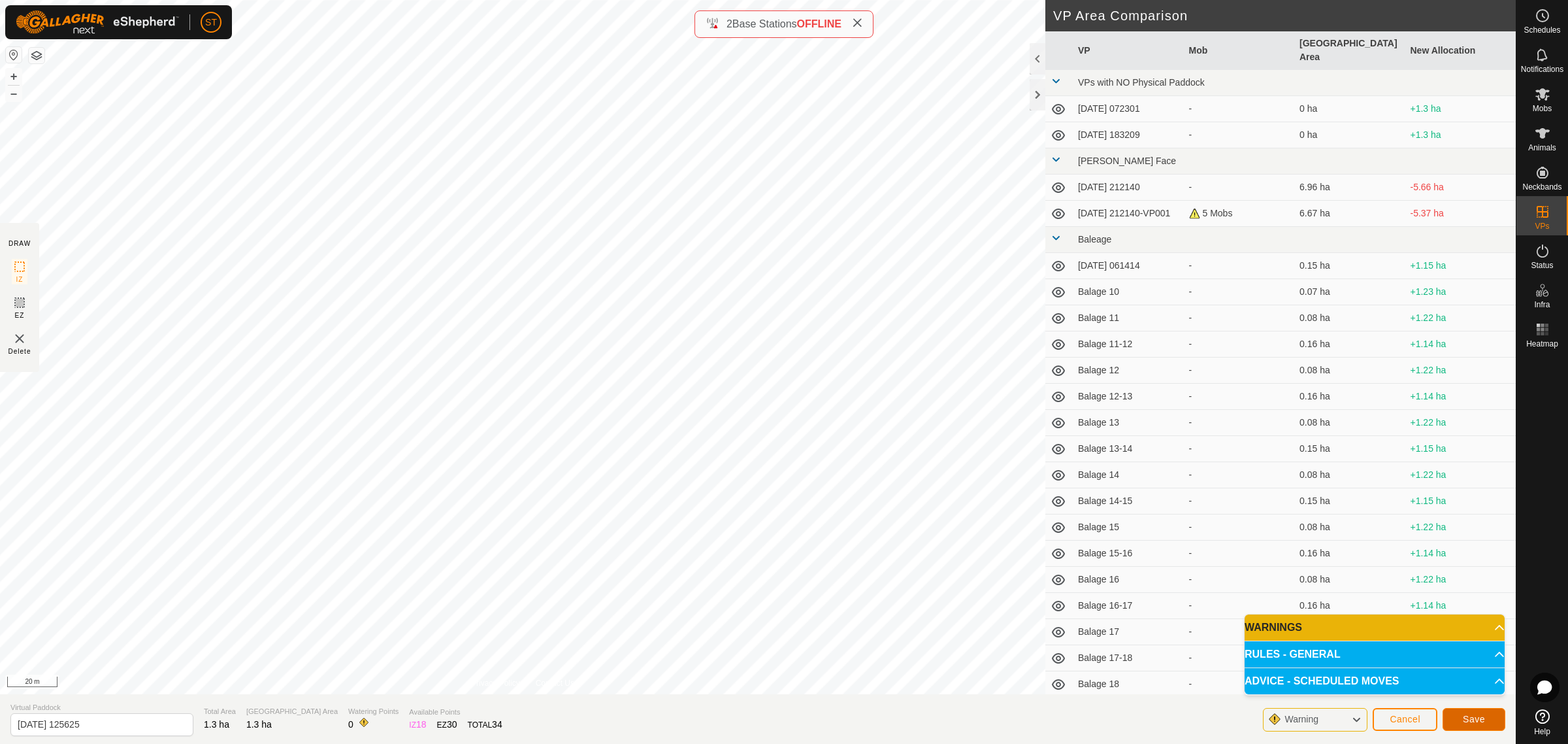
click at [1464, 726] on button "Save" at bounding box center [1473, 719] width 62 height 23
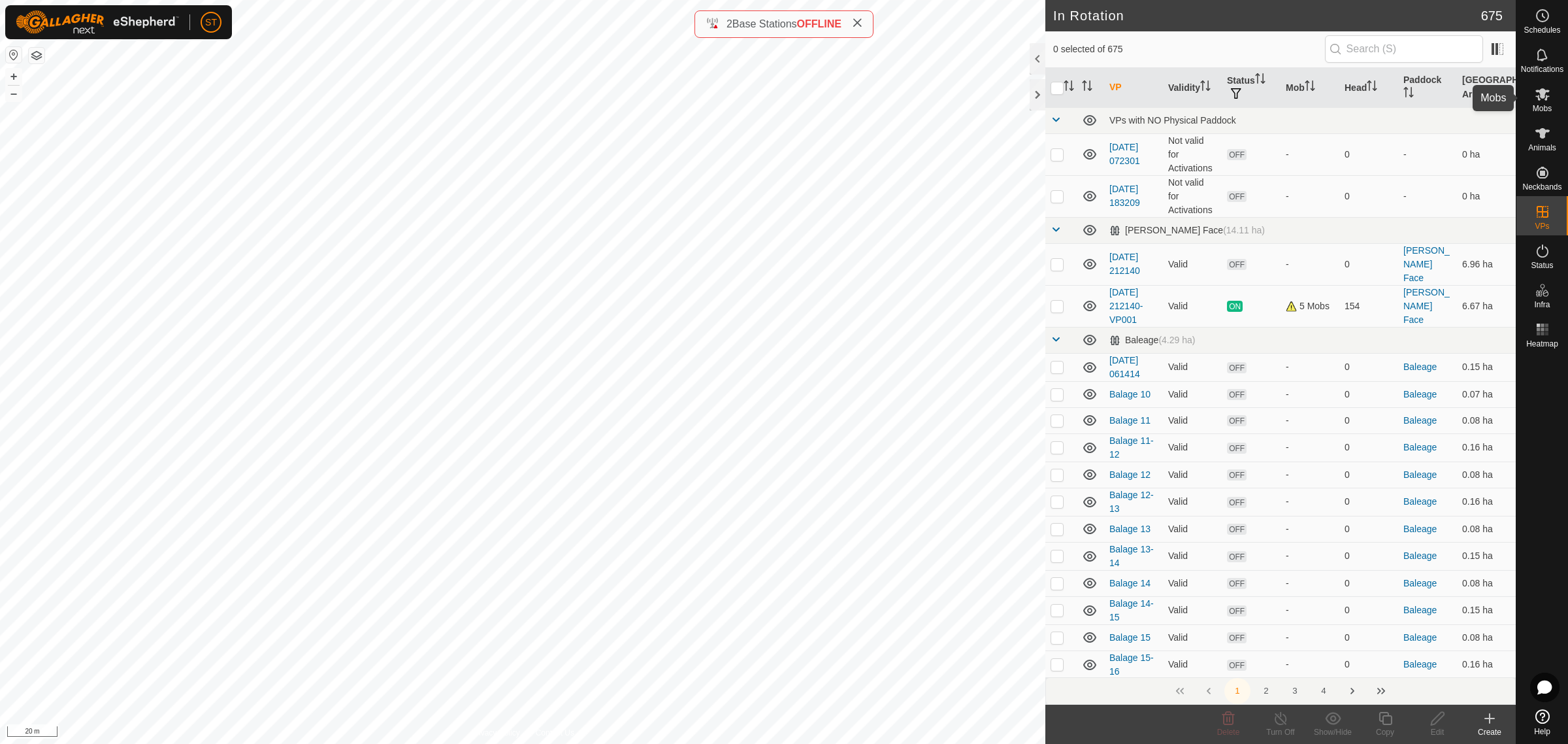
click at [1543, 96] on icon at bounding box center [1542, 94] width 15 height 12
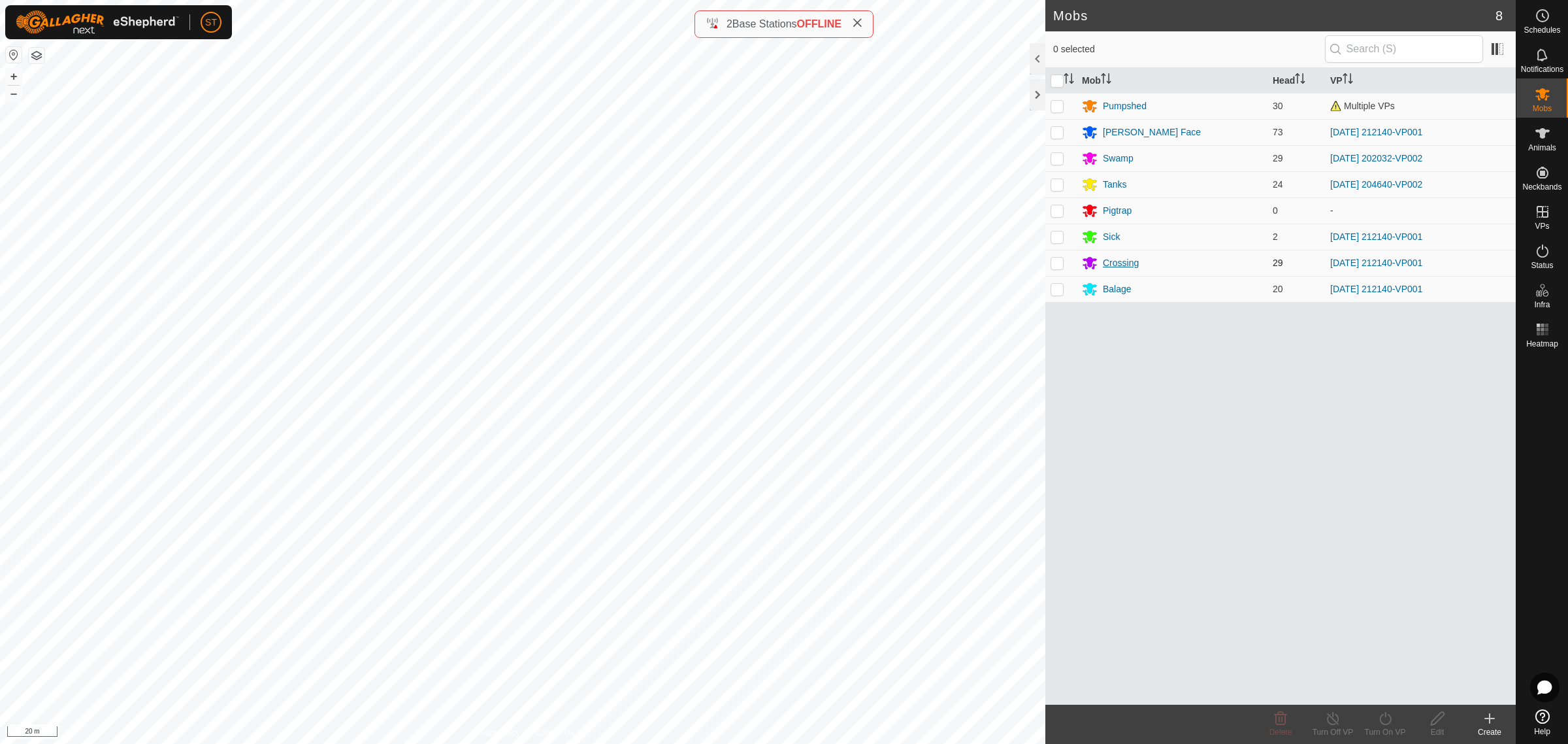
click at [1111, 259] on div "Crossing" at bounding box center [1120, 263] width 36 height 14
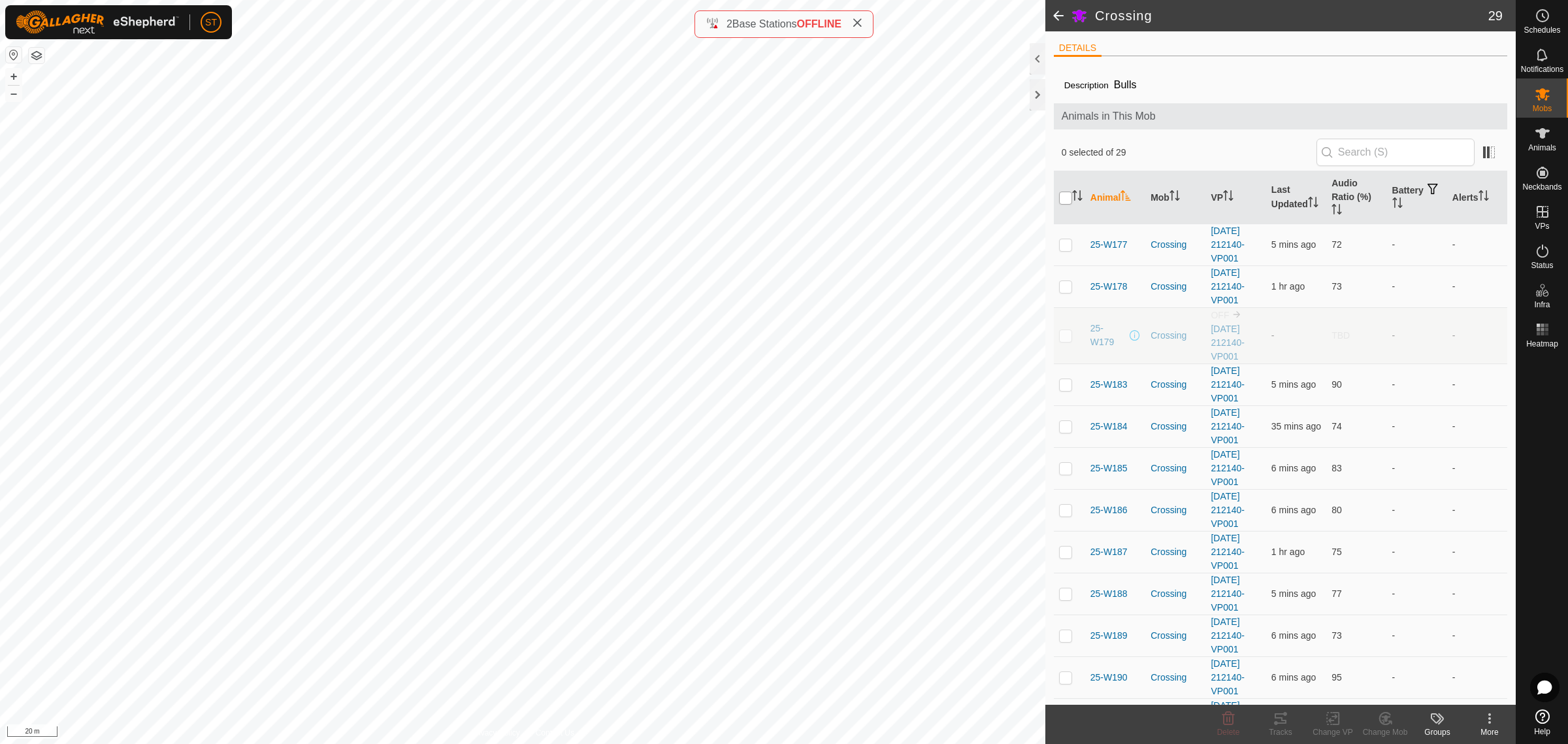
click at [1063, 198] on input "checkbox" at bounding box center [1066, 198] width 13 height 13
click at [1066, 336] on p-checkbox at bounding box center [1066, 335] width 13 height 10
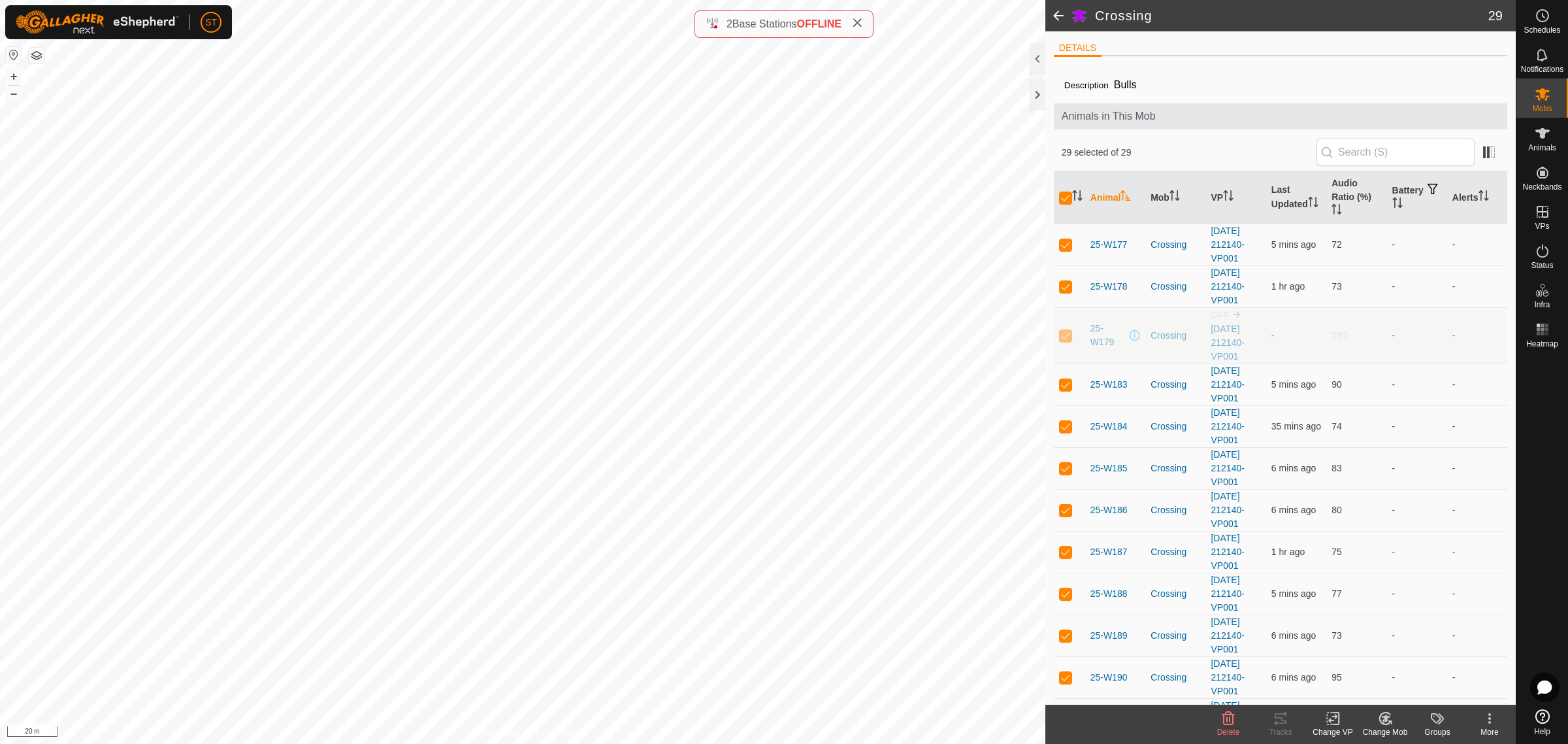
click at [1066, 336] on p-checkbox at bounding box center [1066, 335] width 13 height 10
click at [1326, 715] on rect at bounding box center [1332, 718] width 12 height 12
click at [1354, 665] on link "Choose VP..." at bounding box center [1372, 663] width 129 height 26
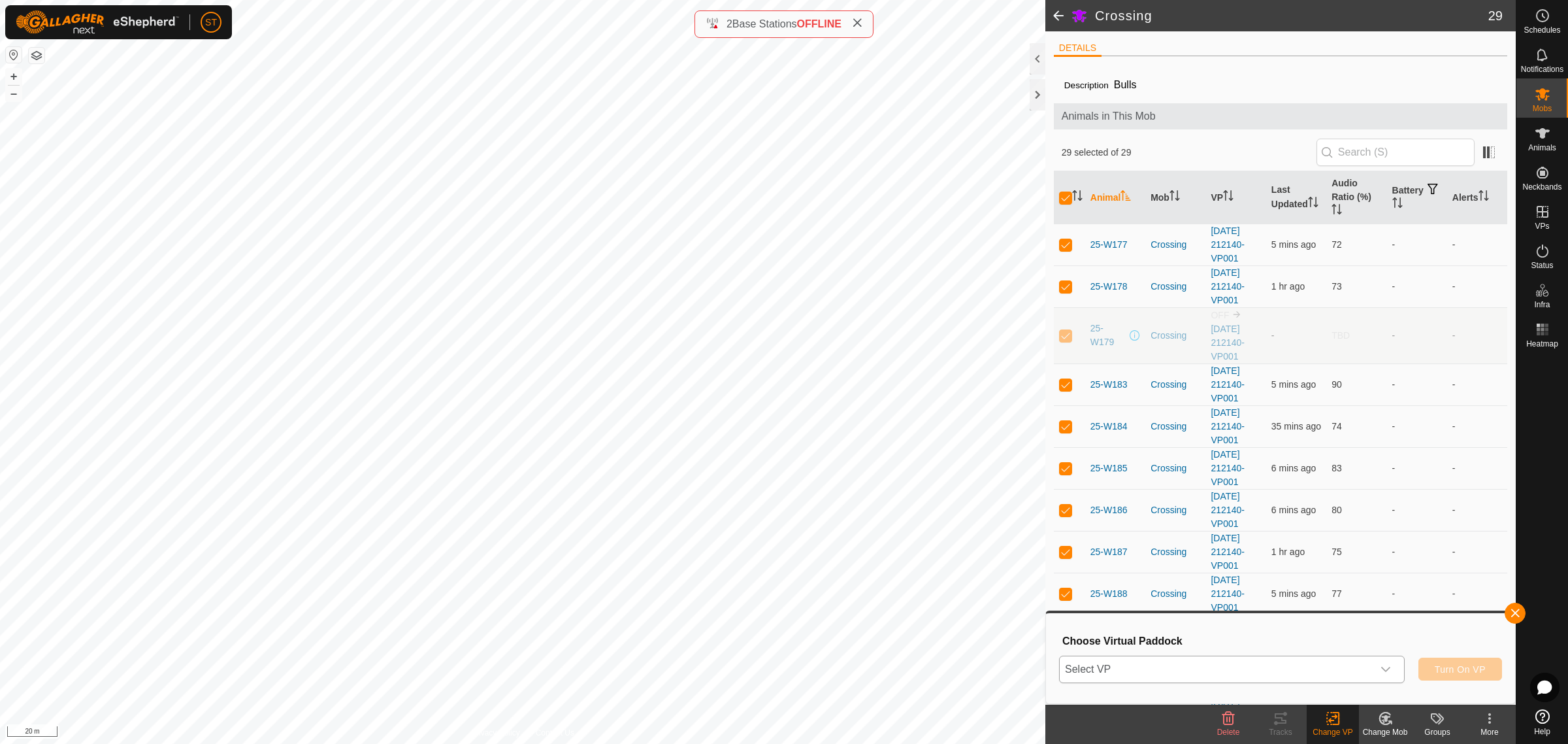
click at [1386, 665] on icon "dropdown trigger" at bounding box center [1385, 669] width 10 height 10
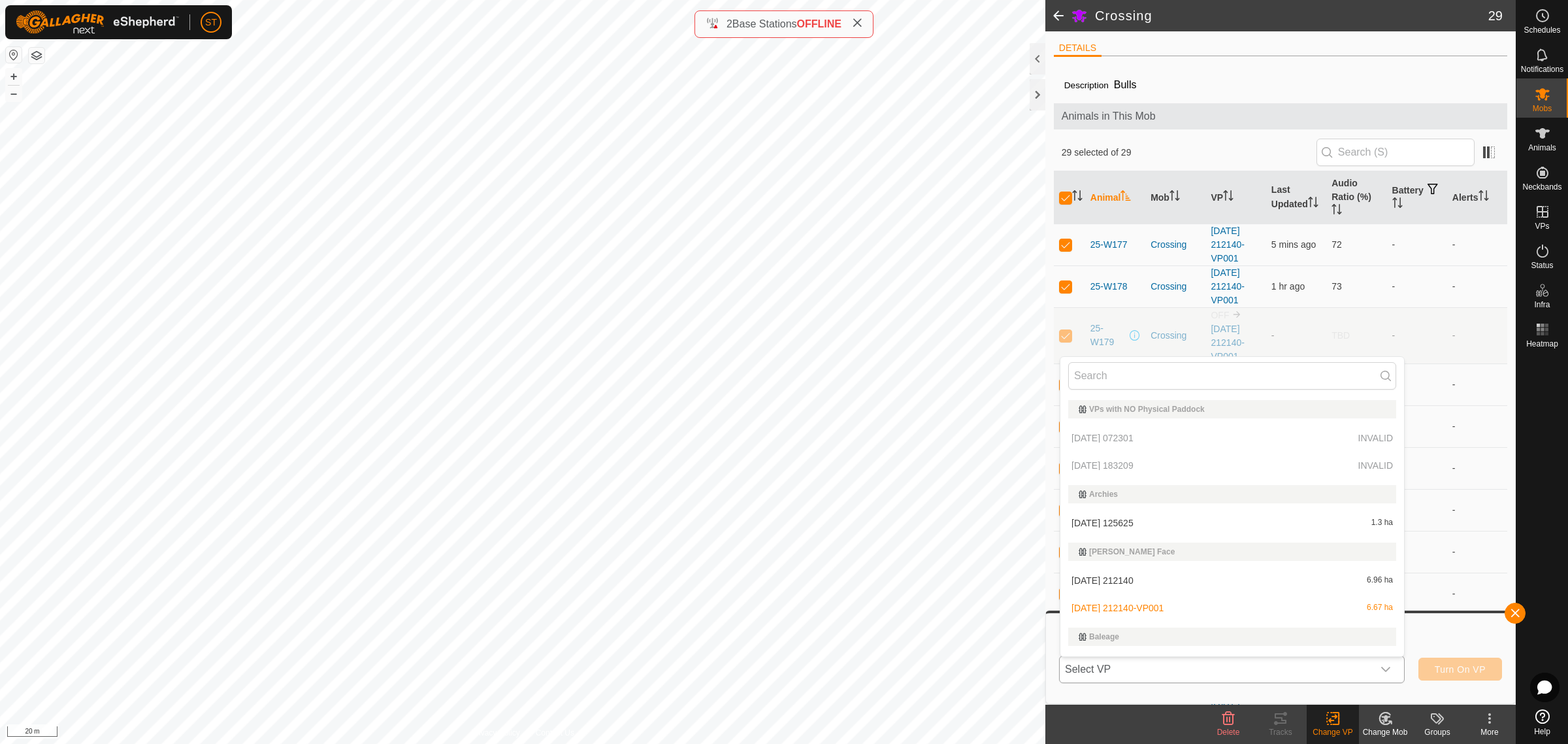
click at [1148, 516] on li "[DATE] 125625 1.3 ha" at bounding box center [1232, 523] width 344 height 26
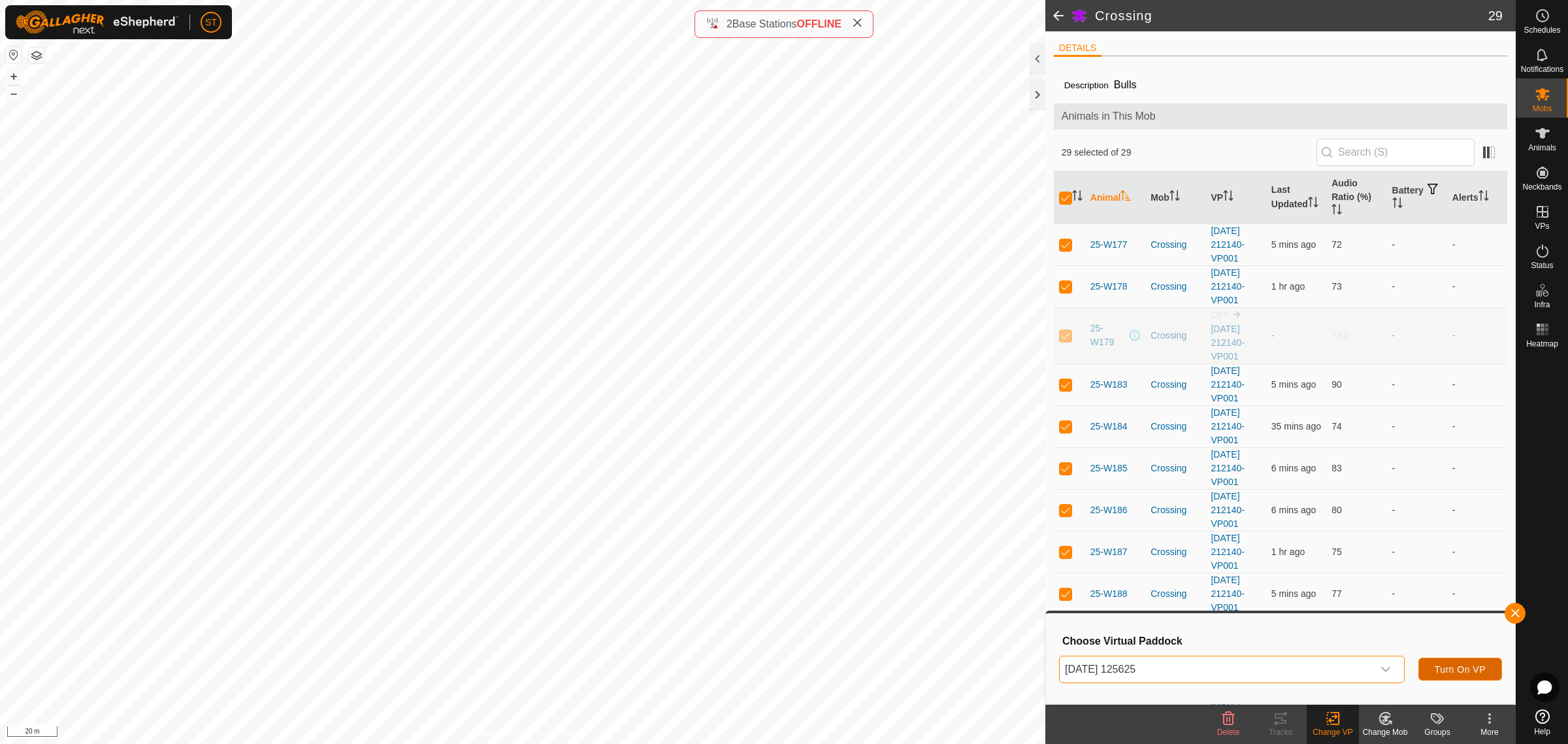
click at [1470, 668] on span "Turn On VP" at bounding box center [1459, 669] width 51 height 10
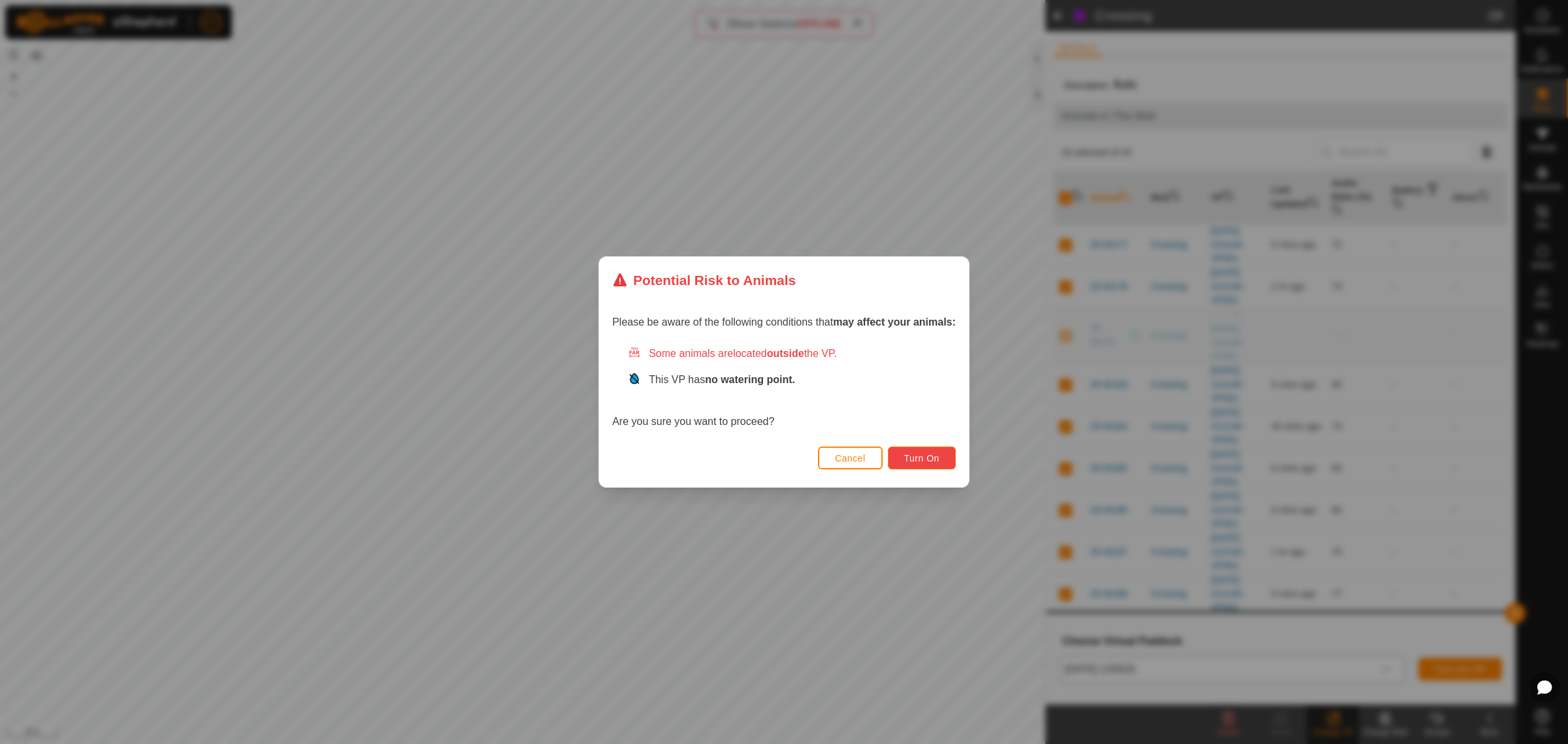
click at [935, 459] on span "Turn On" at bounding box center [922, 458] width 35 height 10
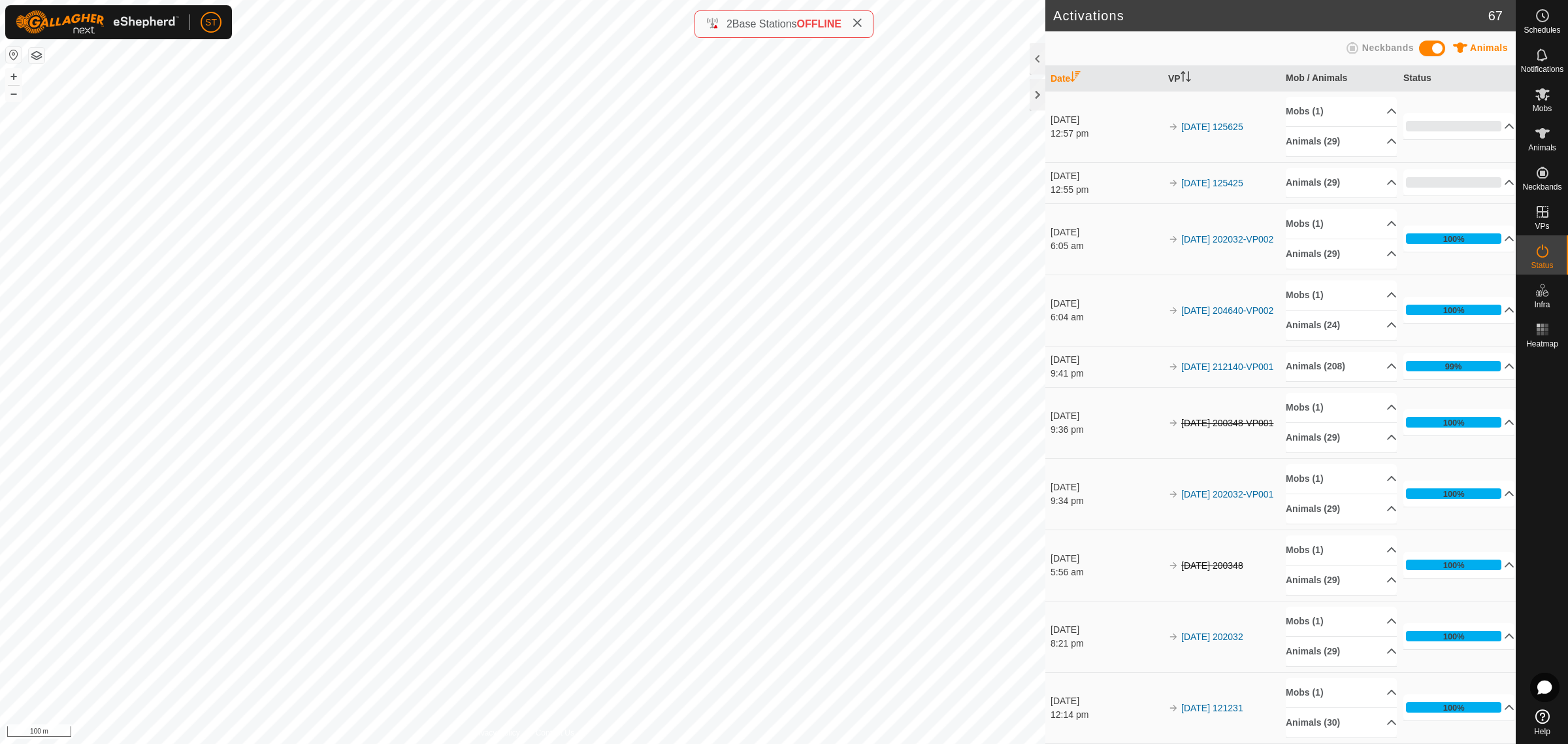
click at [860, 25] on icon at bounding box center [857, 23] width 10 height 10
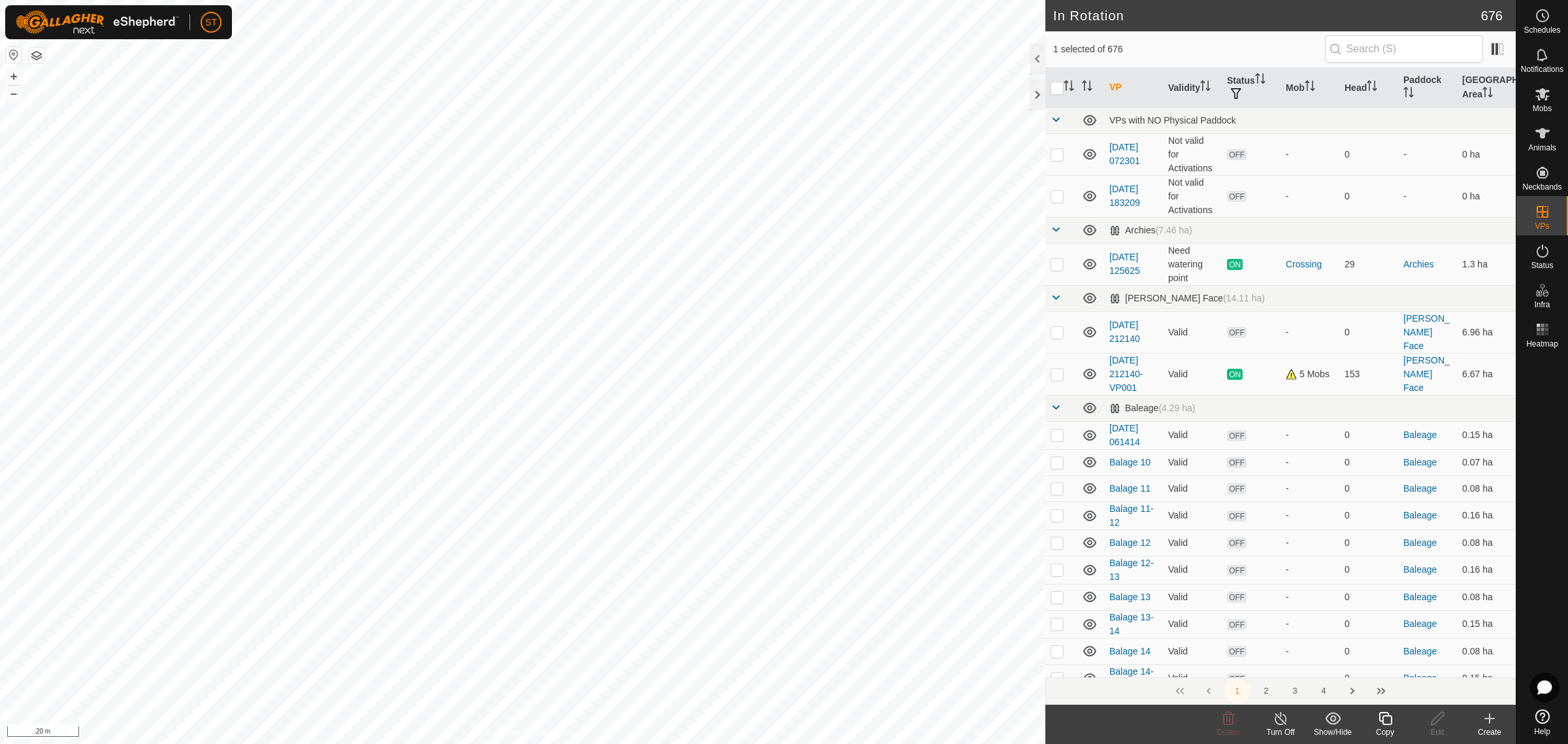
click at [1389, 720] on icon at bounding box center [1385, 718] width 16 height 15
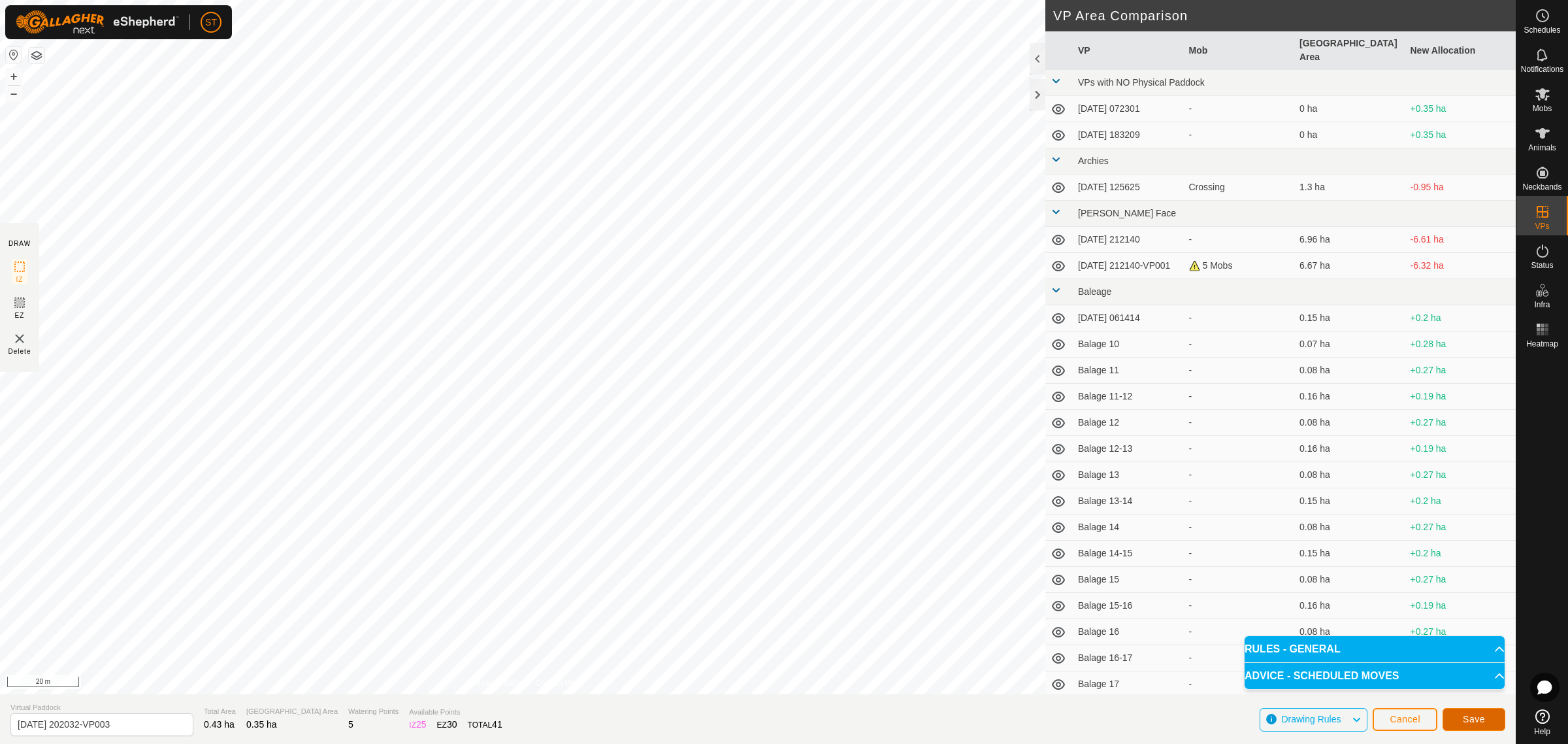
click at [1465, 720] on span "Save" at bounding box center [1474, 719] width 22 height 10
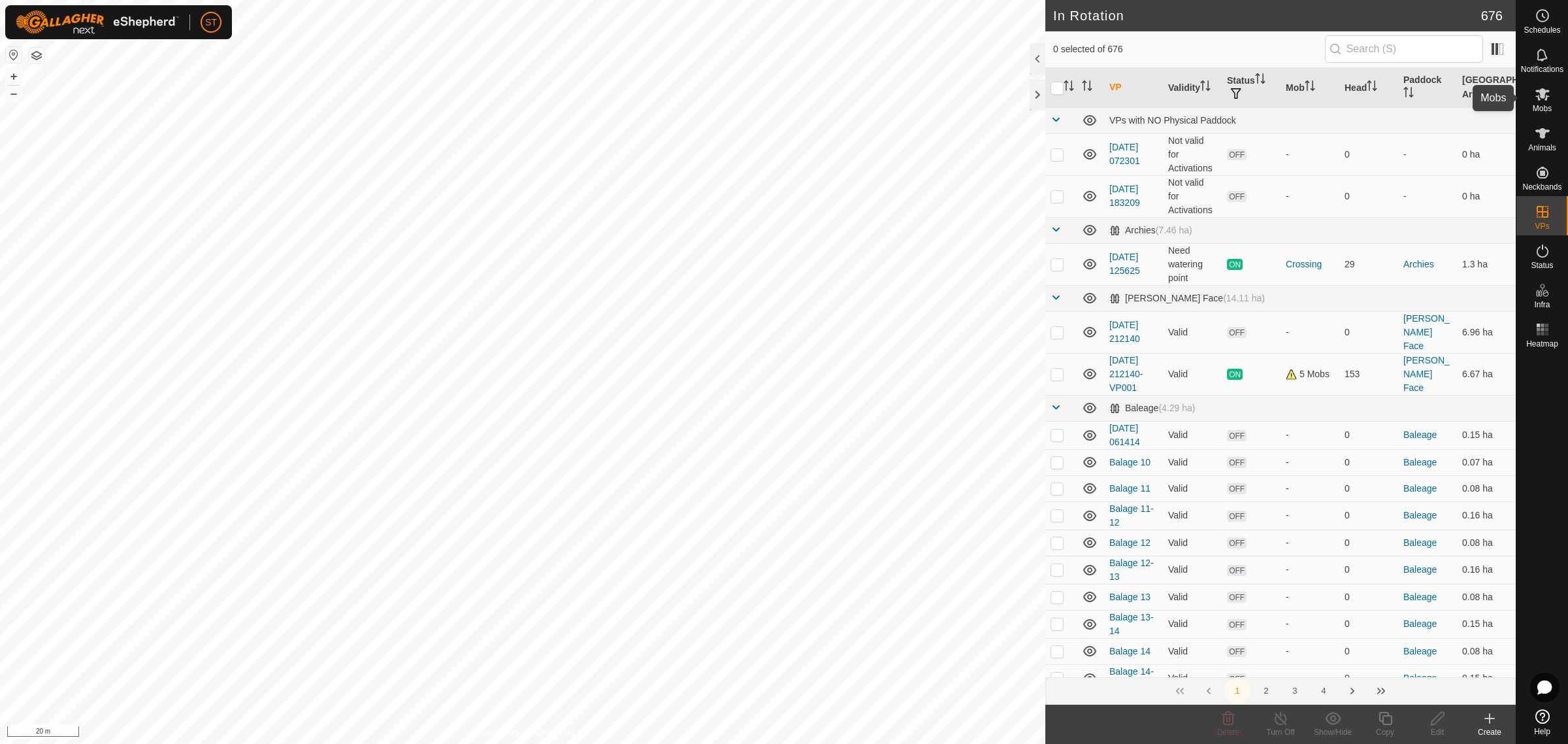
click at [1542, 97] on icon at bounding box center [1542, 94] width 15 height 12
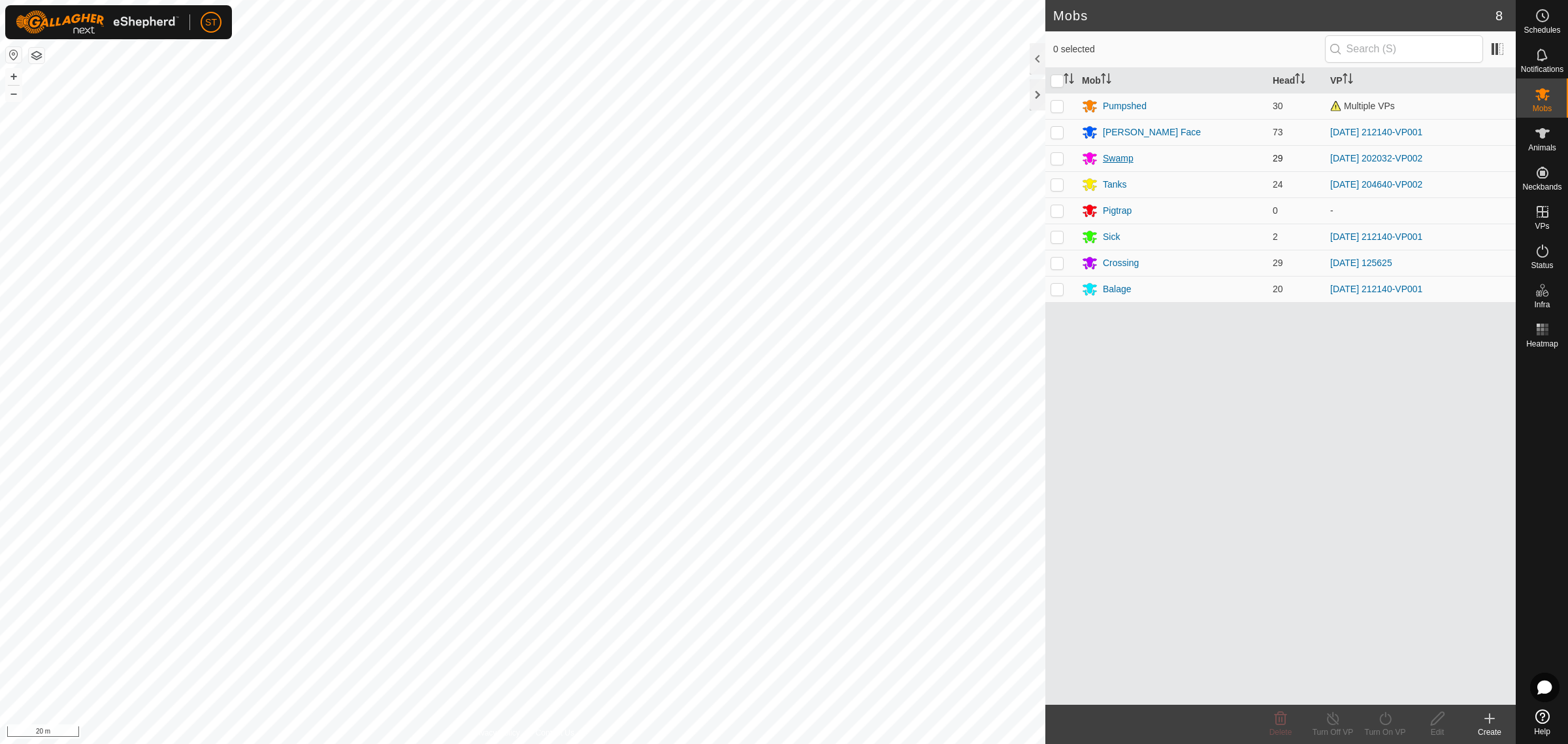
click at [1121, 157] on div "Swamp" at bounding box center [1118, 158] width 31 height 14
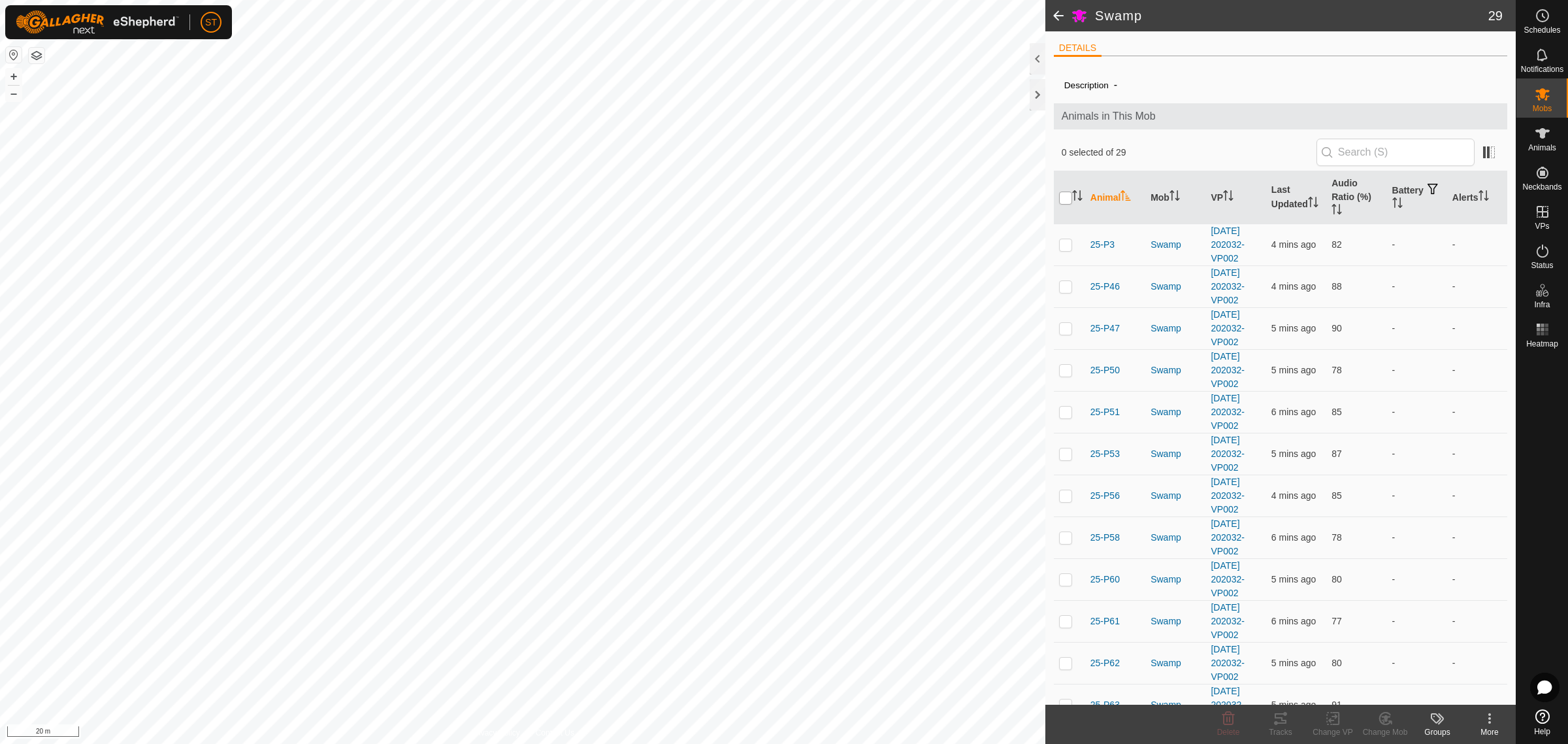
click at [1065, 197] on input "checkbox" at bounding box center [1066, 198] width 13 height 13
click at [1334, 727] on div "Change VP" at bounding box center [1332, 732] width 52 height 12
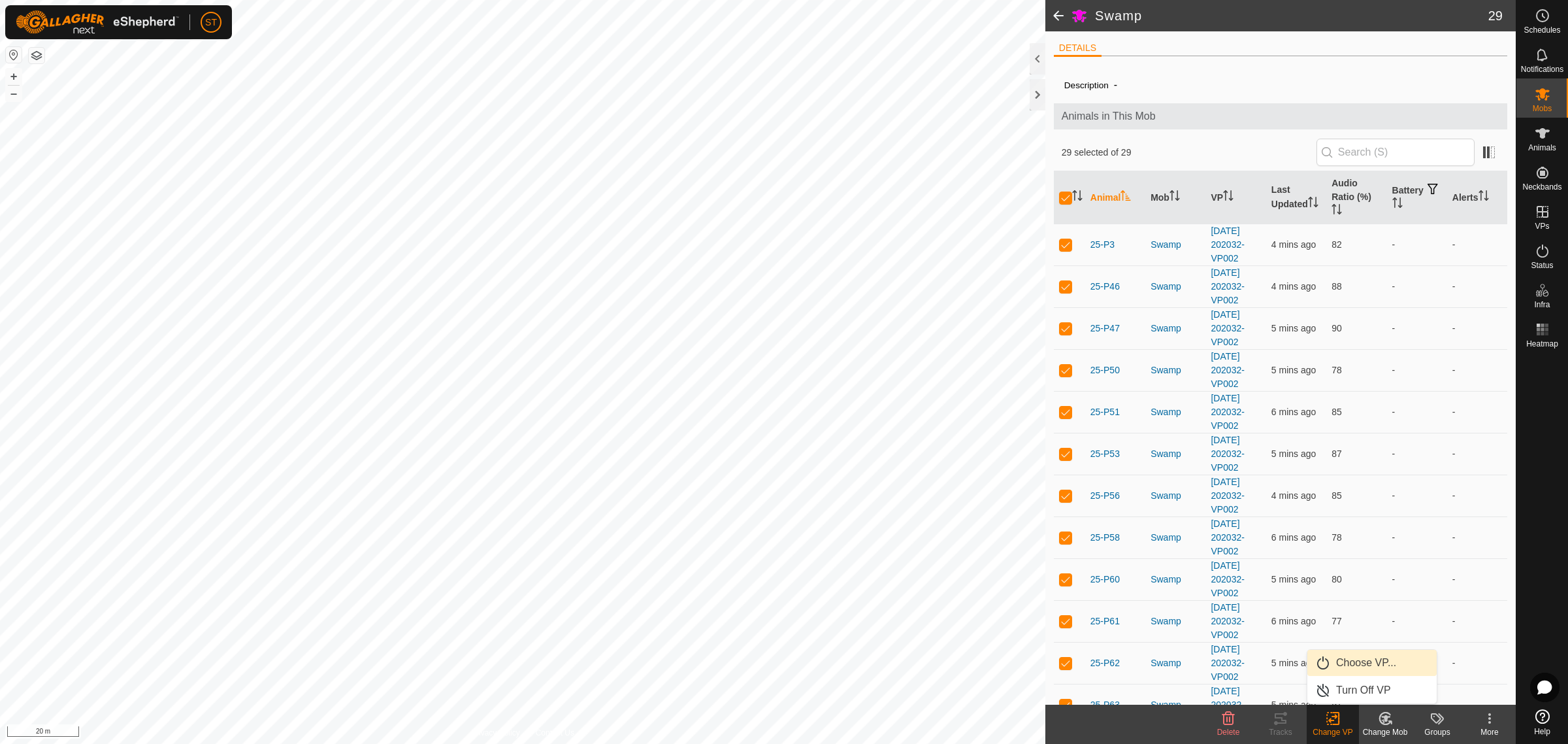
click at [1364, 664] on link "Choose VP..." at bounding box center [1372, 663] width 129 height 26
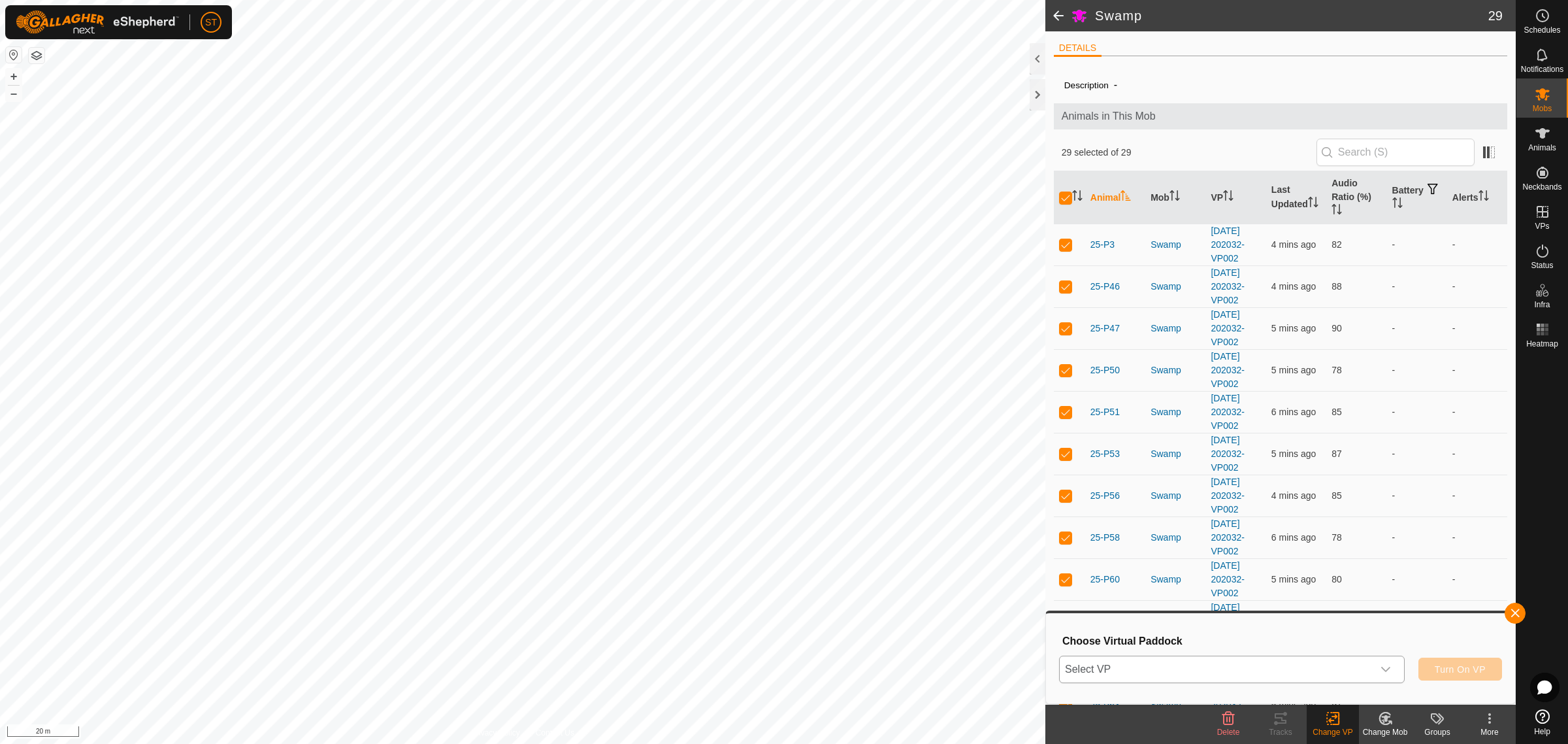
click at [1388, 673] on icon "dropdown trigger" at bounding box center [1385, 669] width 10 height 10
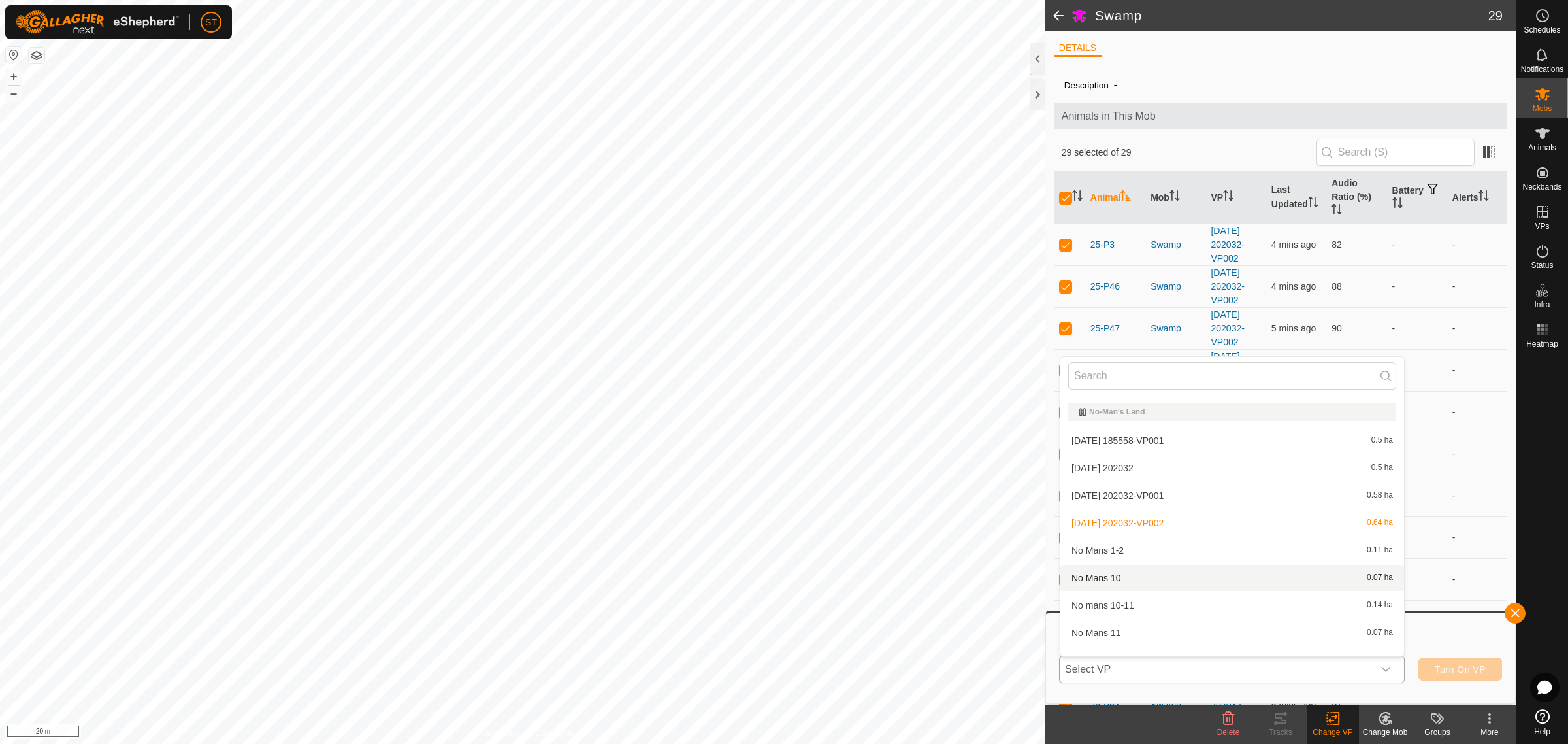
scroll to position [10213, 0]
click at [1220, 525] on li "[DATE] 202032-VP002 0.64 ha" at bounding box center [1232, 532] width 344 height 26
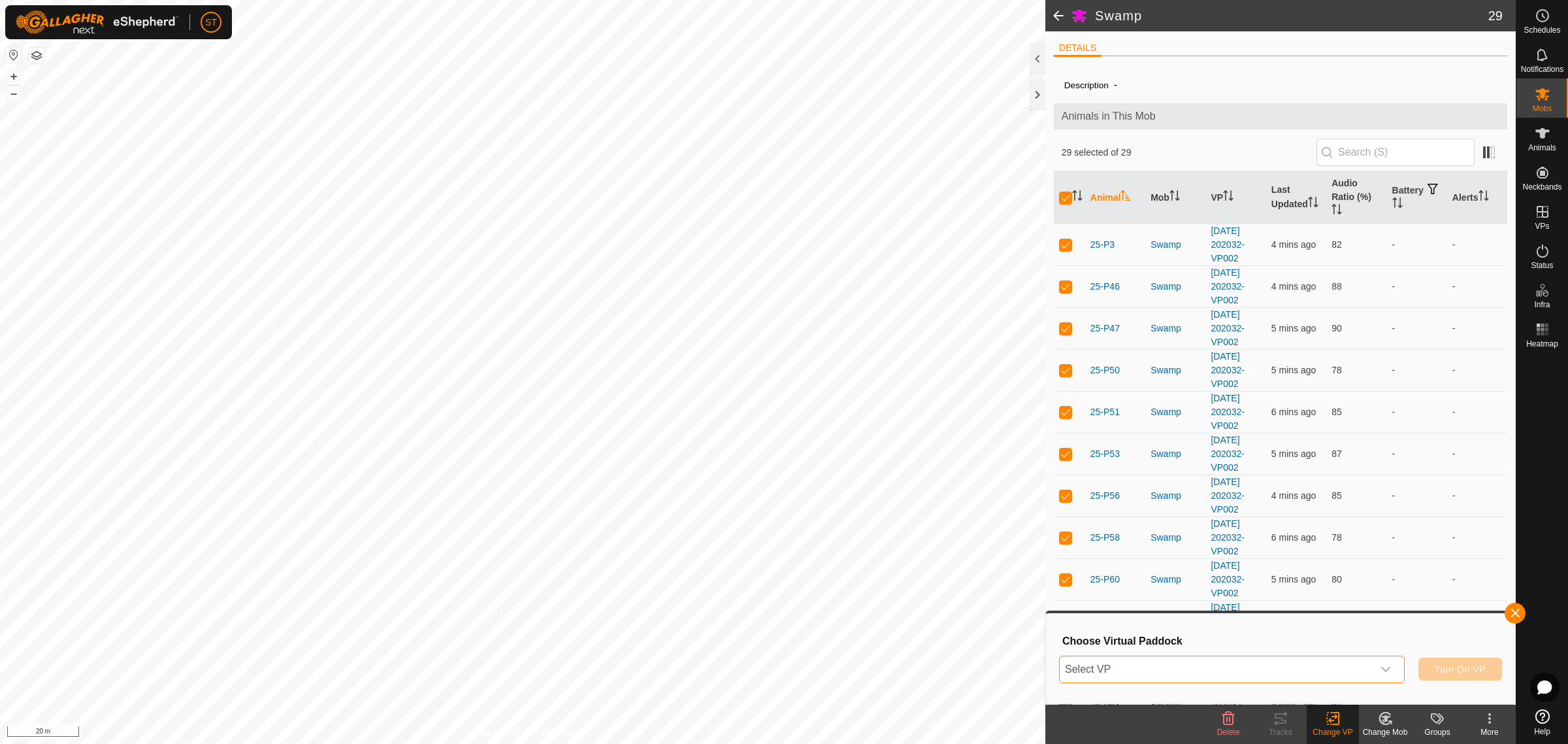
click at [1386, 668] on icon "dropdown trigger" at bounding box center [1385, 669] width 10 height 10
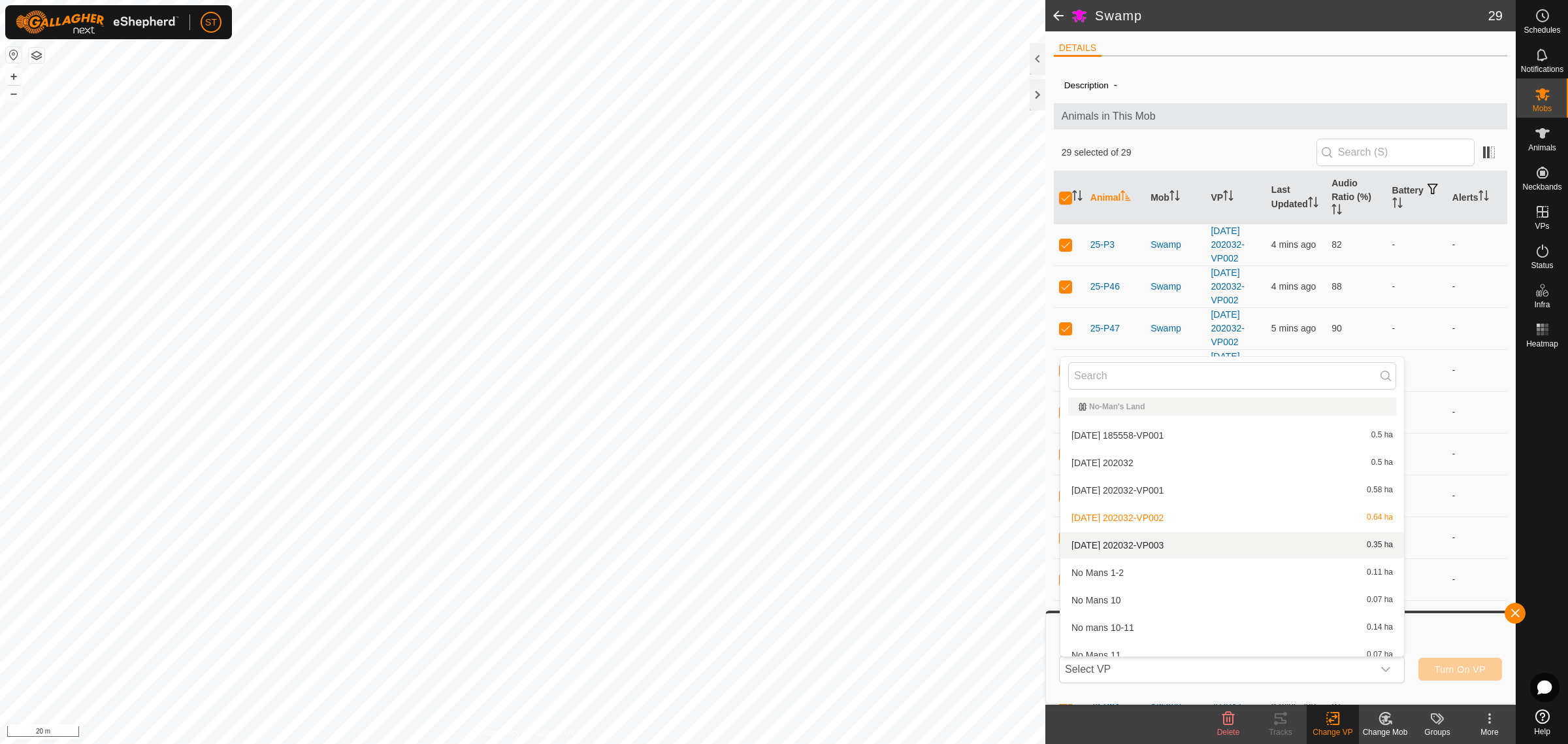
scroll to position [10258, 0]
click at [1141, 504] on li "[DATE] 202032-VP003 0.35 ha" at bounding box center [1232, 513] width 344 height 26
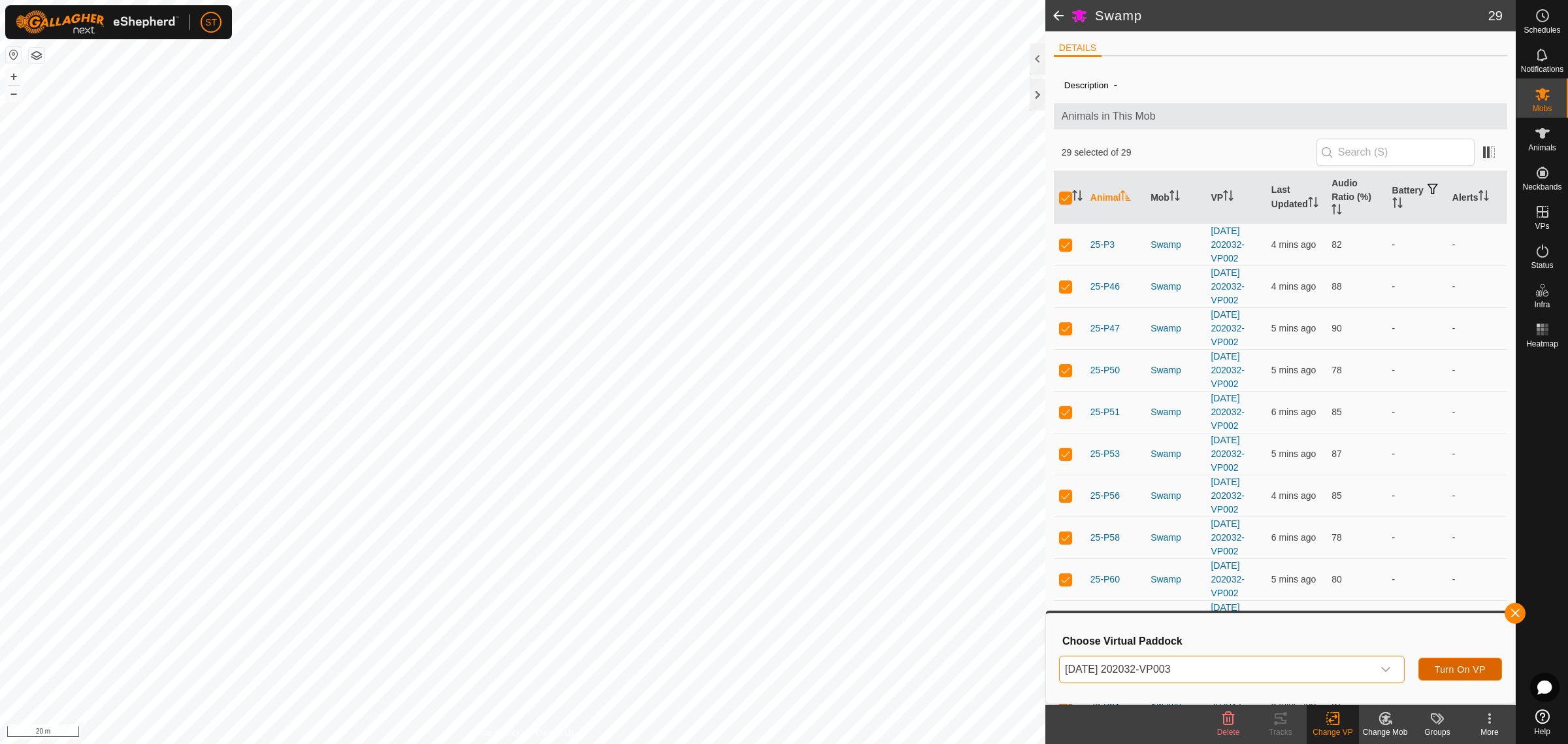
click at [1442, 668] on span "Turn On VP" at bounding box center [1459, 669] width 51 height 10
